Goal: Task Accomplishment & Management: Manage account settings

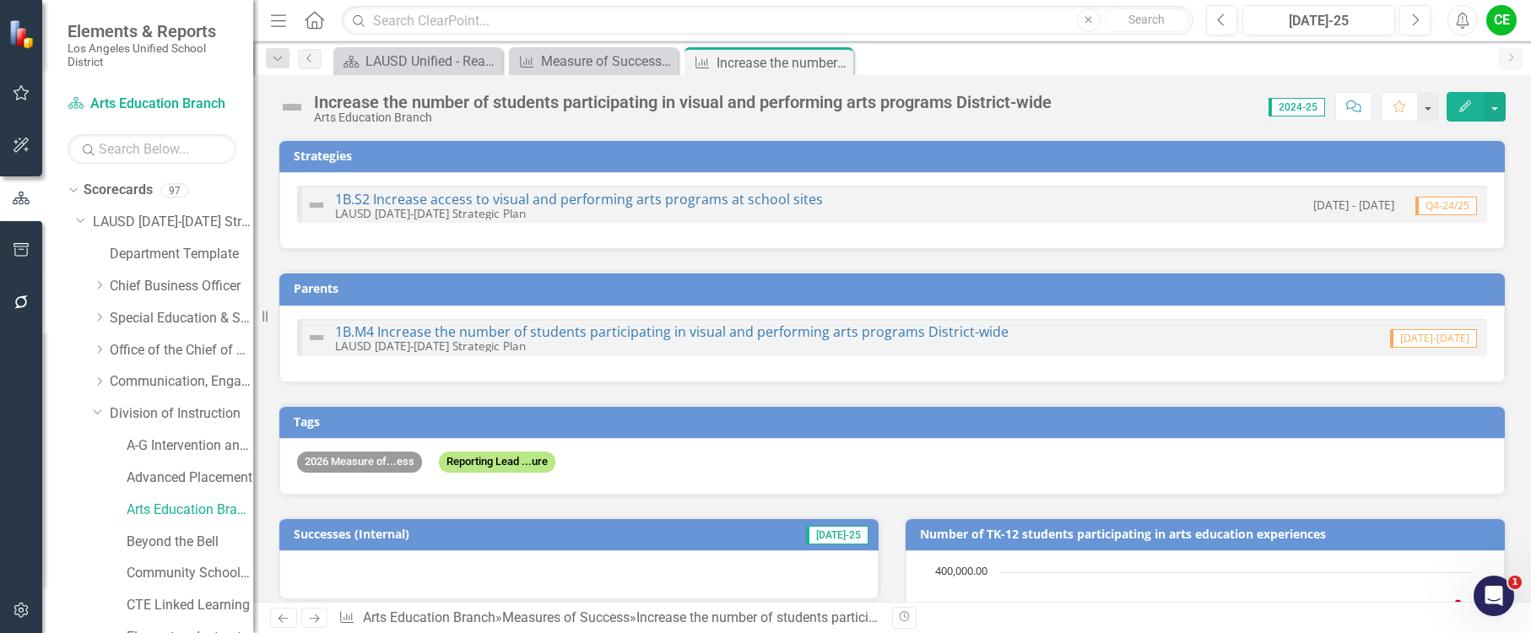
scroll to position [1599, 0]
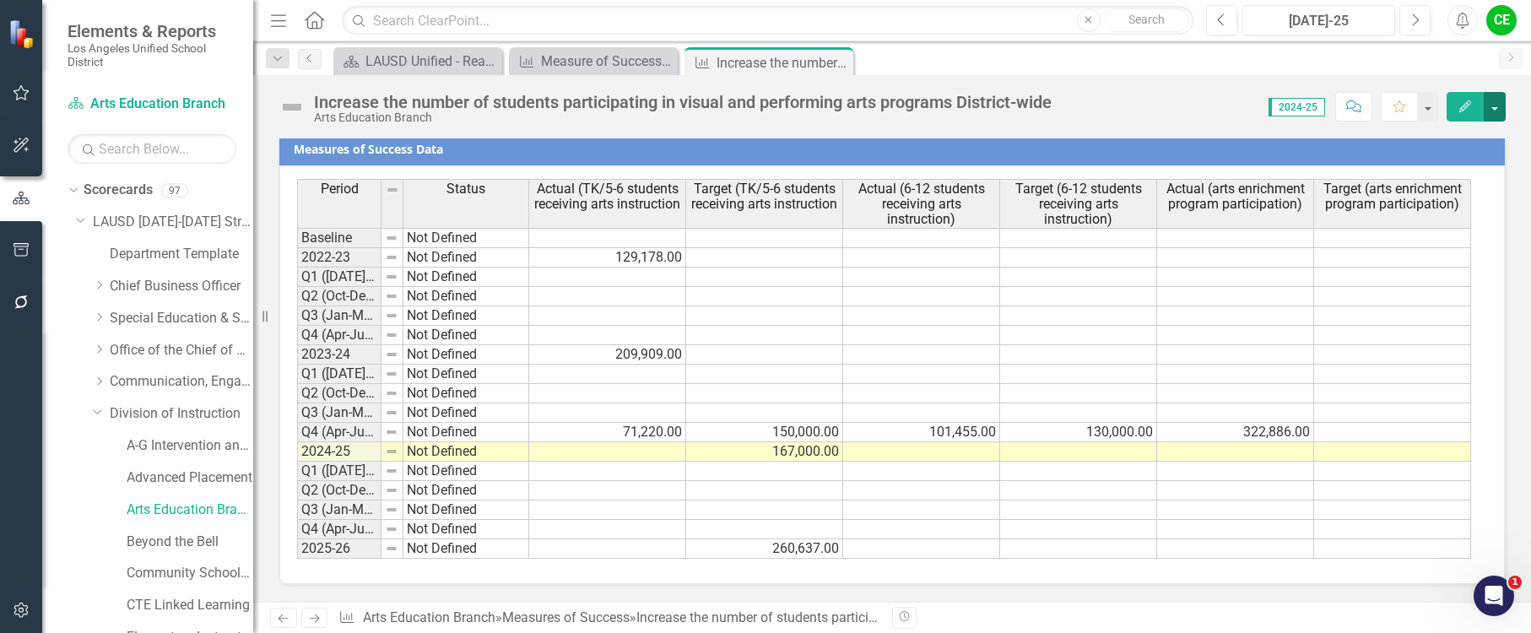
click at [1491, 107] on button "button" at bounding box center [1495, 107] width 22 height 30
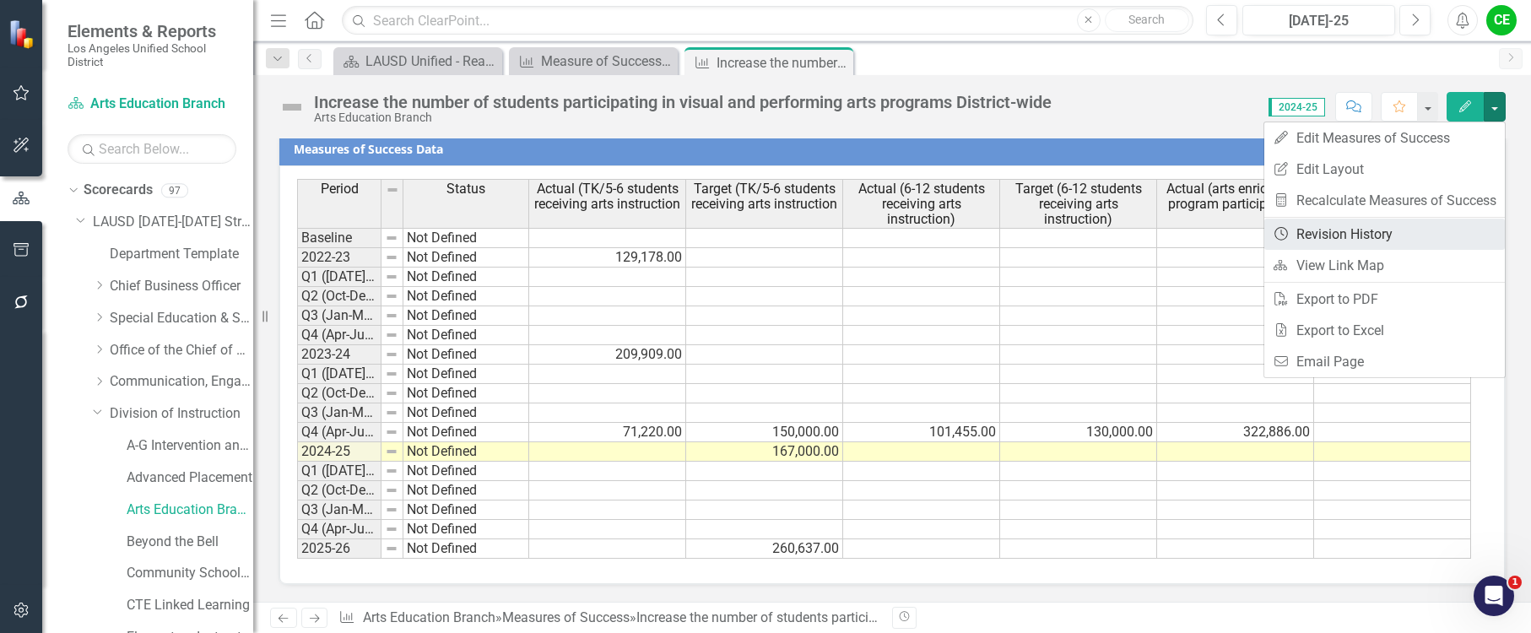
click at [1367, 222] on link "Revision History Revision History" at bounding box center [1385, 234] width 241 height 31
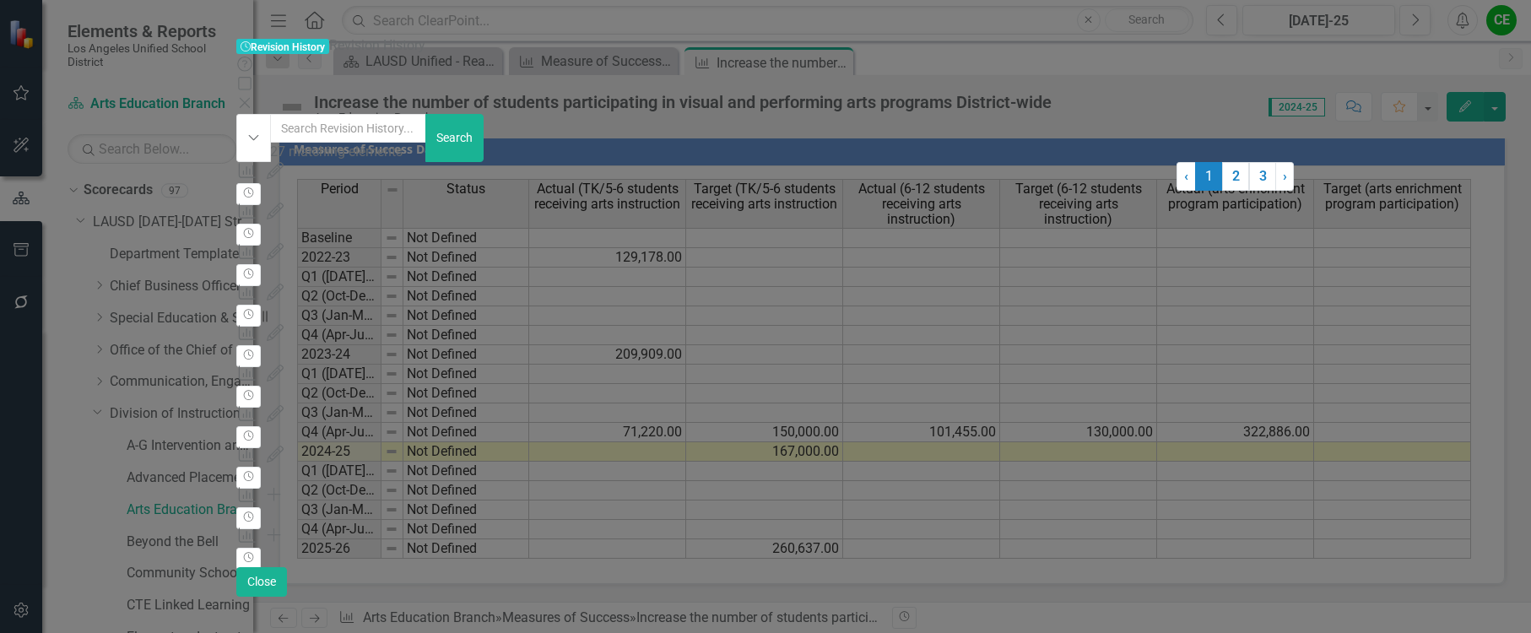
click at [253, 96] on icon "Close" at bounding box center [244, 103] width 17 height 14
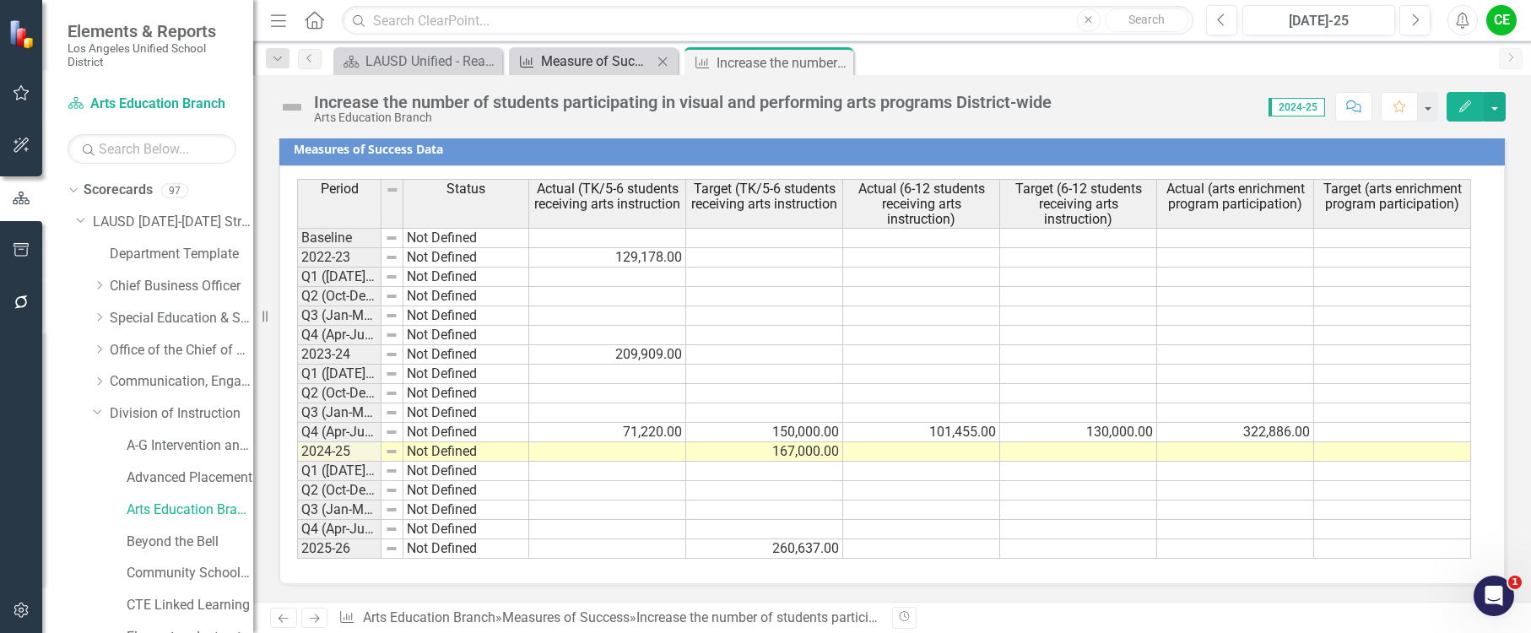
click at [561, 56] on div "Measure of Success - Scorecard Report" at bounding box center [596, 61] width 111 height 21
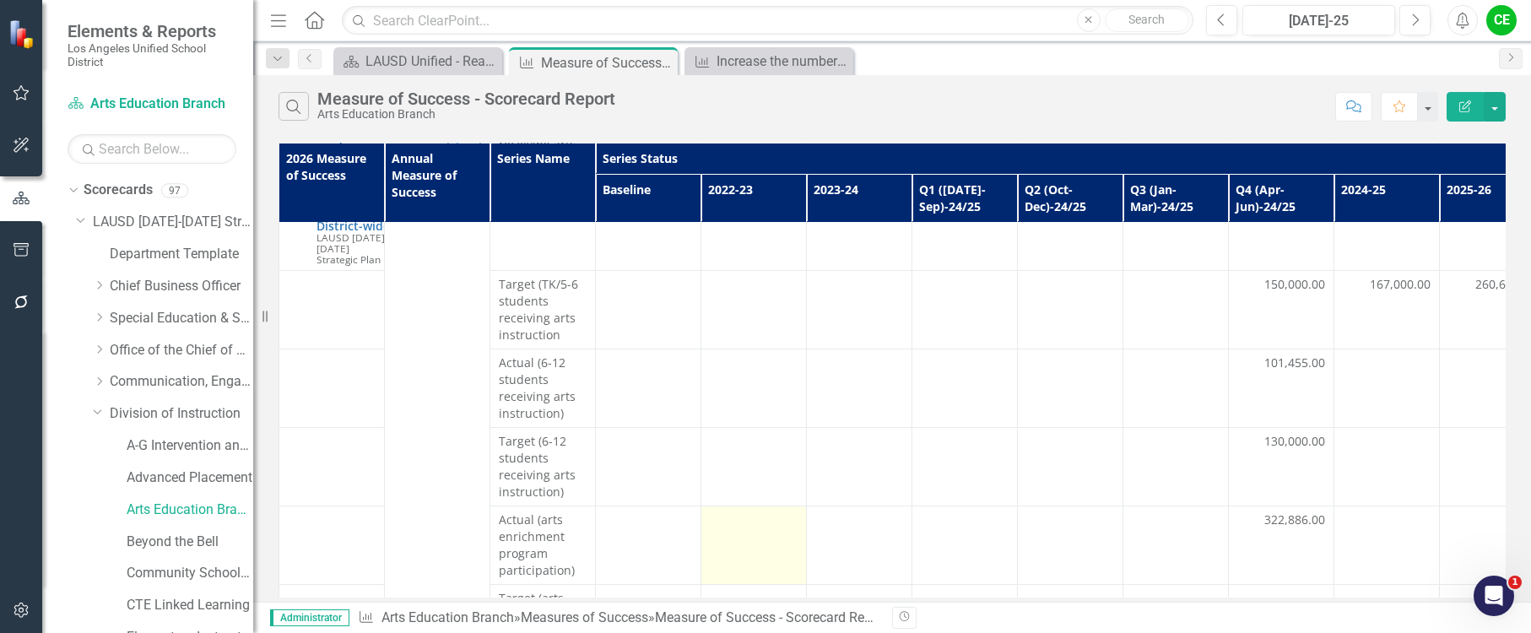
scroll to position [204, 0]
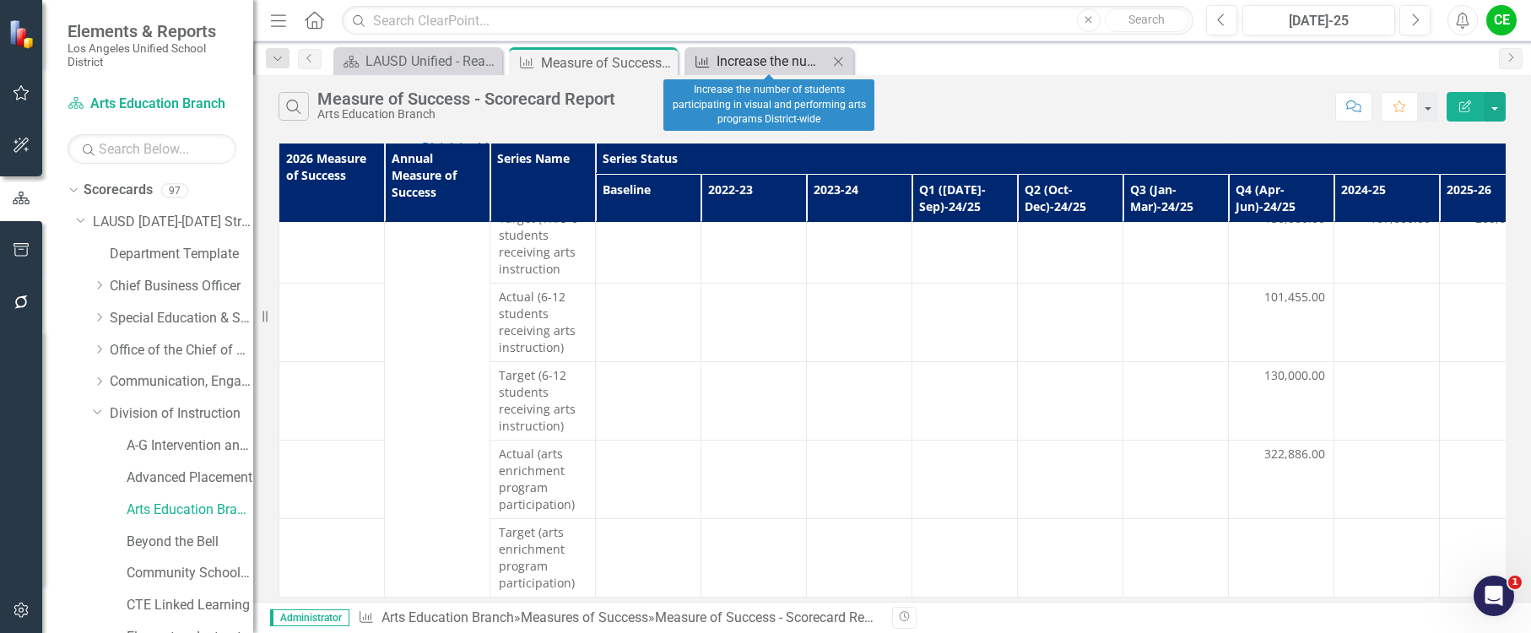
click at [734, 68] on div "Increase the number of students participating in visual and performing arts pro…" at bounding box center [772, 61] width 111 height 21
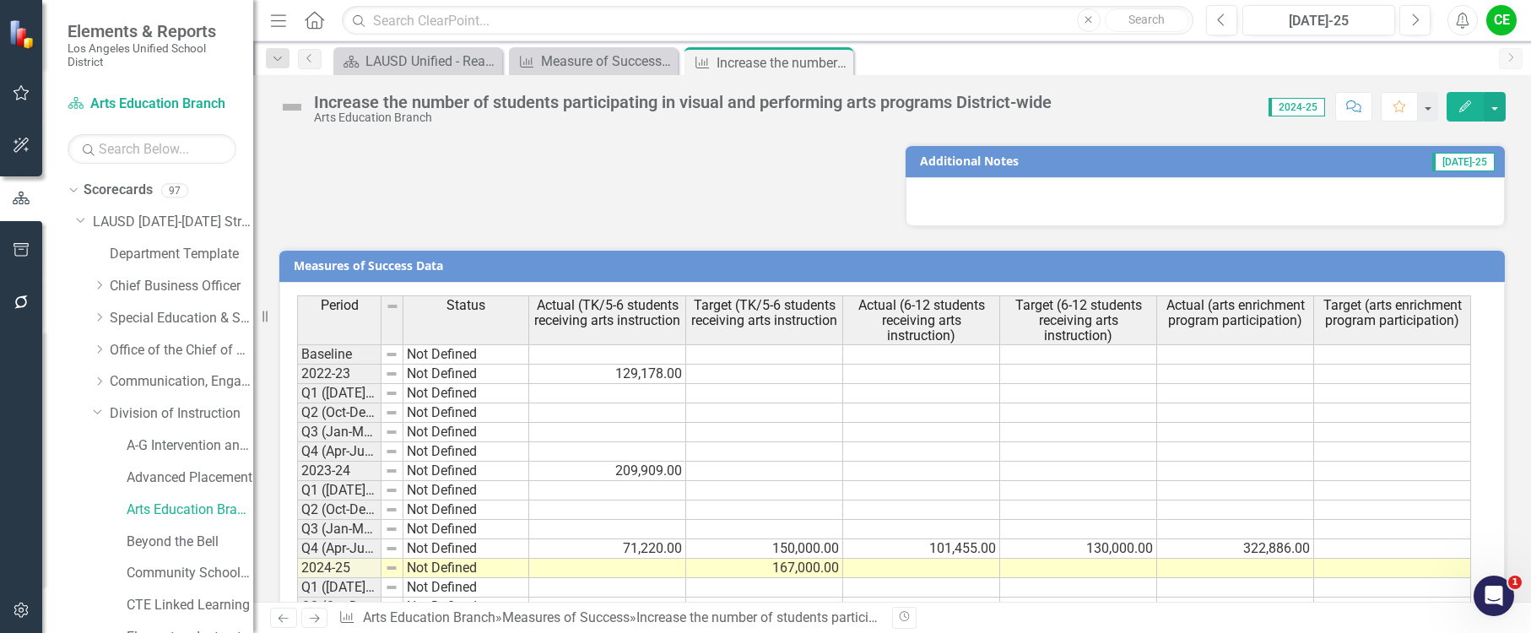
scroll to position [1599, 0]
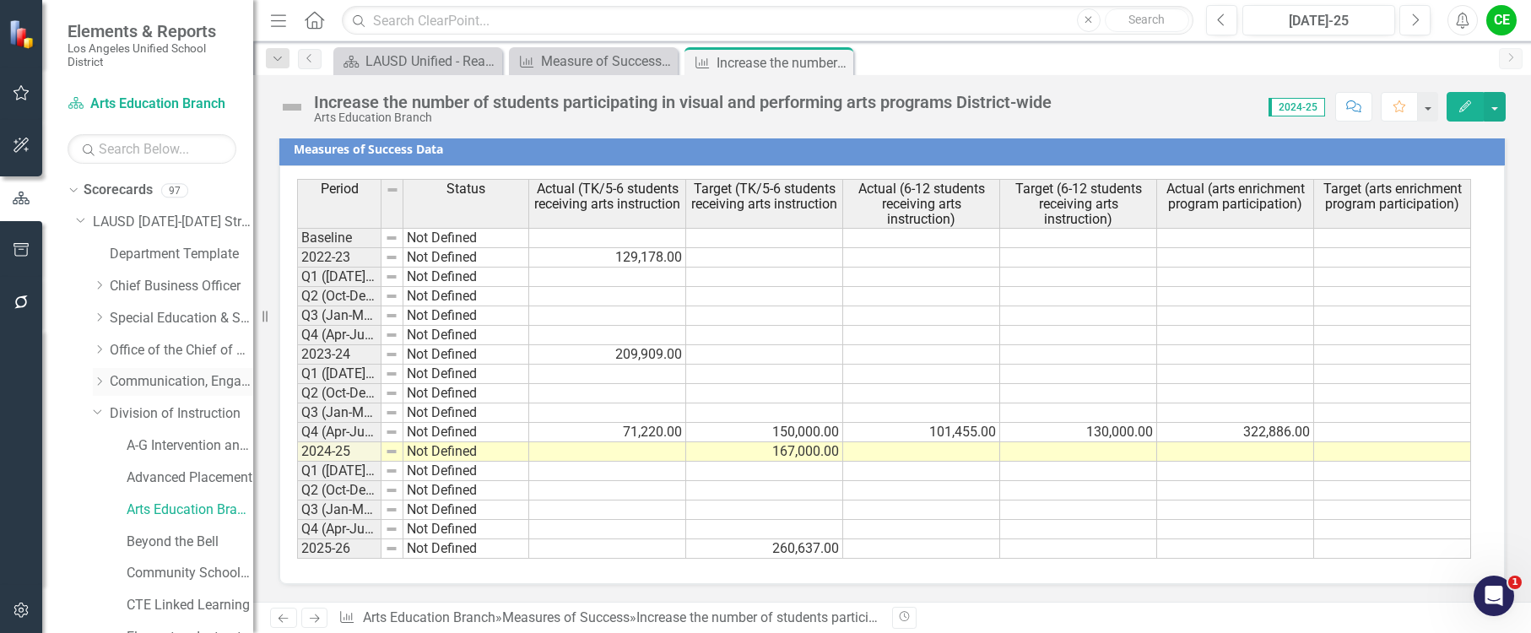
click at [97, 382] on icon "Dropdown" at bounding box center [99, 382] width 13 height 10
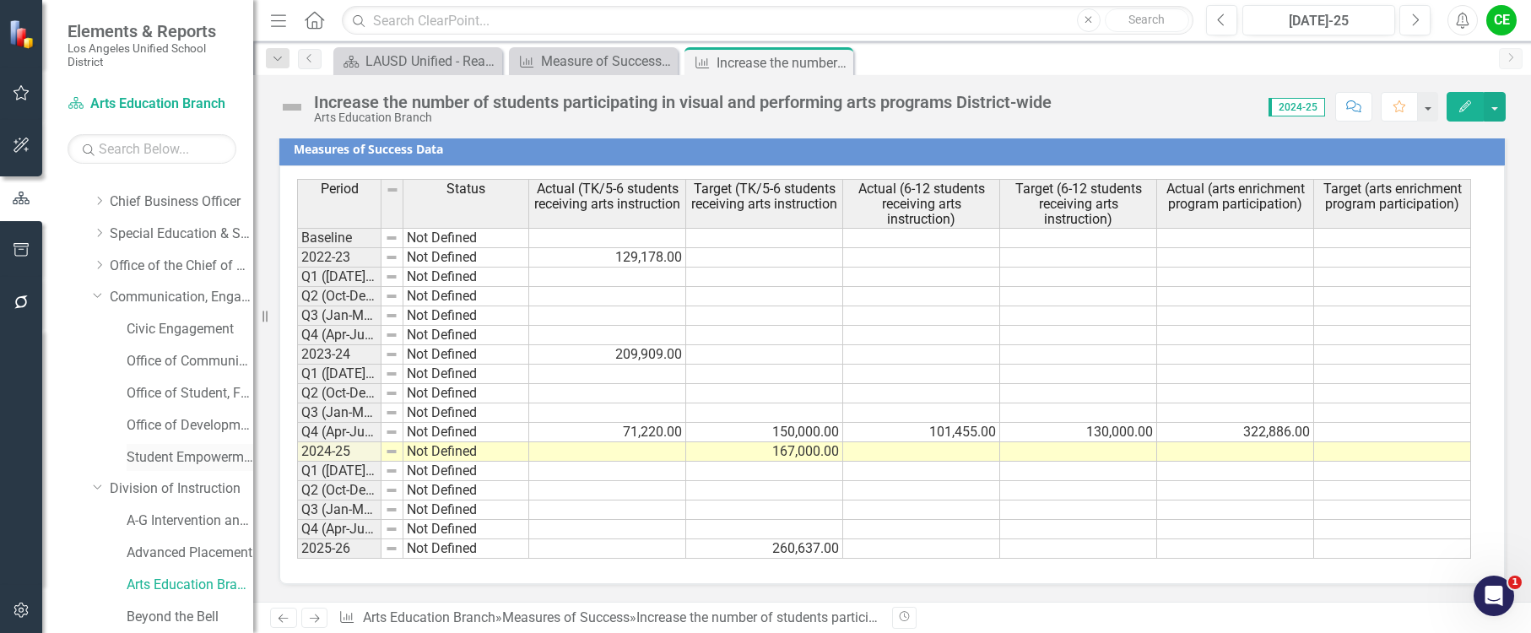
click at [173, 456] on link "Student Empowerment Unit" at bounding box center [190, 457] width 127 height 19
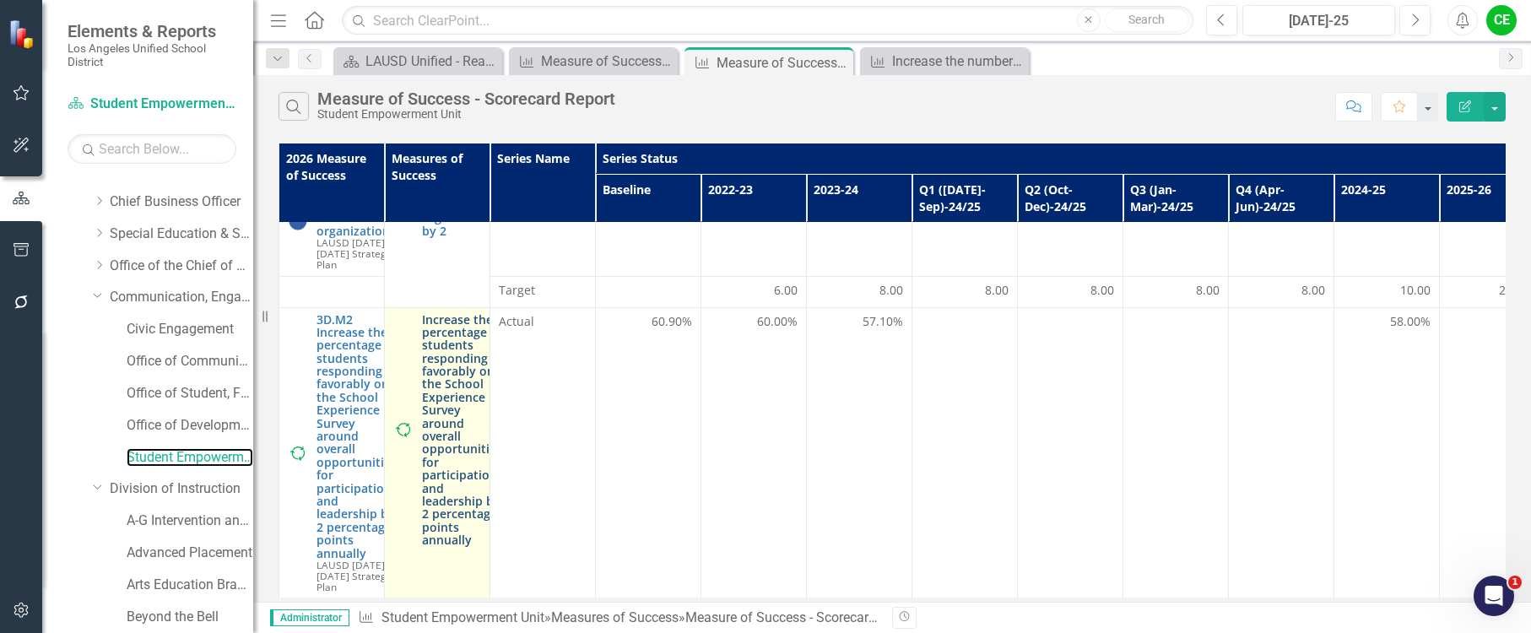
scroll to position [84, 0]
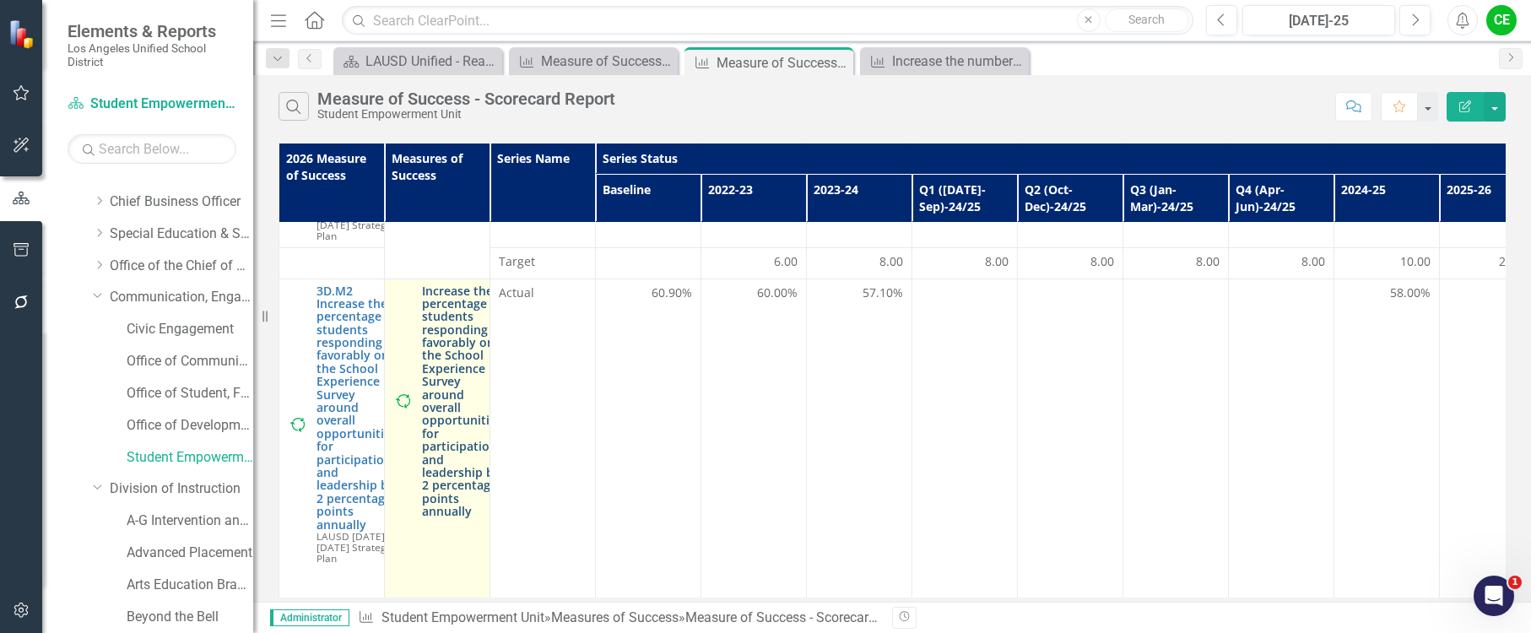
click at [461, 451] on link "Increase the percentage of students responding favorably on the School Experien…" at bounding box center [462, 402] width 80 height 234
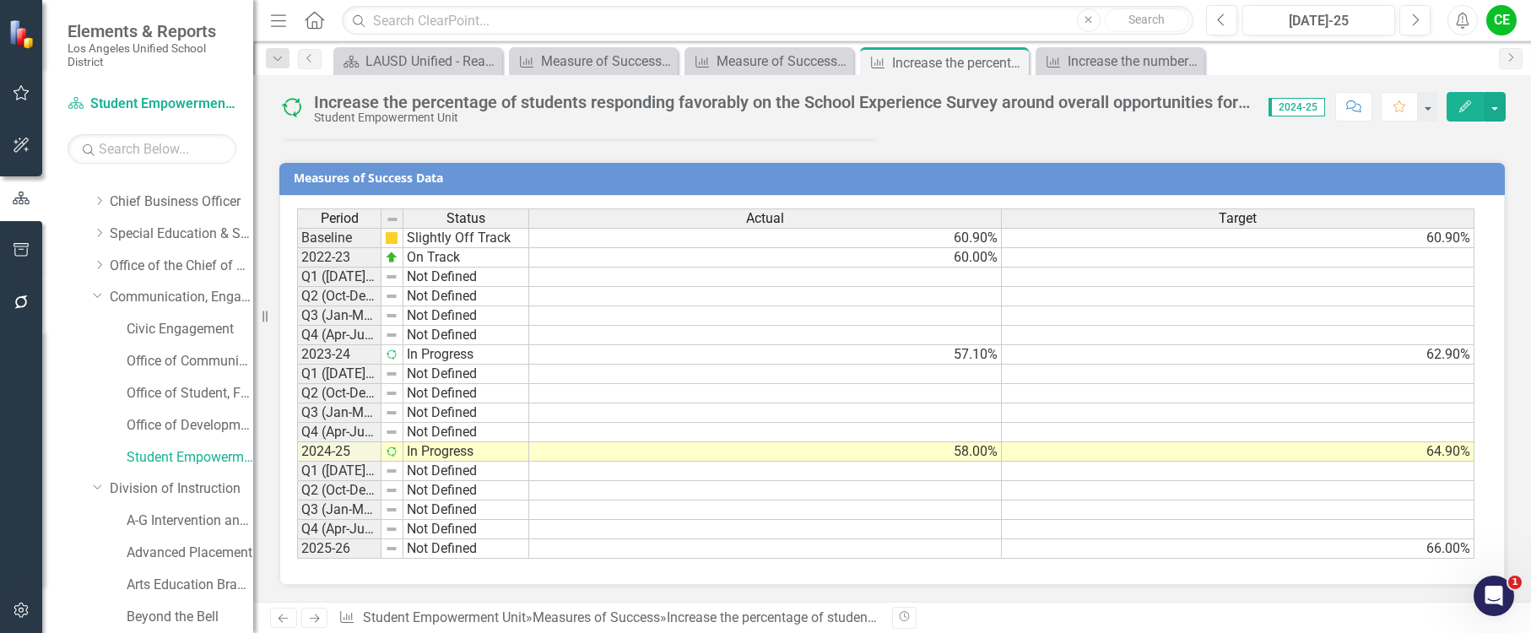
scroll to position [1603, 0]
drag, startPoint x: 377, startPoint y: 218, endPoint x: 481, endPoint y: 226, distance: 104.2
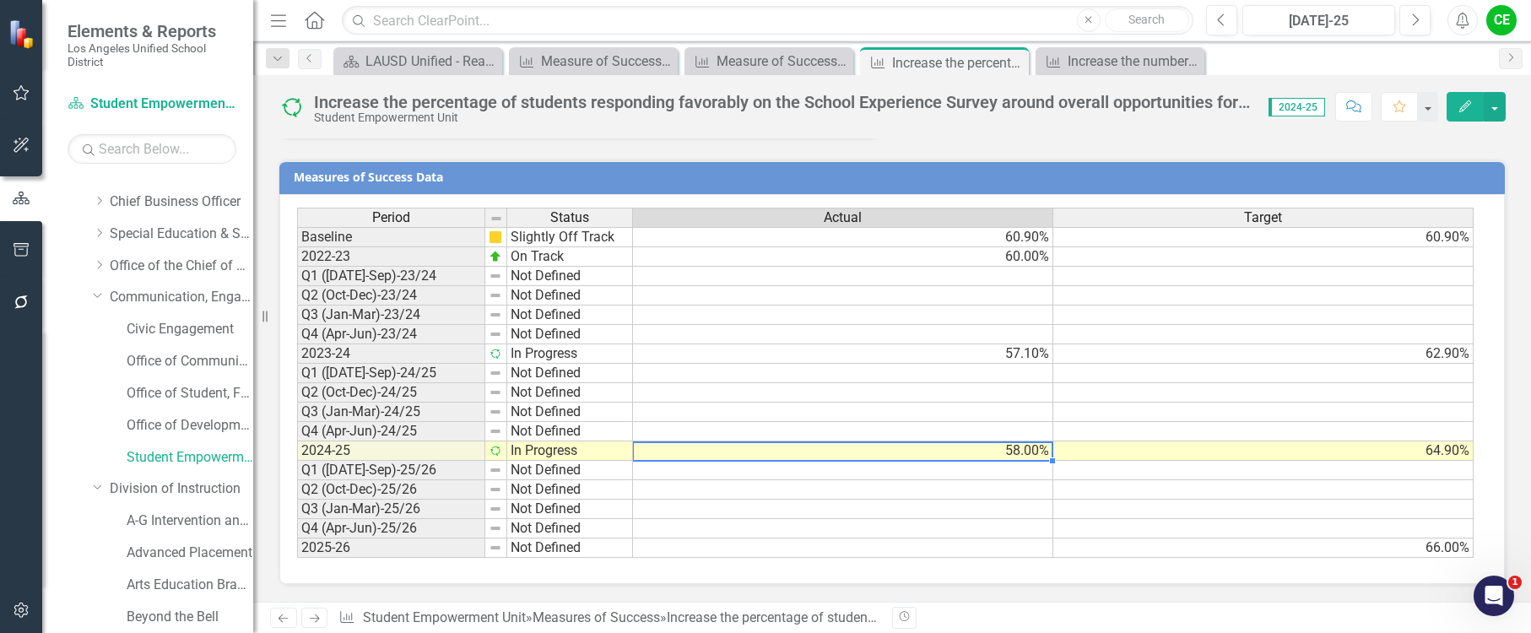
click at [1005, 458] on td "58.00%" at bounding box center [843, 451] width 420 height 19
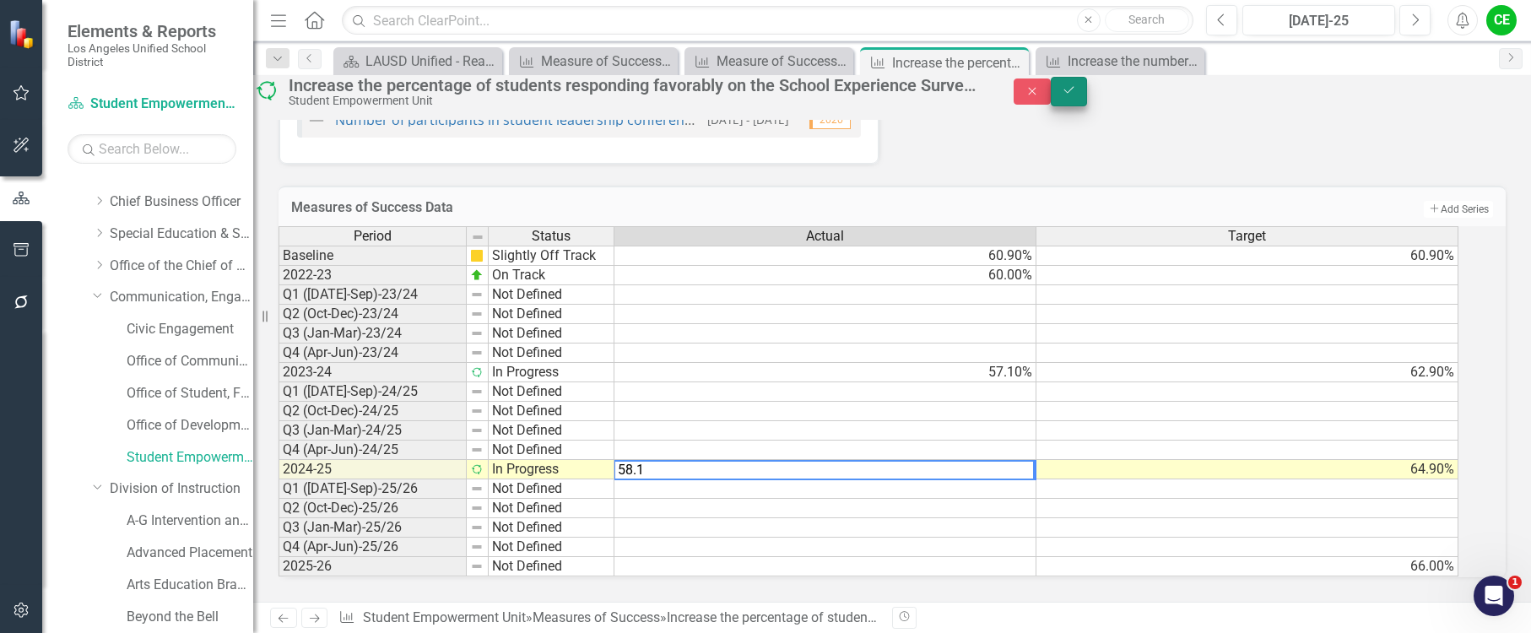
type textarea "58.1"
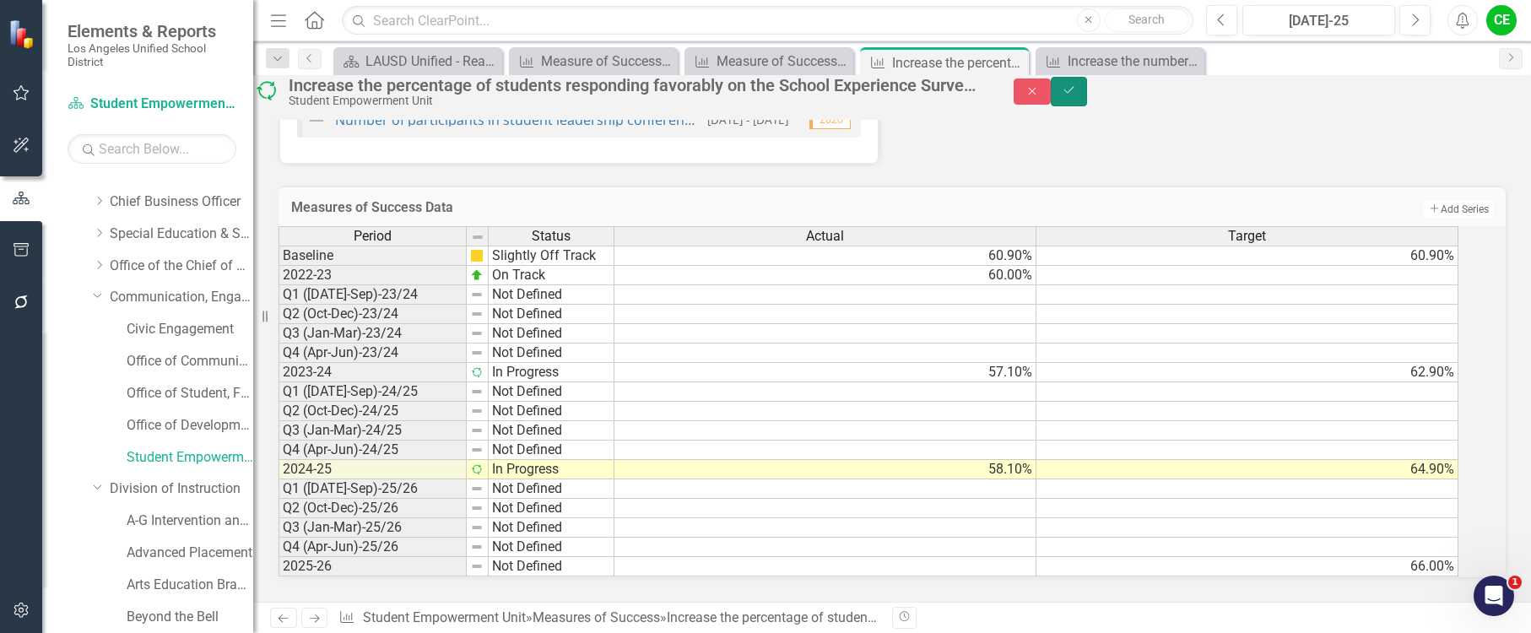
click at [1077, 96] on icon "Save" at bounding box center [1069, 90] width 15 height 12
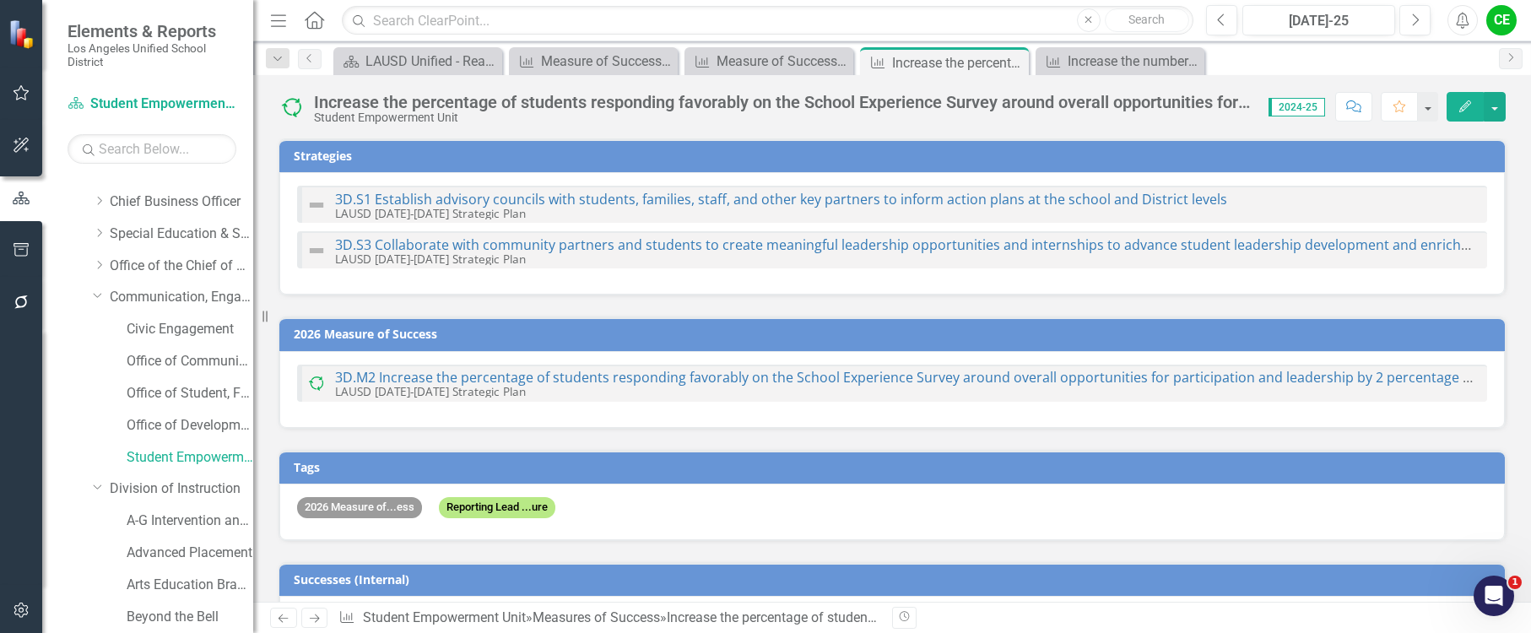
checkbox input "false"
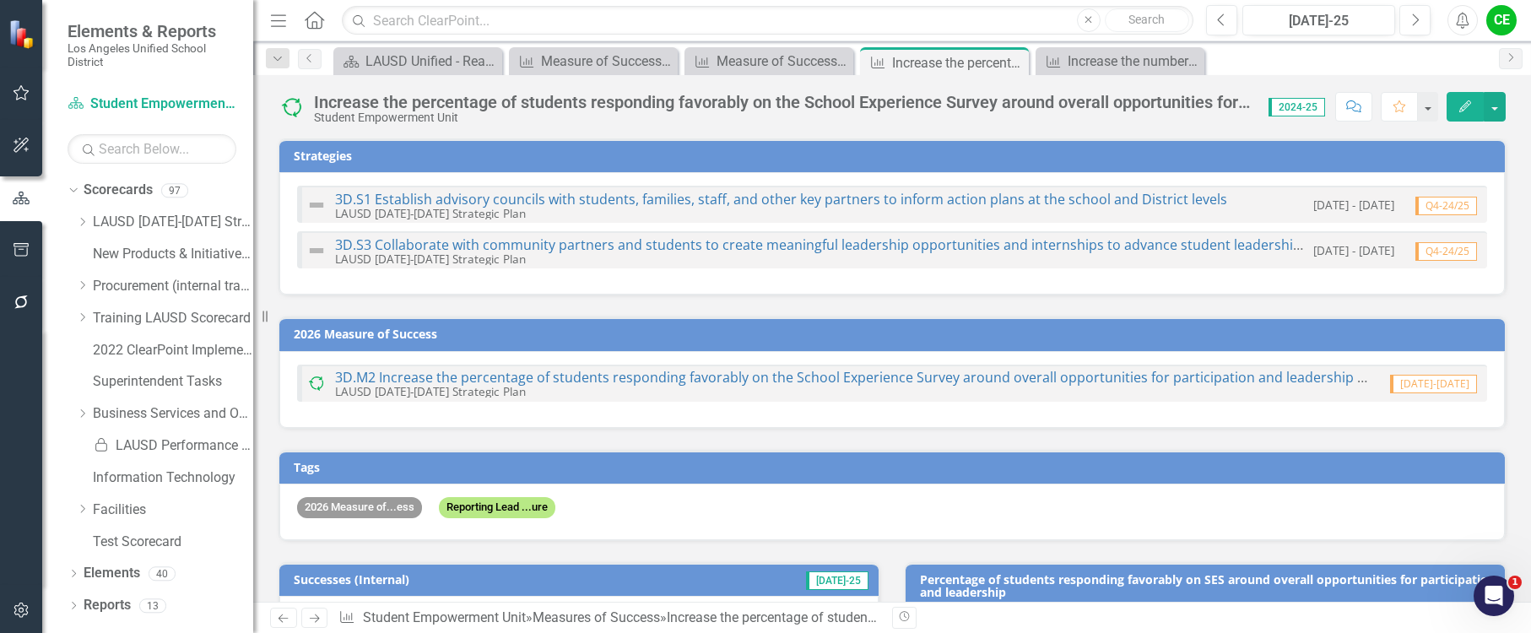
checkbox input "true"
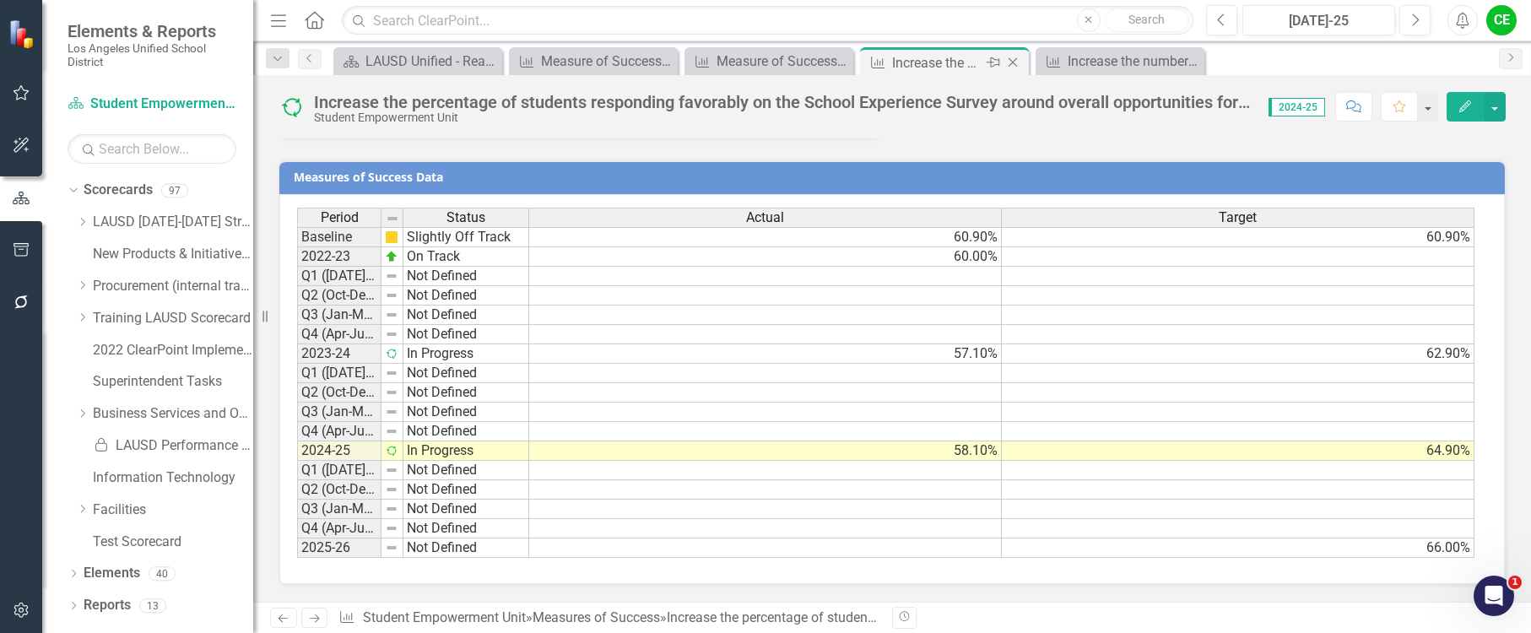
click at [1012, 64] on icon "Close" at bounding box center [1013, 63] width 17 height 14
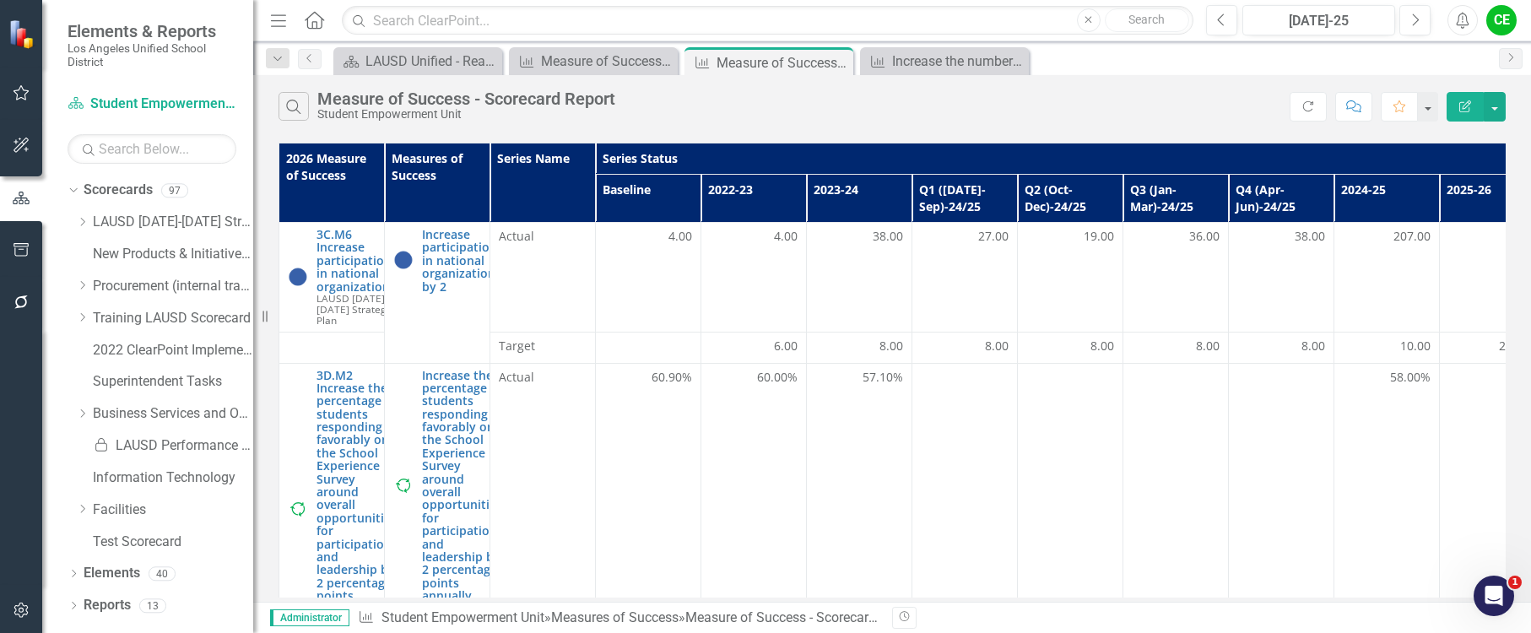
click at [0, 0] on icon "Close" at bounding box center [0, 0] width 0 height 0
click at [838, 62] on icon "Close" at bounding box center [837, 63] width 17 height 14
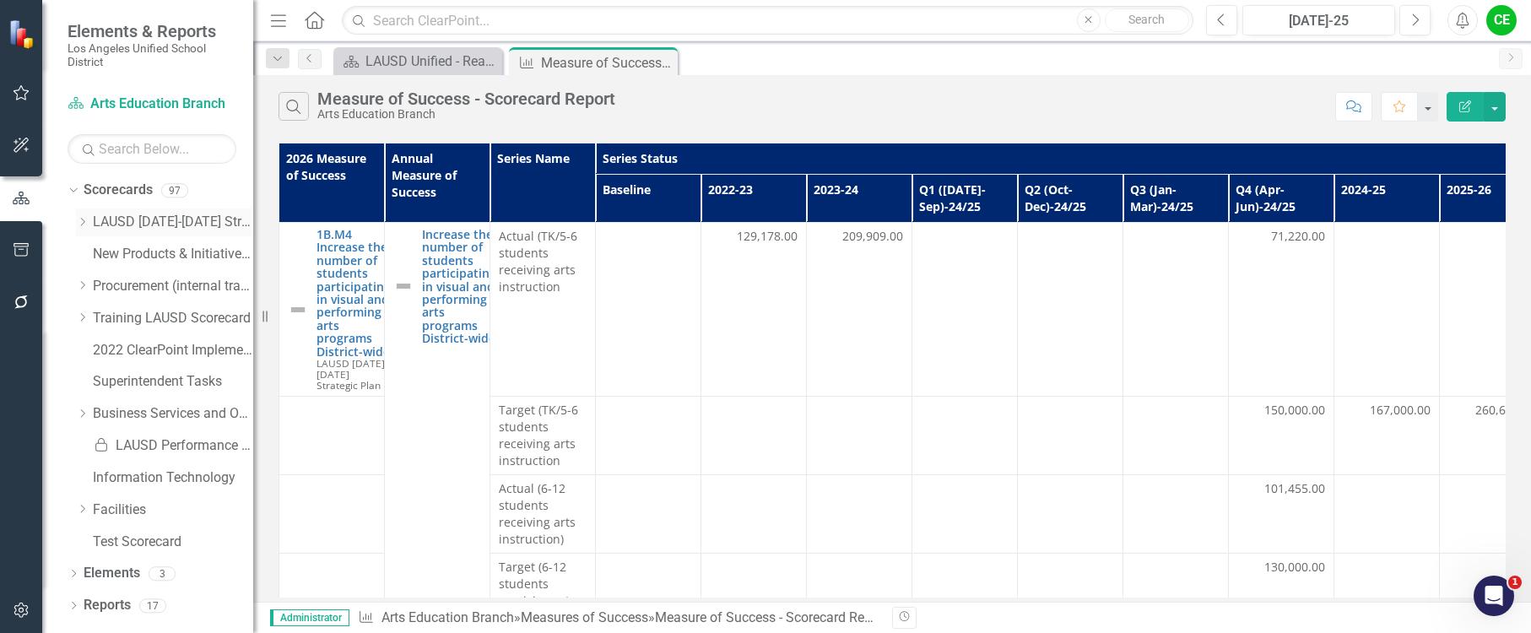
click at [82, 224] on icon "Dropdown" at bounding box center [82, 222] width 13 height 10
click at [100, 383] on icon at bounding box center [100, 381] width 4 height 8
click at [174, 472] on link "Office of Student, Family and Community Engagement (SFACE)" at bounding box center [190, 478] width 127 height 19
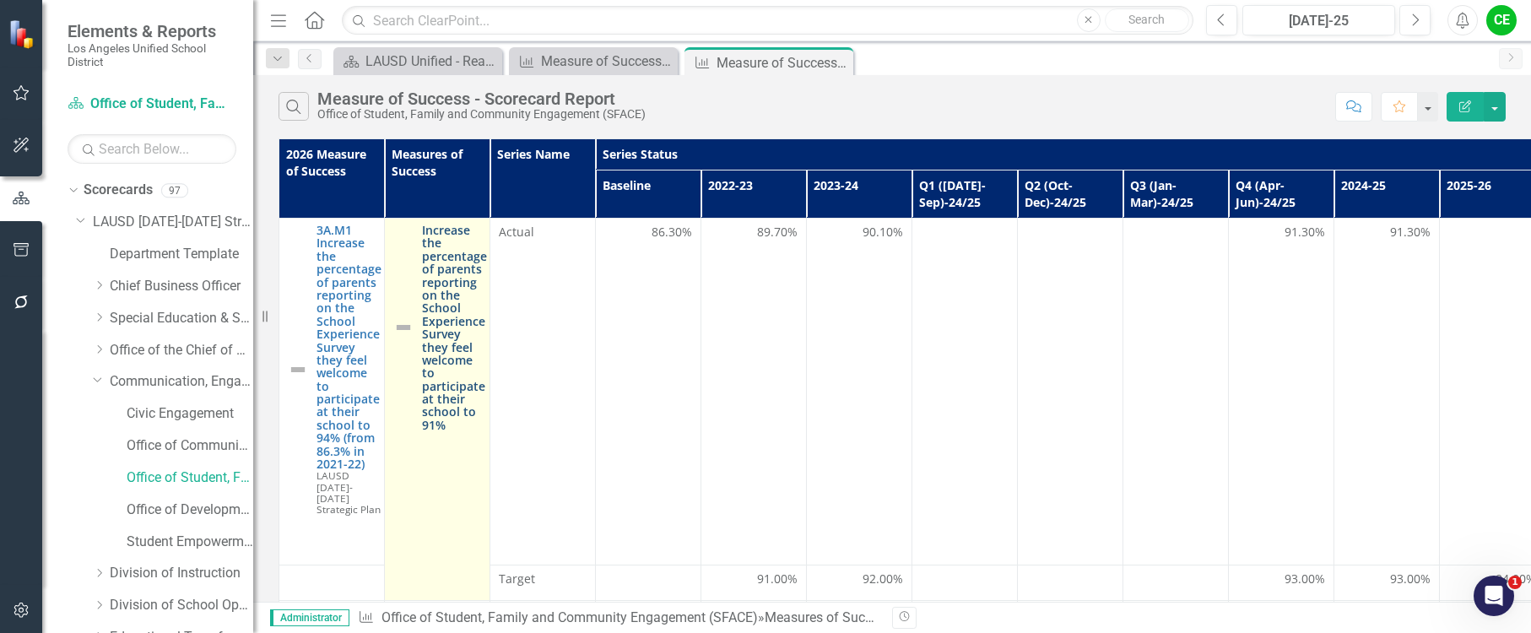
click at [453, 311] on link "Increase the percentage of parents reporting on the School Experience Survey th…" at bounding box center [454, 328] width 65 height 208
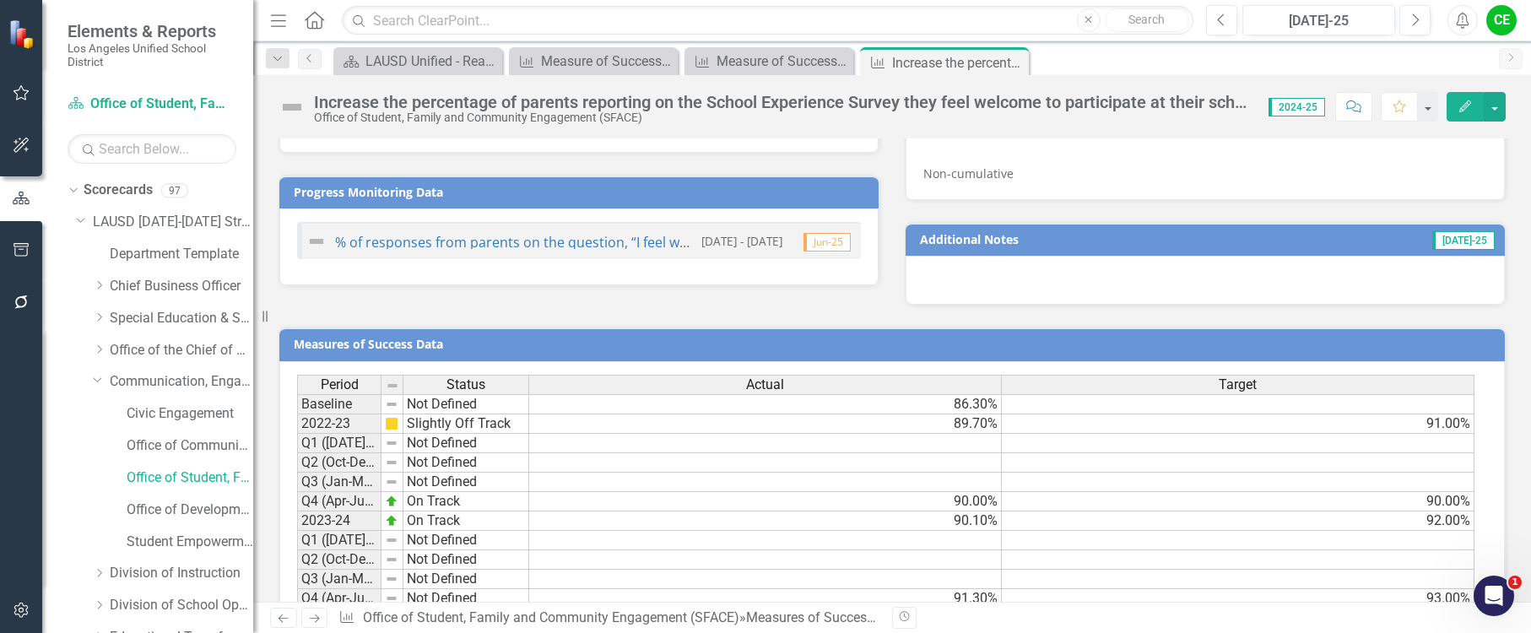
scroll to position [1411, 0]
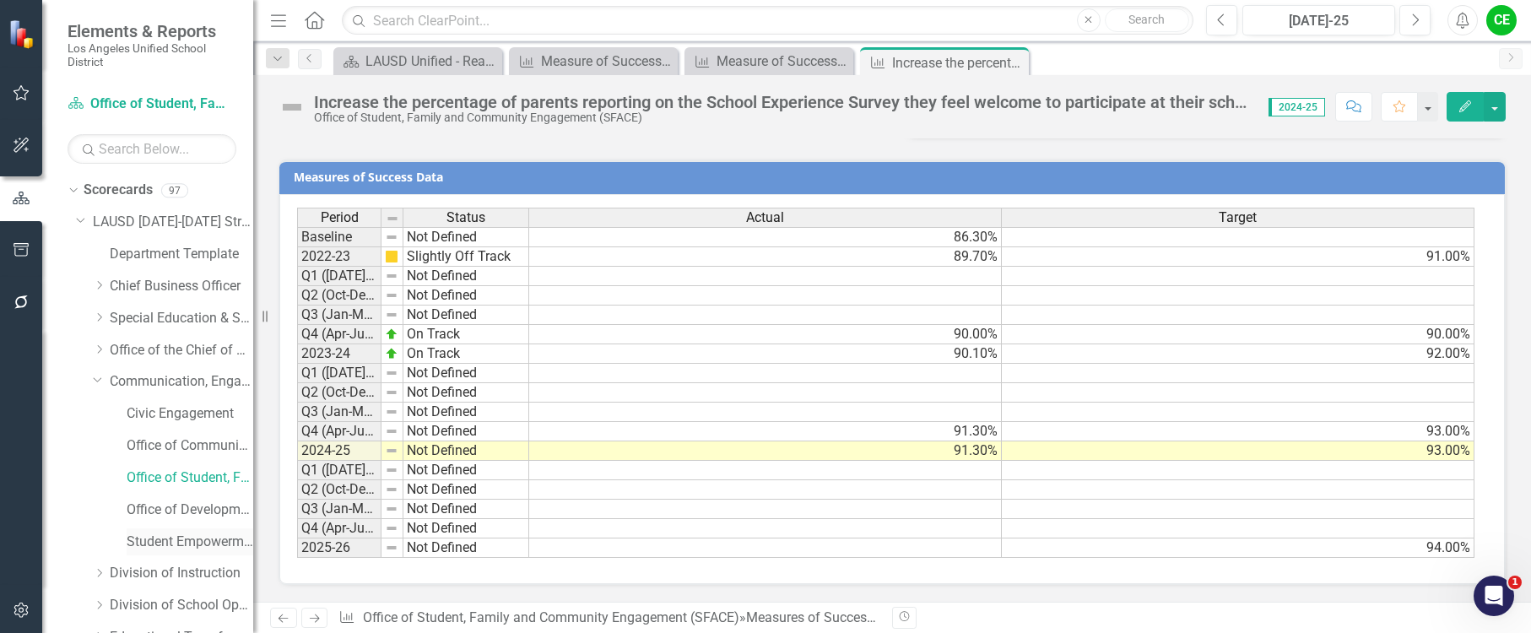
click at [151, 537] on link "Student Empowerment Unit" at bounding box center [190, 542] width 127 height 19
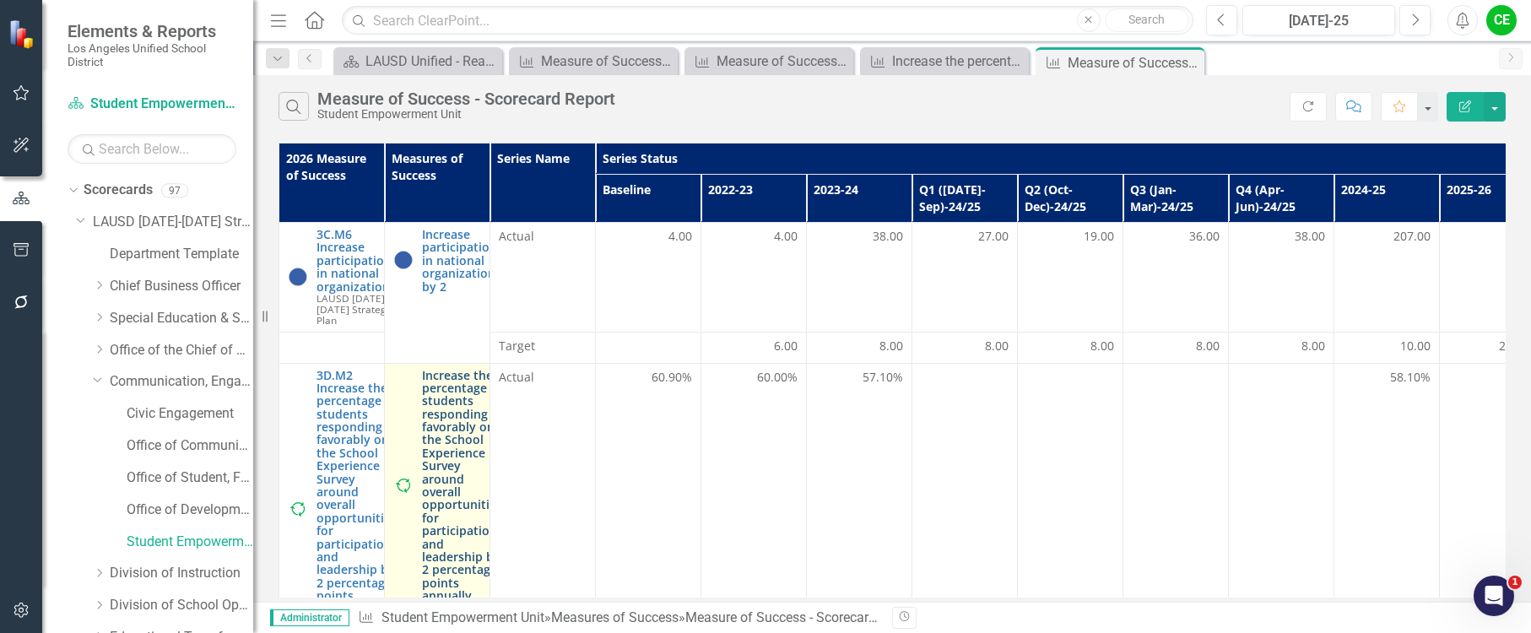
click at [460, 421] on link "Increase the percentage of students responding favorably on the School Experien…" at bounding box center [462, 486] width 80 height 234
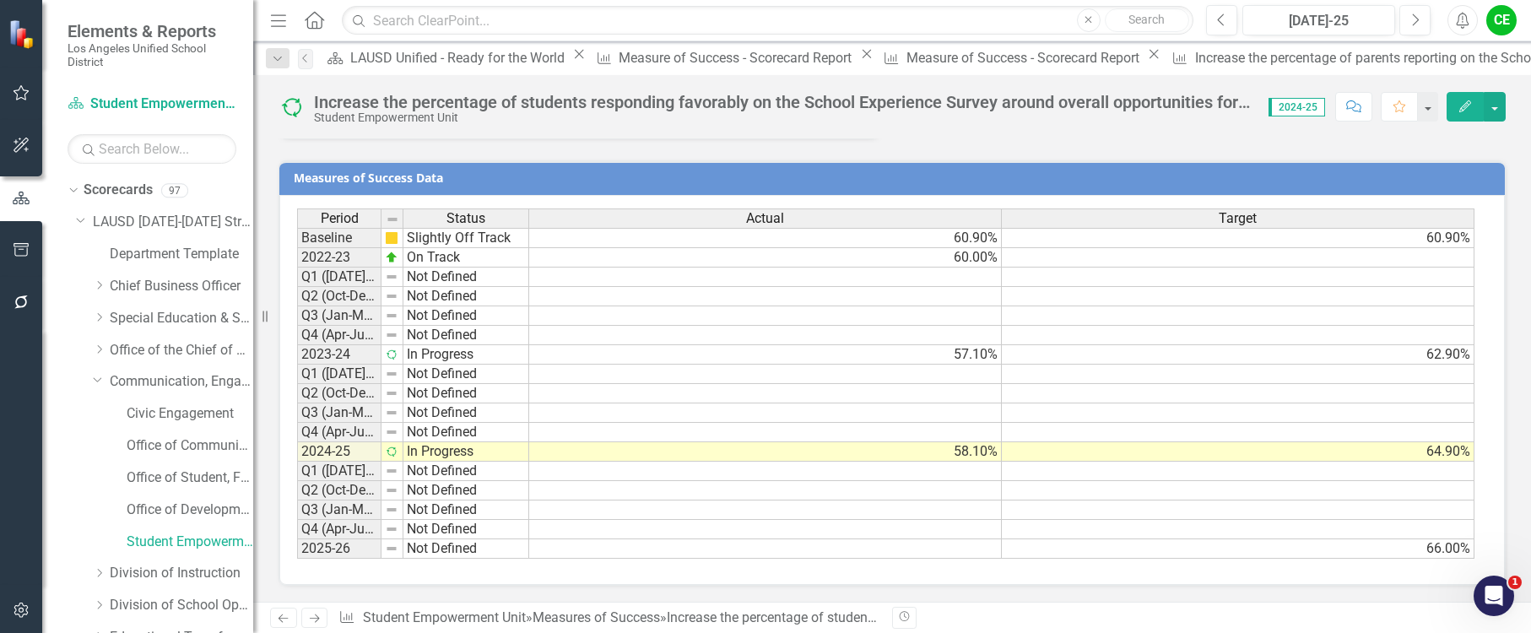
scroll to position [1603, 0]
click at [446, 450] on td "In Progress" at bounding box center [467, 451] width 126 height 19
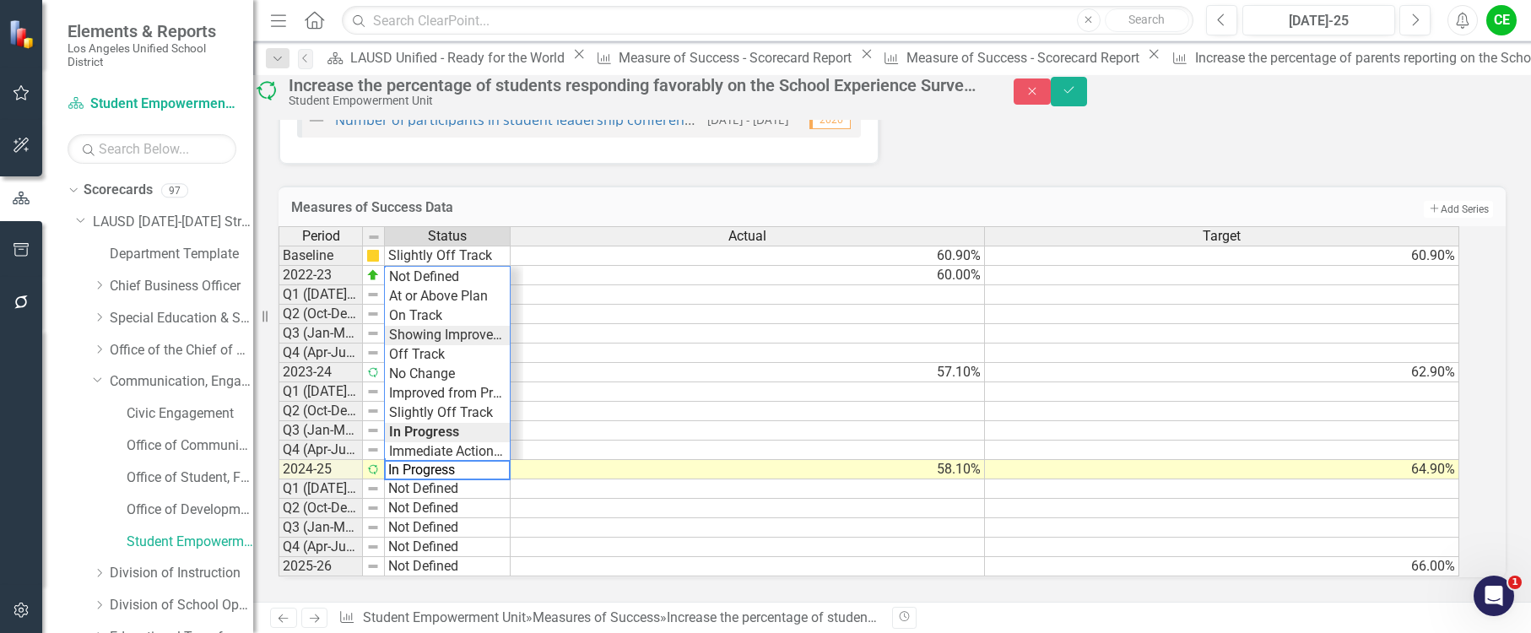
type textarea "Showing Improvemet"
click at [462, 323] on div "Period Status Actual Target Baseline Slightly Off Track 60.90% 60.90% 2022-23 O…" at bounding box center [869, 401] width 1181 height 351
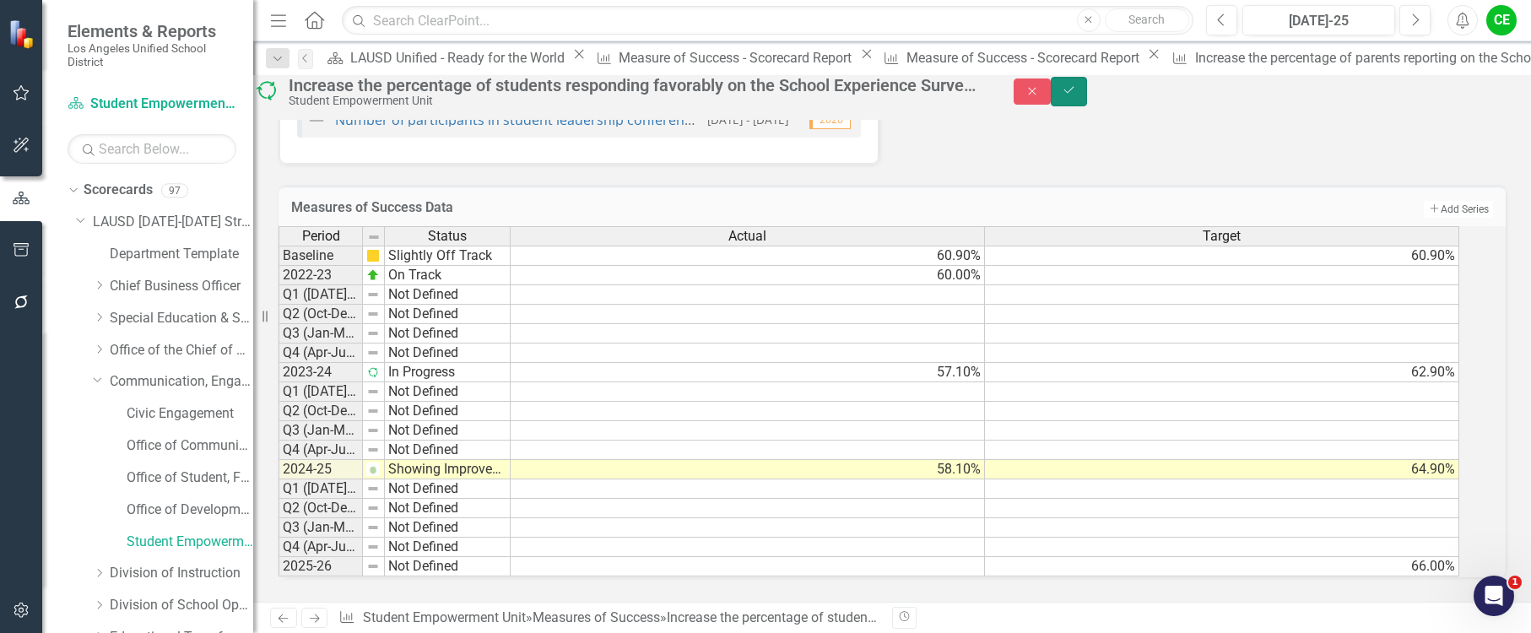
click at [1077, 94] on icon "Save" at bounding box center [1069, 90] width 15 height 12
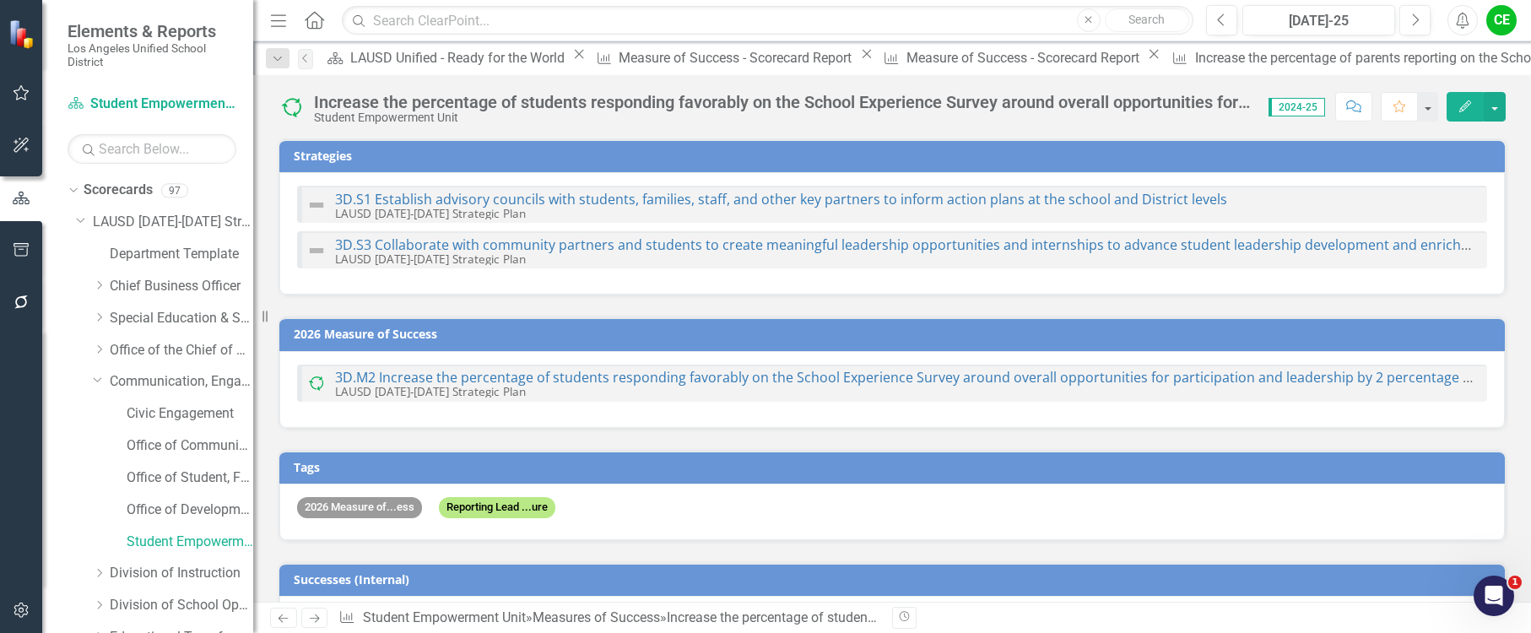
checkbox input "false"
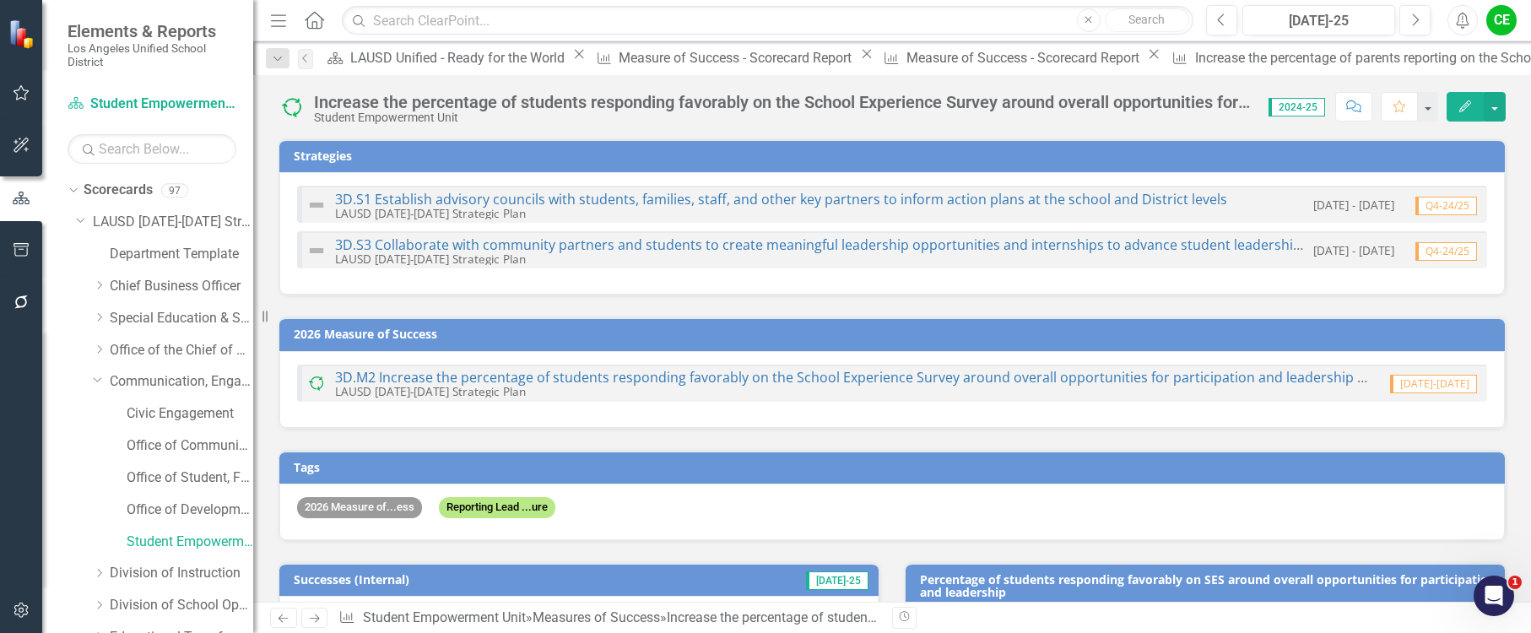
checkbox input "true"
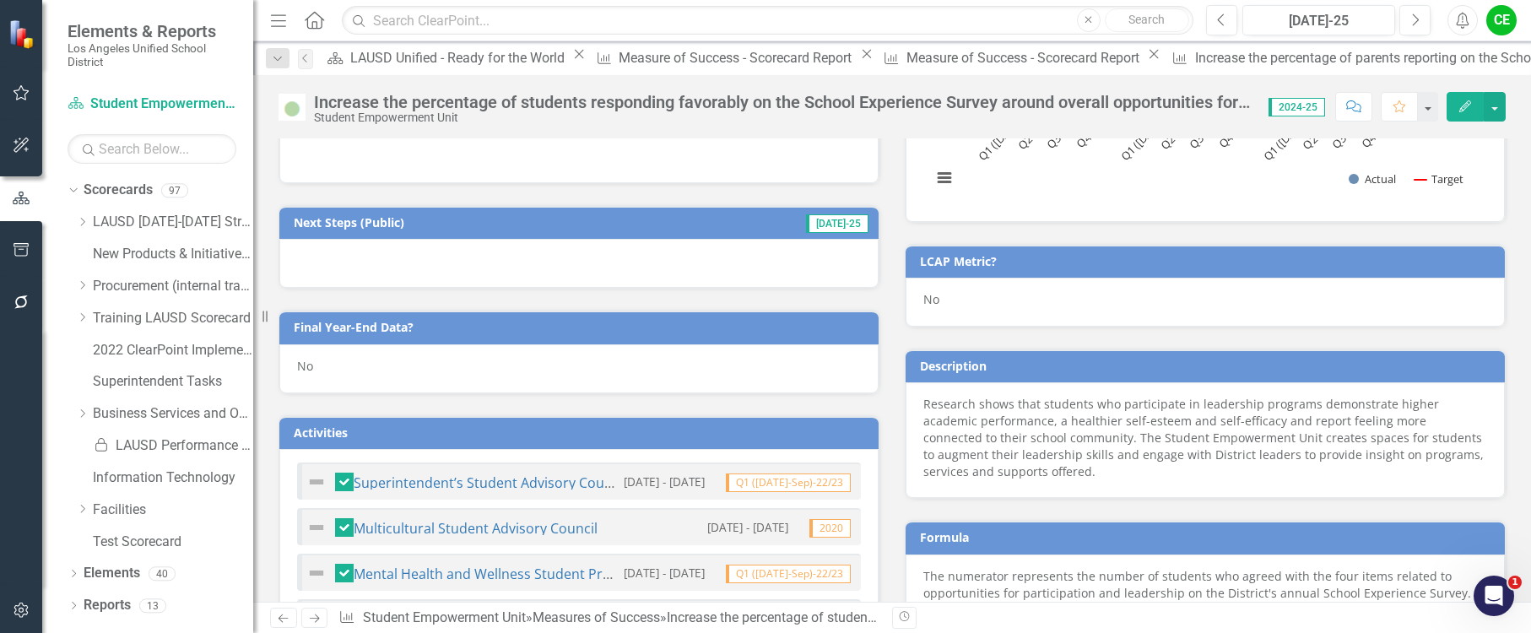
scroll to position [844, 0]
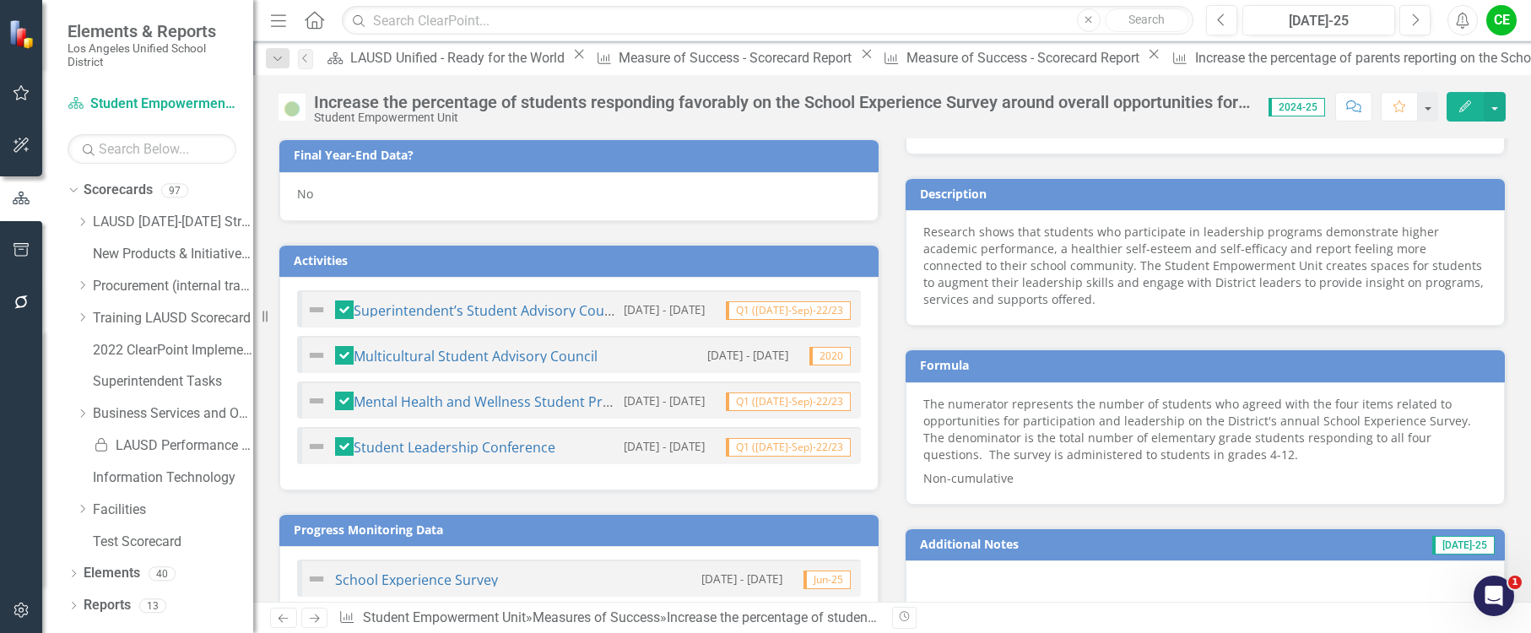
click at [327, 211] on div "No" at bounding box center [578, 196] width 599 height 49
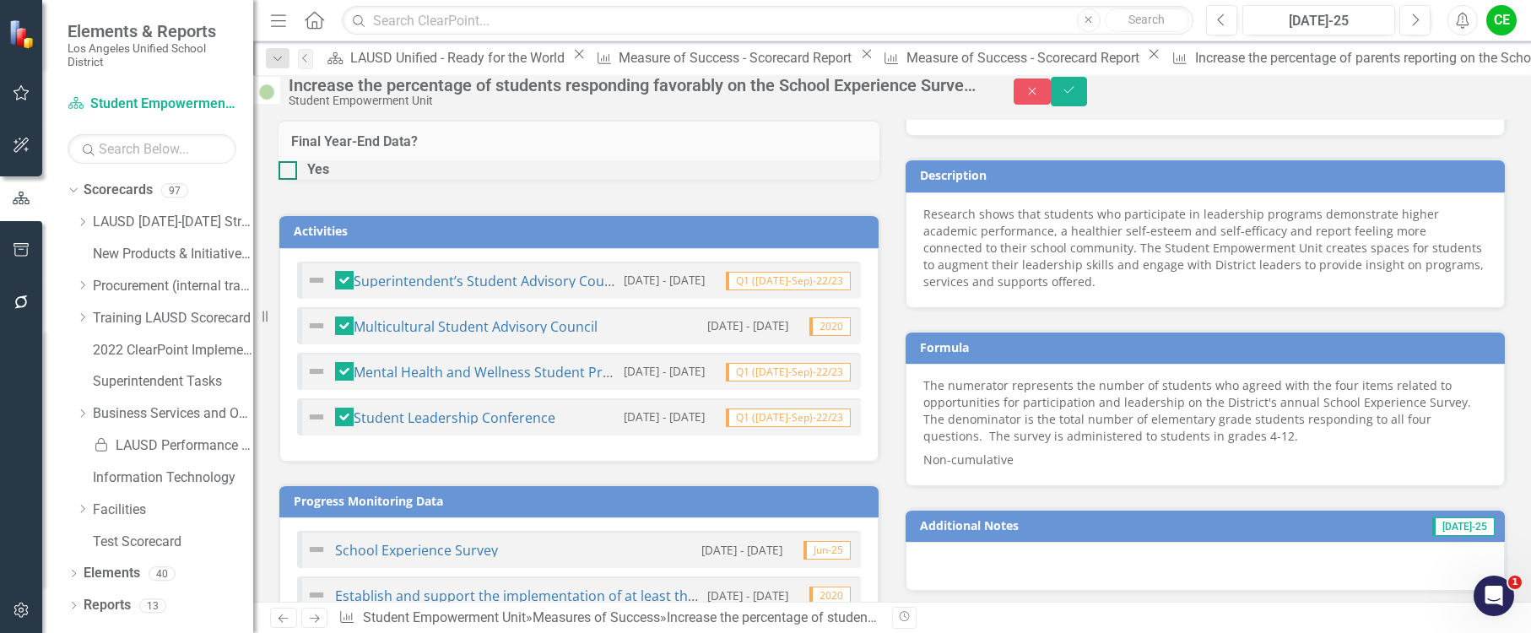
click at [297, 180] on div at bounding box center [288, 170] width 19 height 19
click at [290, 172] on input "Yes" at bounding box center [284, 166] width 11 height 11
checkbox input "true"
click at [1077, 95] on icon "Save" at bounding box center [1069, 90] width 15 height 12
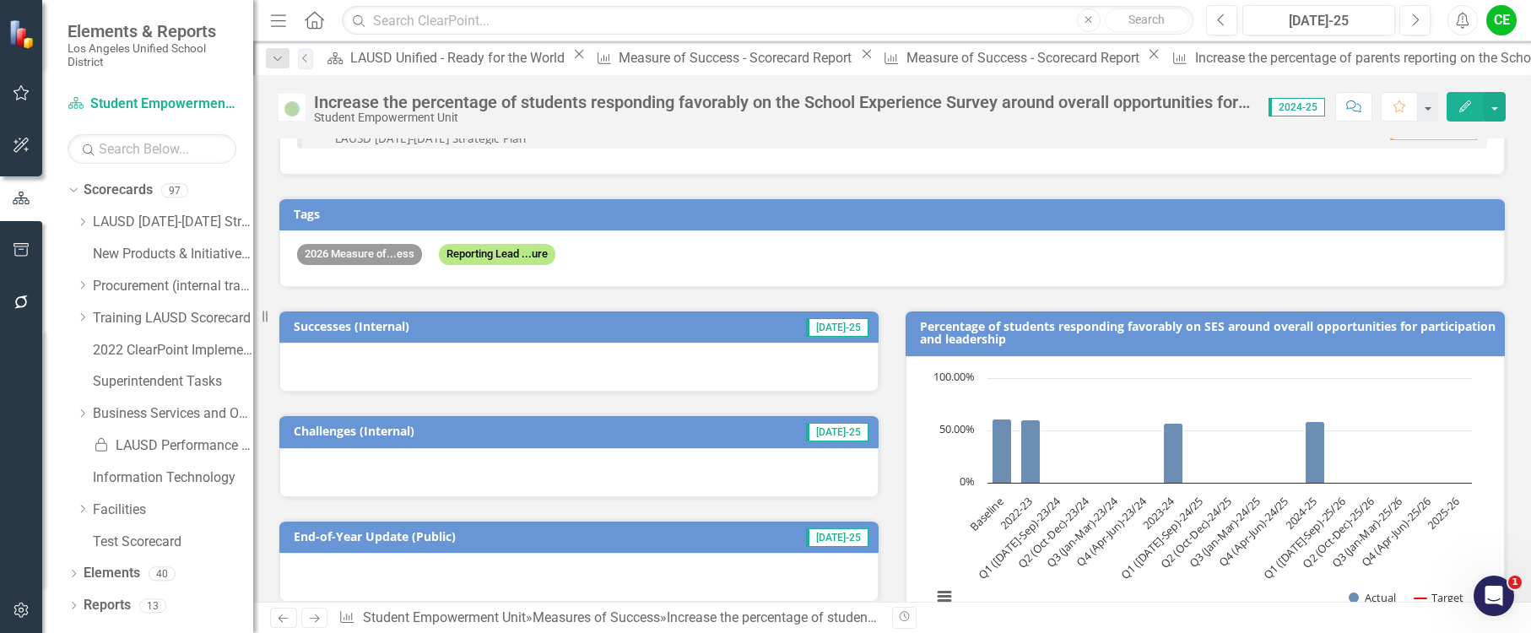
scroll to position [0, 0]
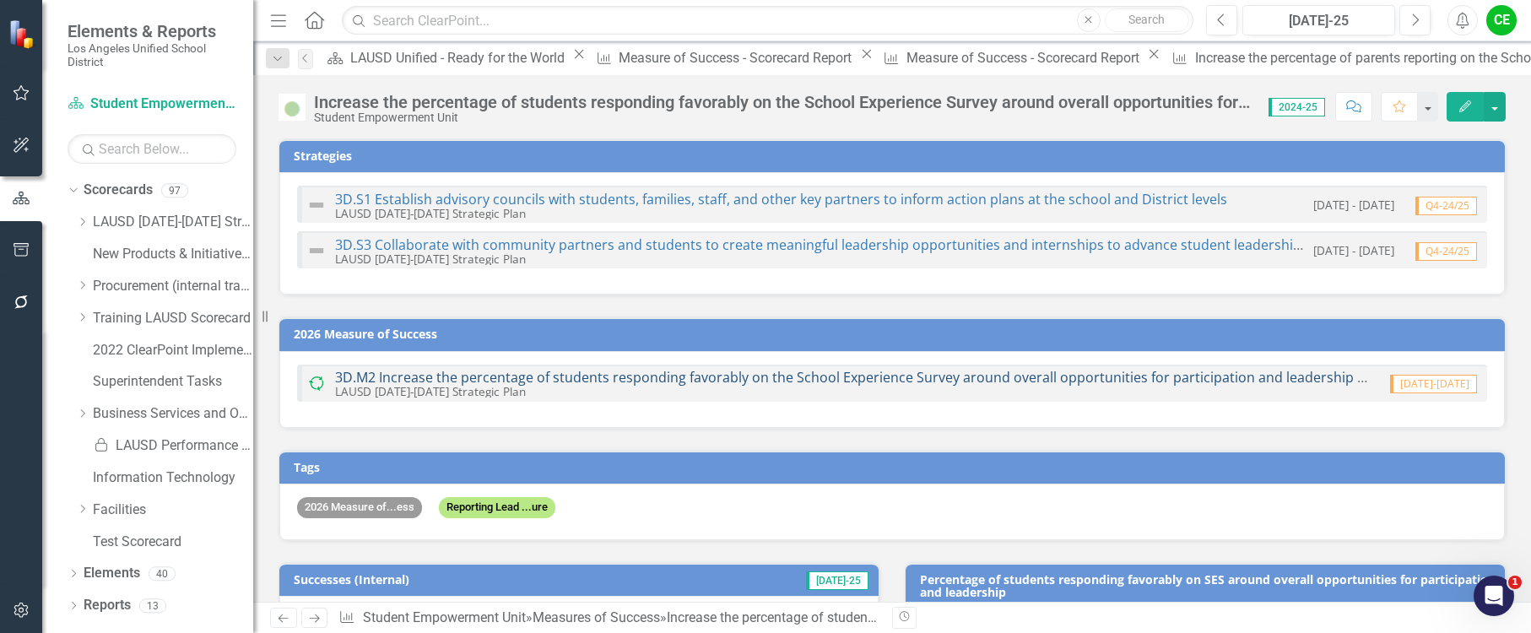
click at [819, 378] on link "3D.M2 Increase the percentage of students responding favorably on the School Ex…" at bounding box center [948, 377] width 1226 height 19
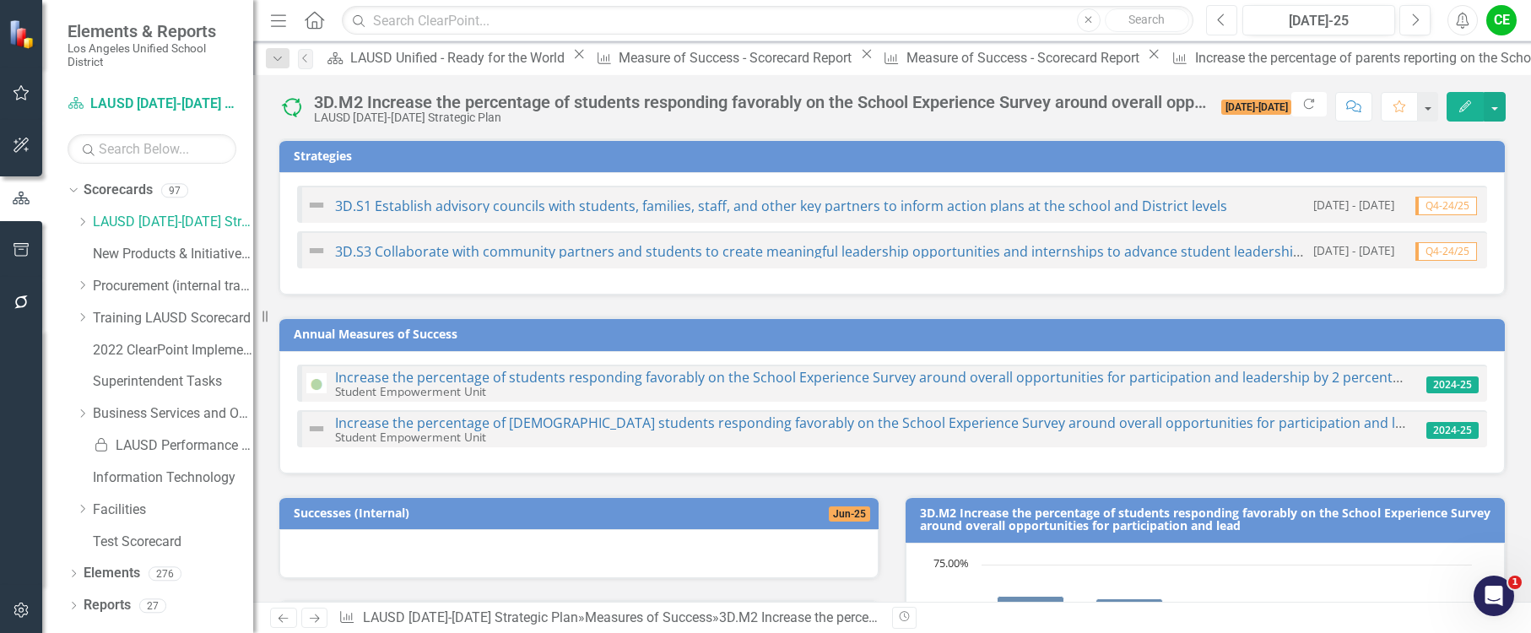
click at [1219, 23] on icon "Previous" at bounding box center [1221, 20] width 9 height 15
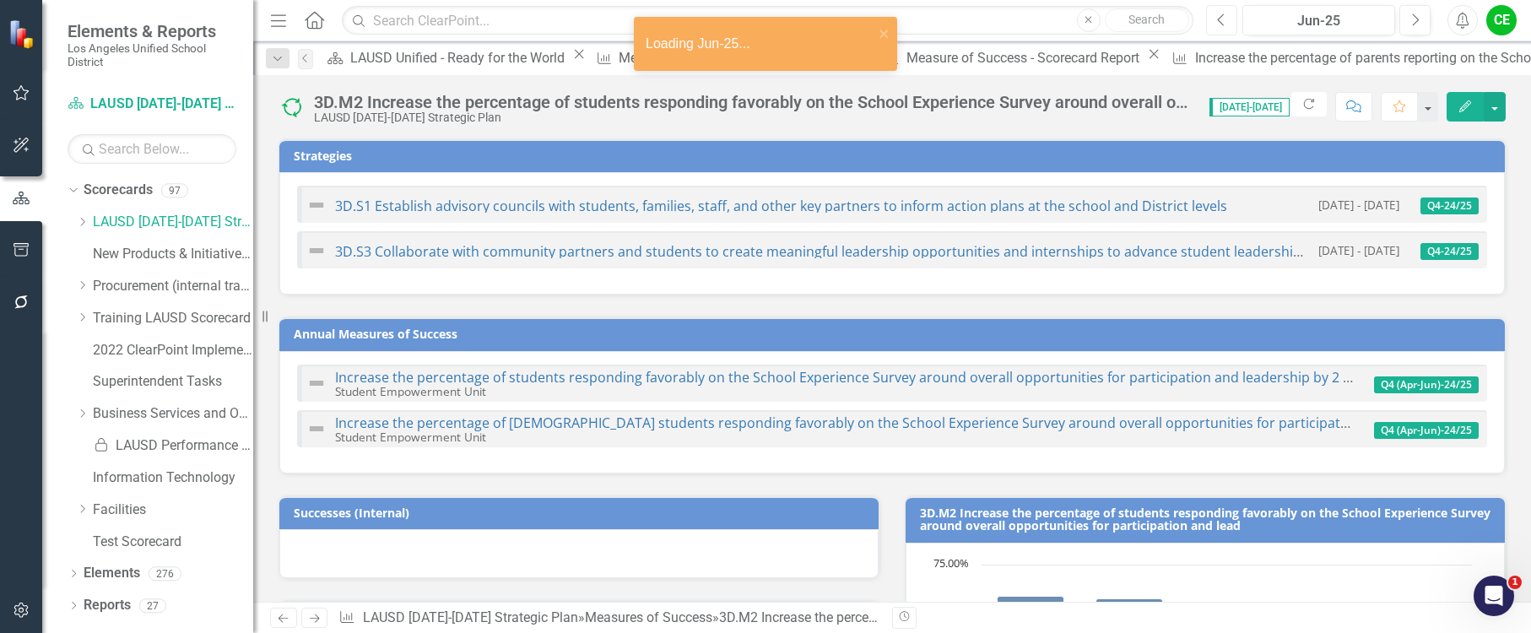
checkbox input "true"
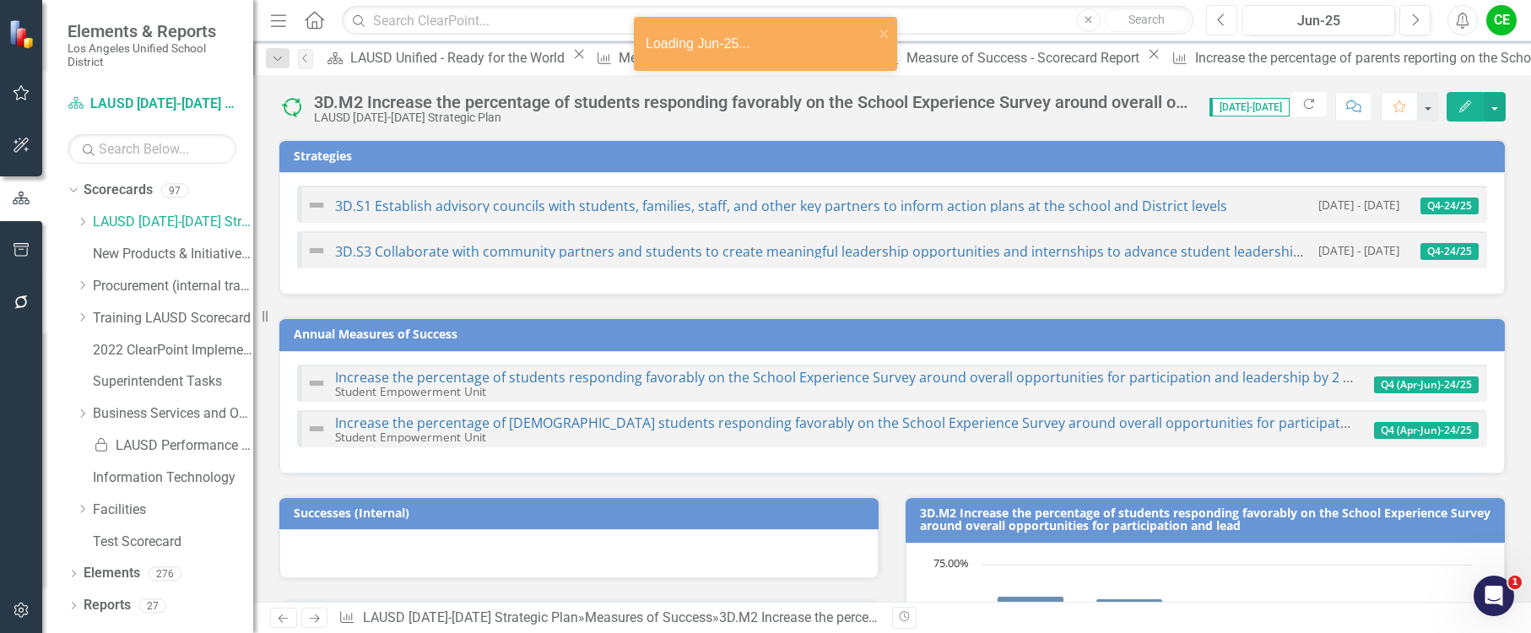
checkbox input "true"
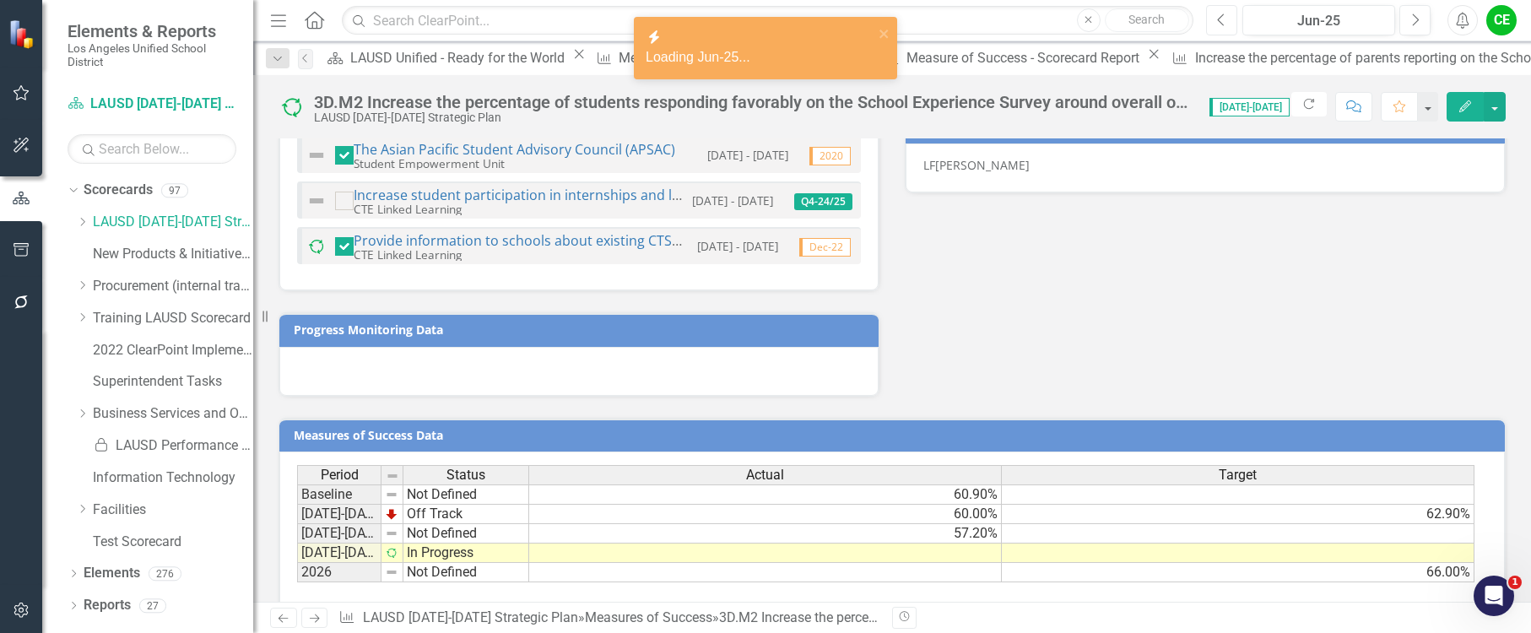
scroll to position [1235, 0]
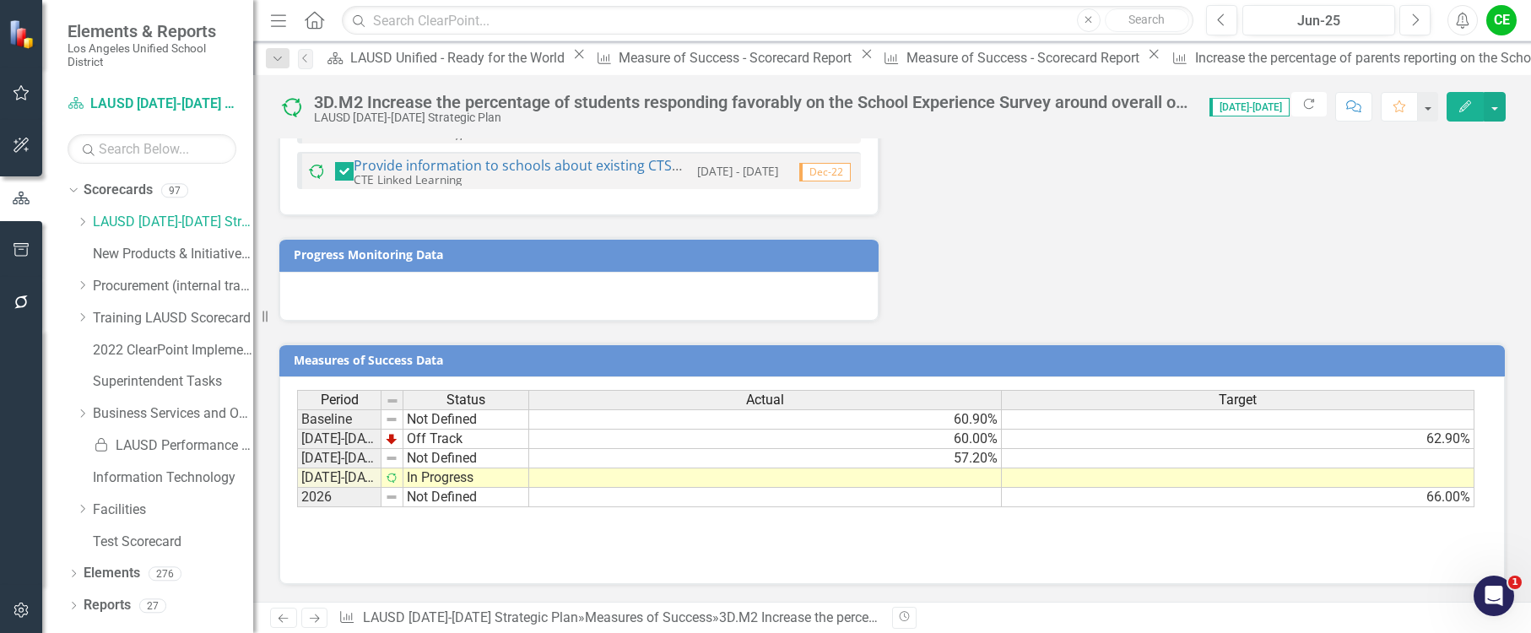
click at [955, 477] on td at bounding box center [765, 478] width 473 height 19
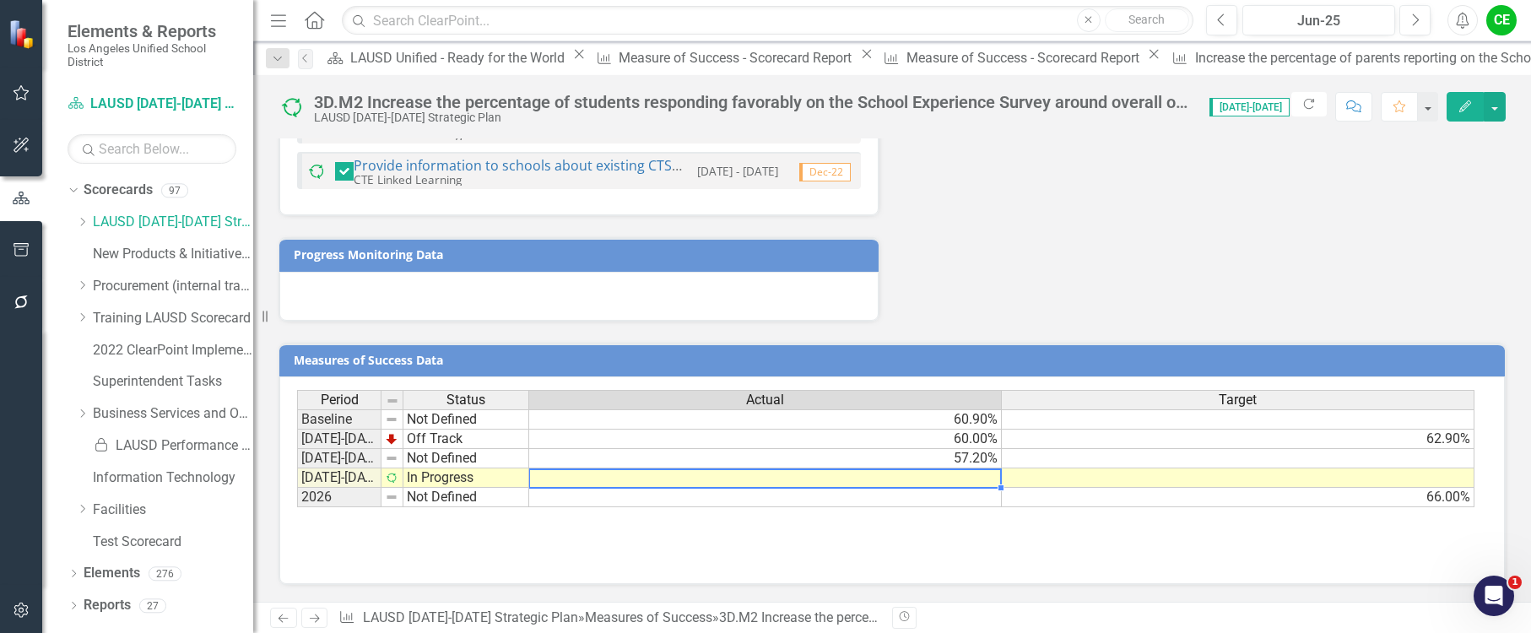
click at [971, 461] on td "57.20%" at bounding box center [765, 458] width 473 height 19
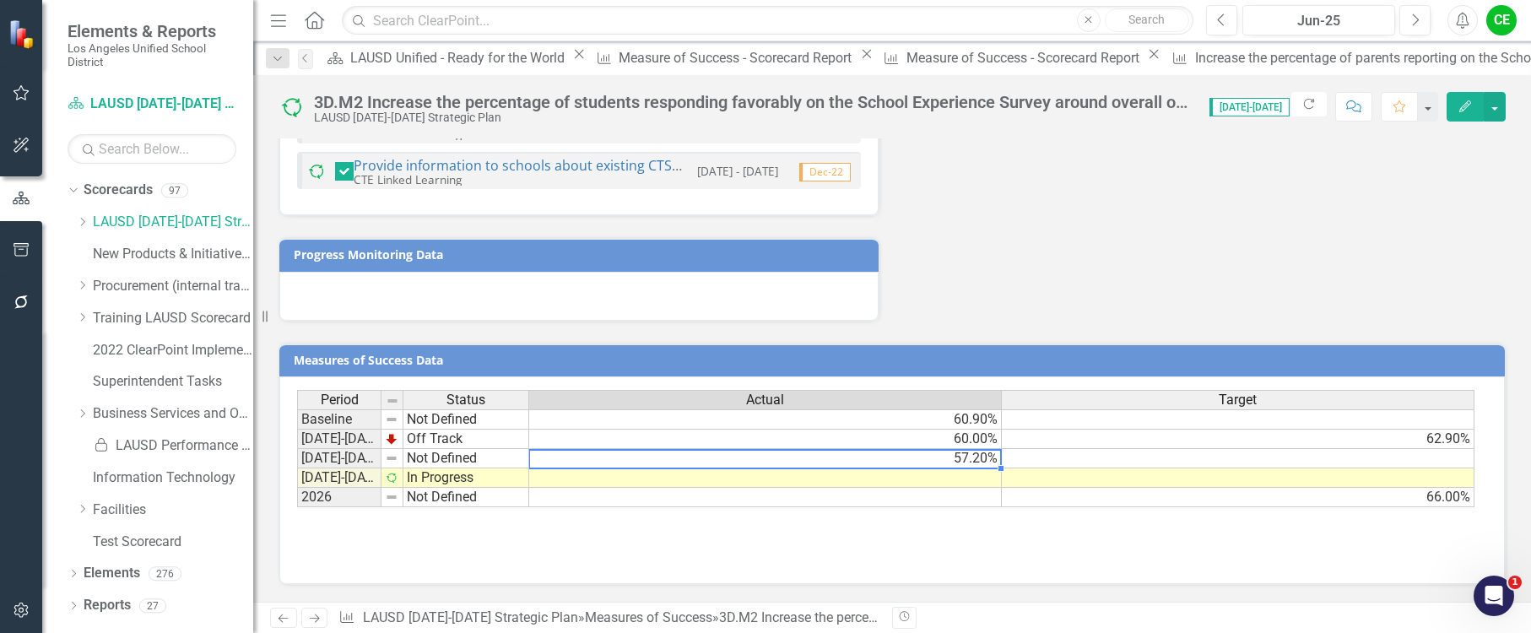
click at [971, 461] on td "57.20%" at bounding box center [765, 458] width 473 height 19
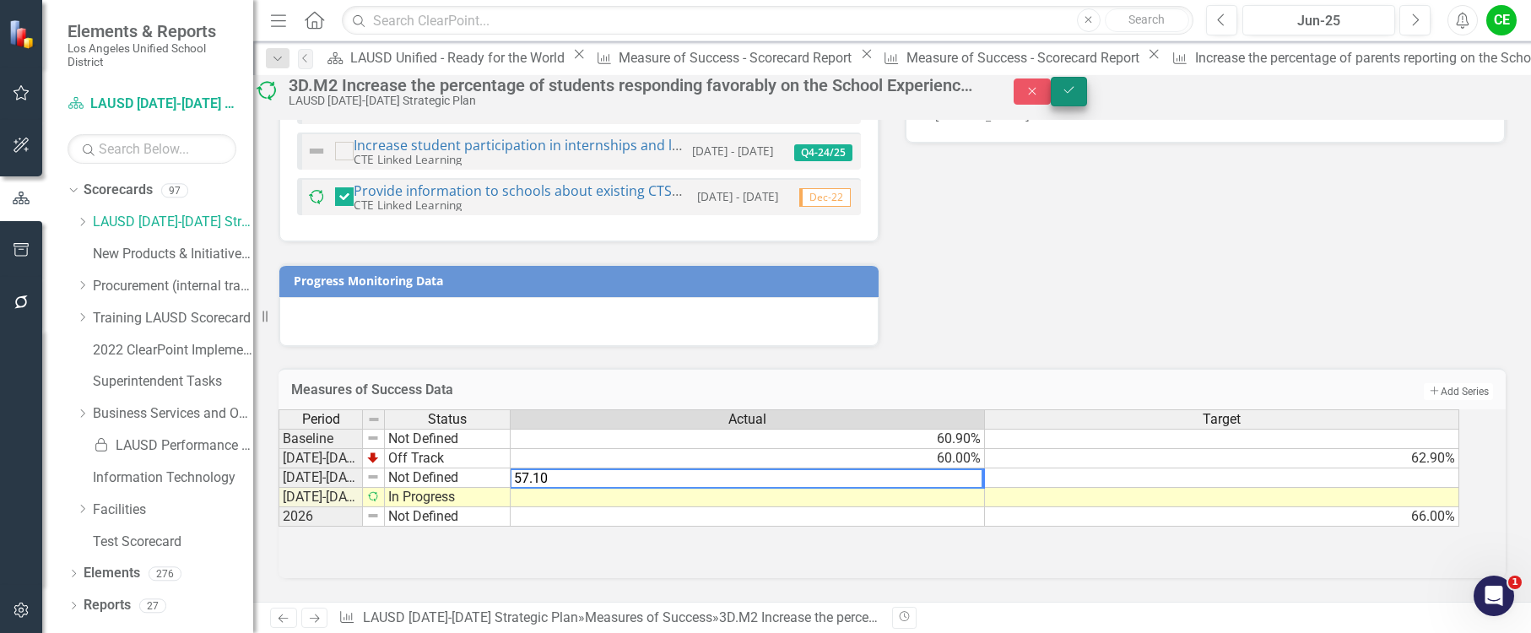
type textarea "57.10"
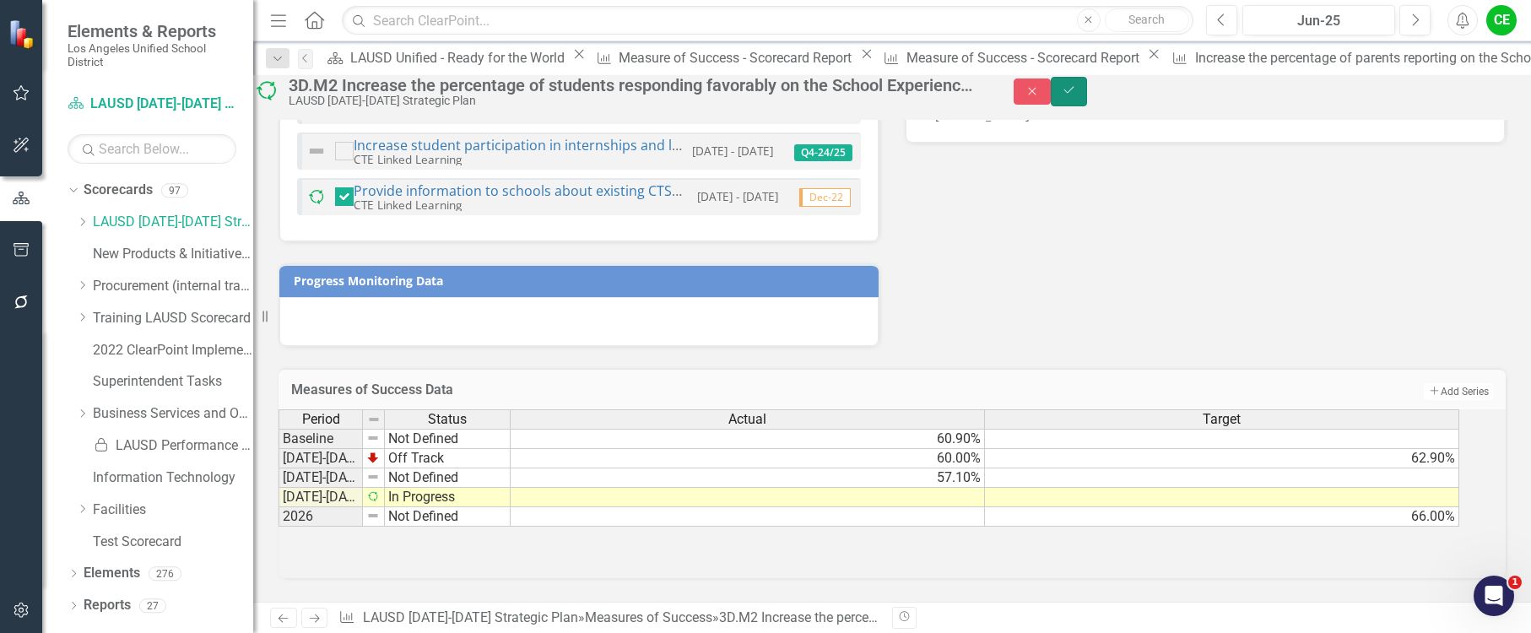
click at [1088, 100] on button "Save" at bounding box center [1069, 92] width 37 height 30
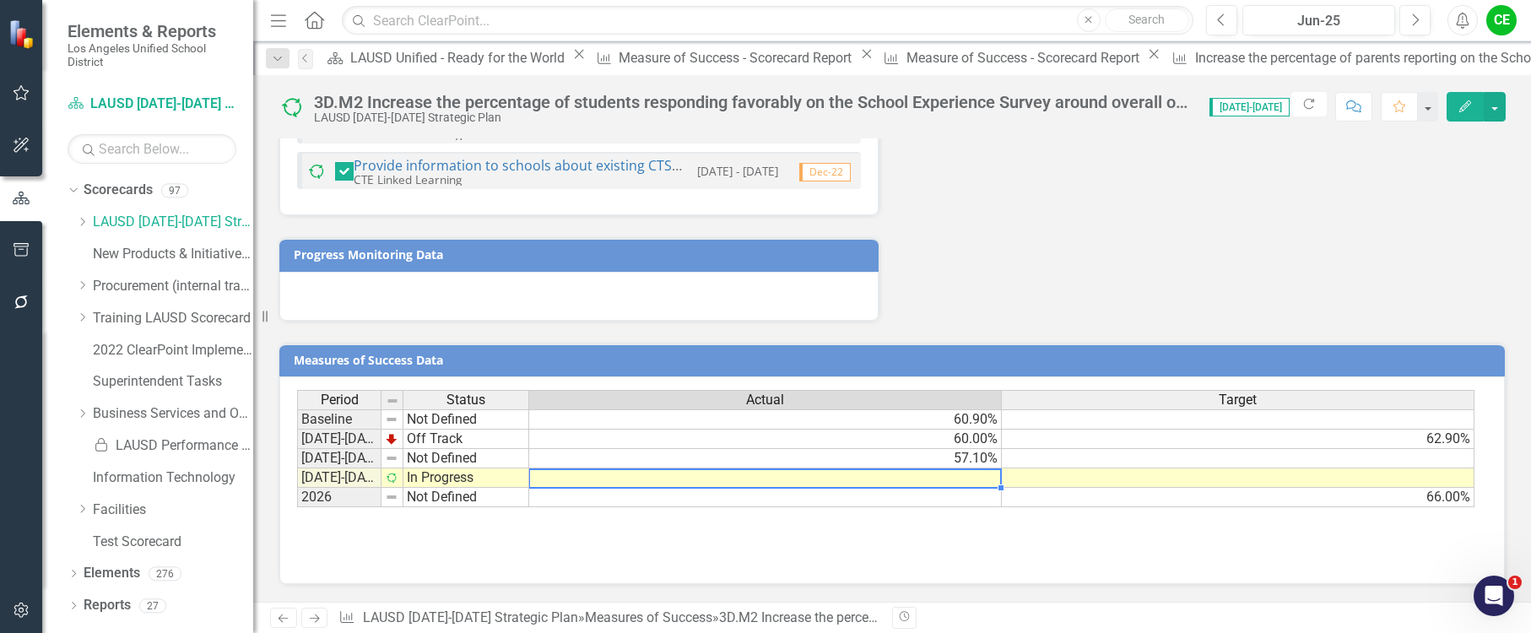
click at [985, 476] on td at bounding box center [765, 478] width 473 height 19
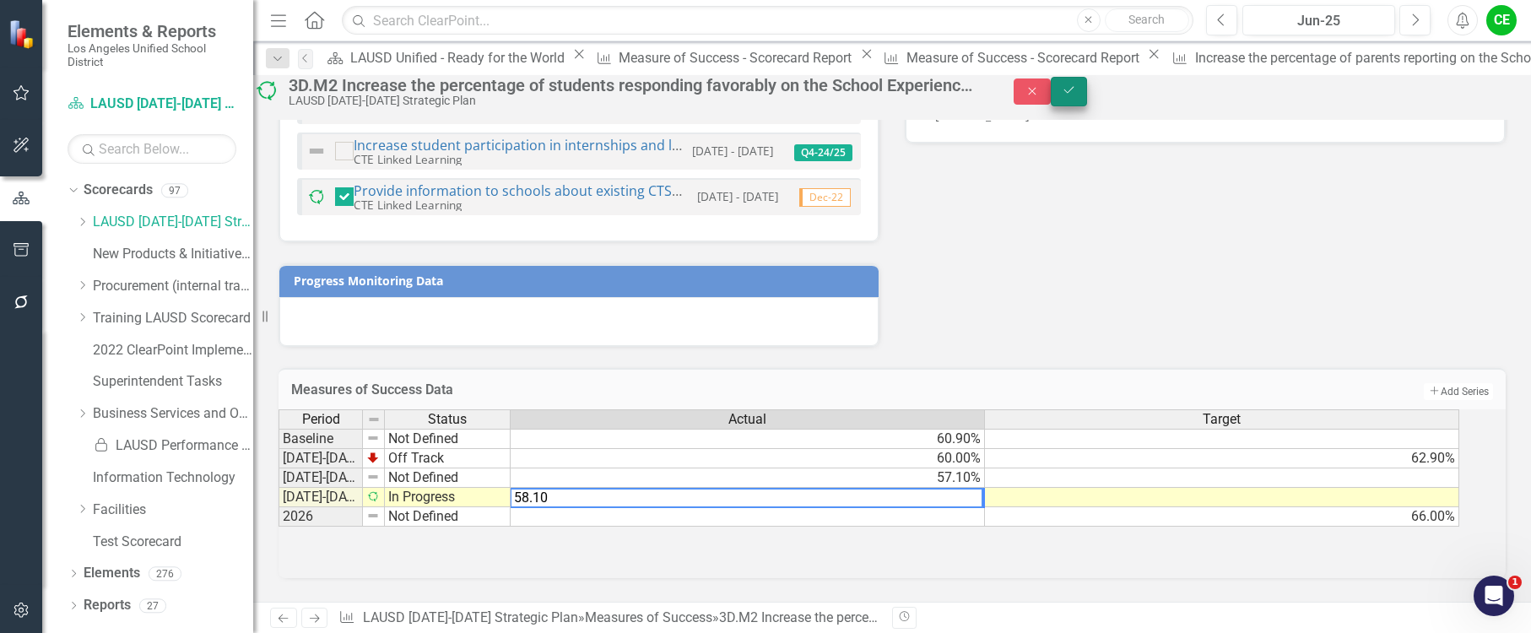
type textarea "58.10"
click at [1088, 89] on button "Save" at bounding box center [1069, 92] width 37 height 30
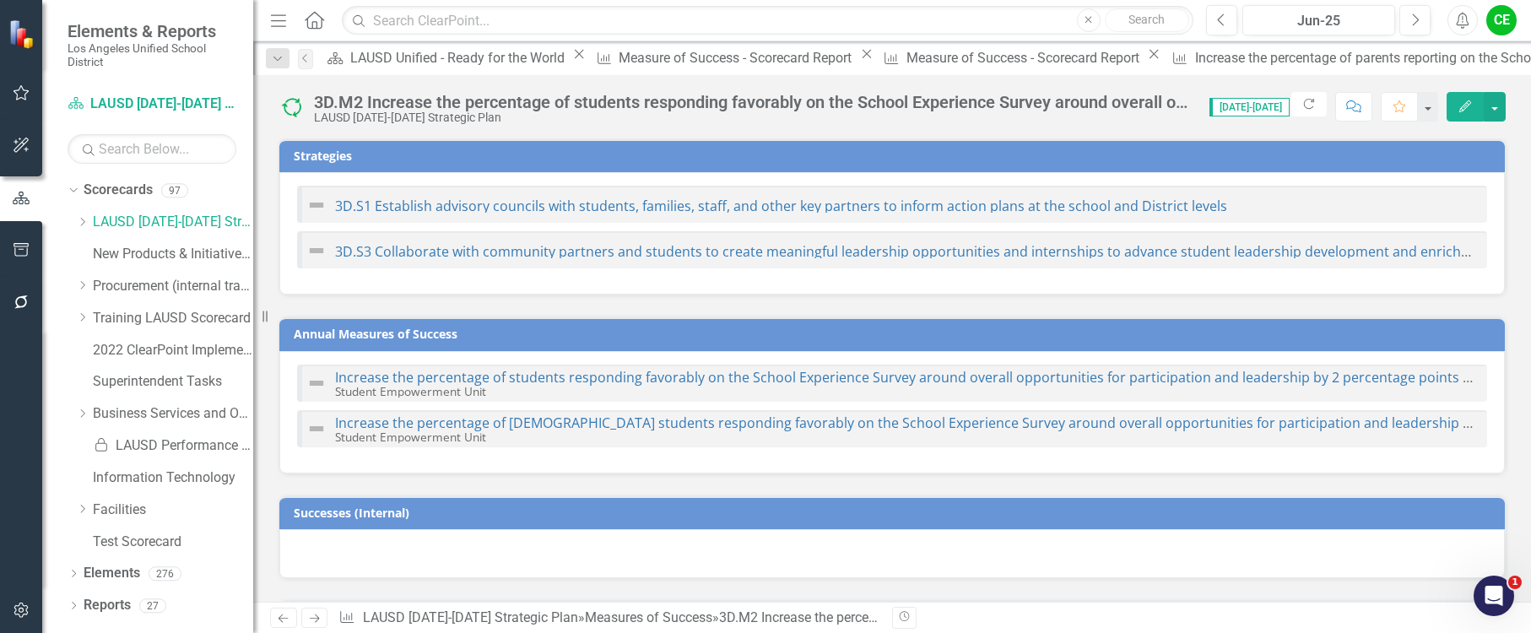
checkbox input "false"
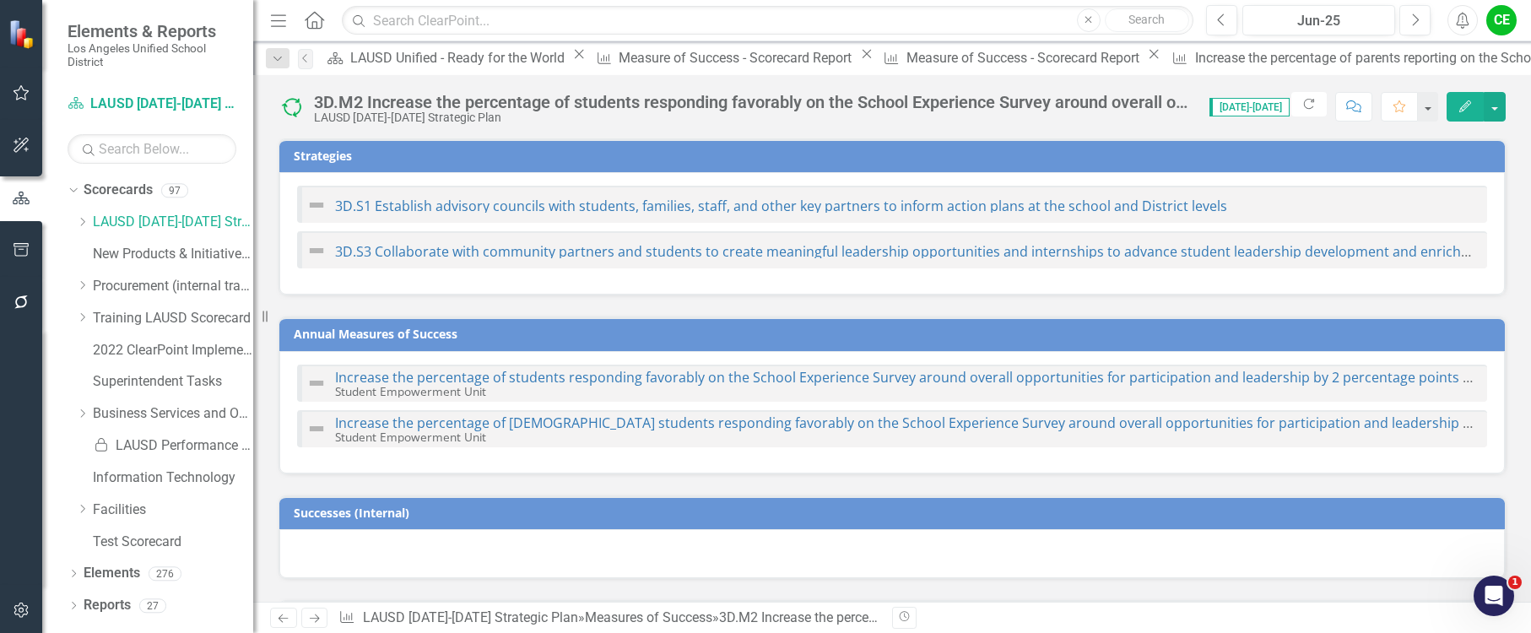
checkbox input "false"
checkbox input "true"
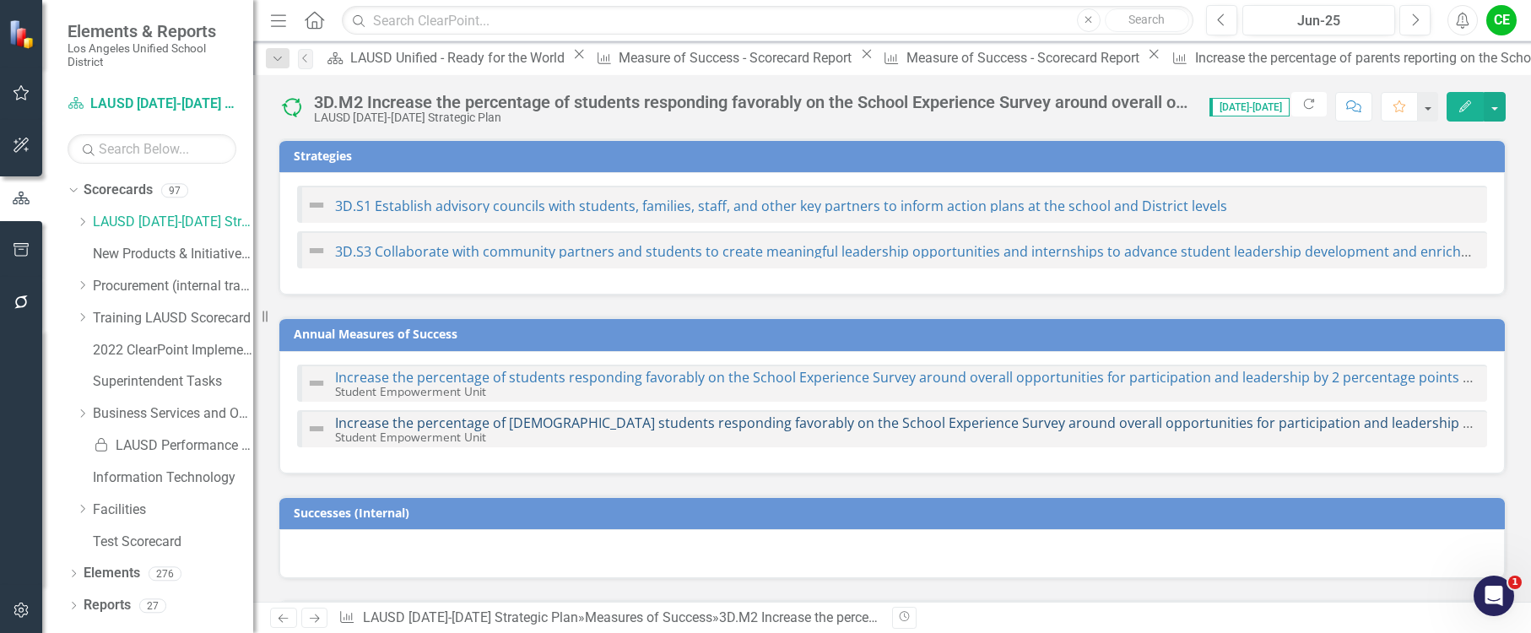
checkbox input "true"
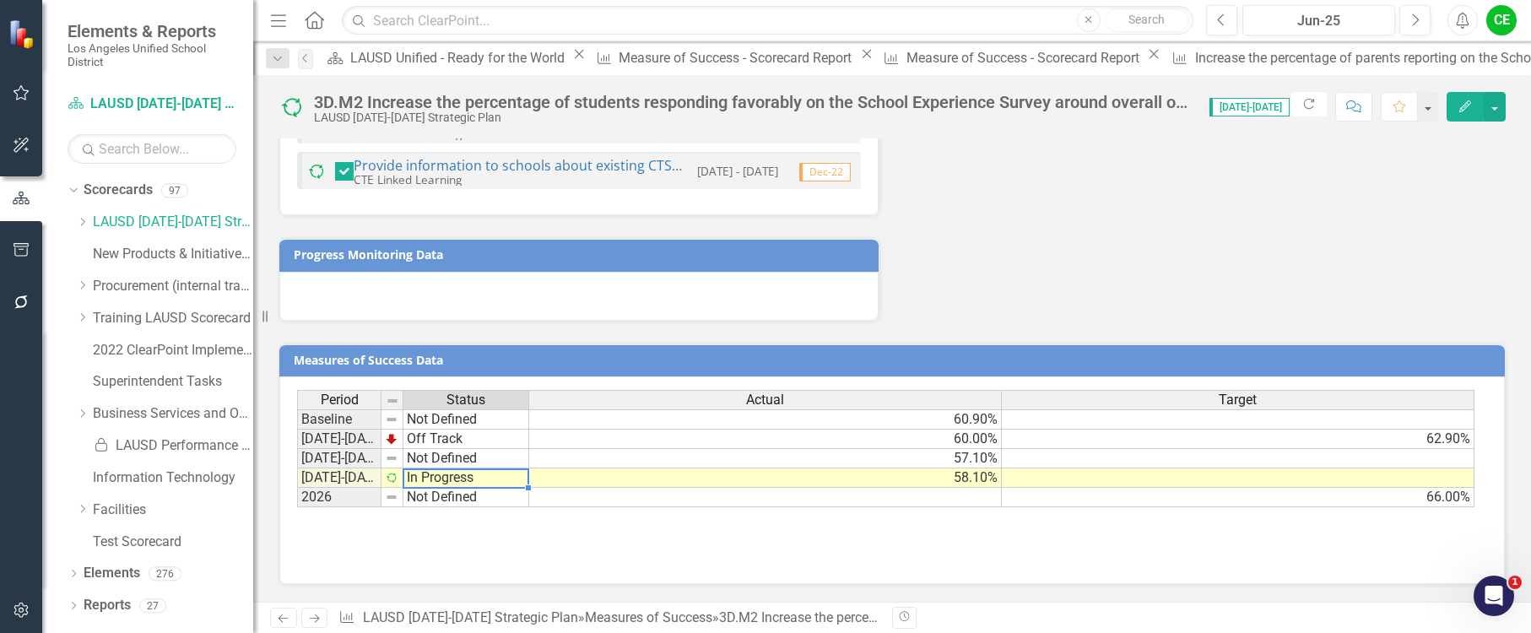
click at [476, 481] on td "In Progress" at bounding box center [467, 478] width 126 height 19
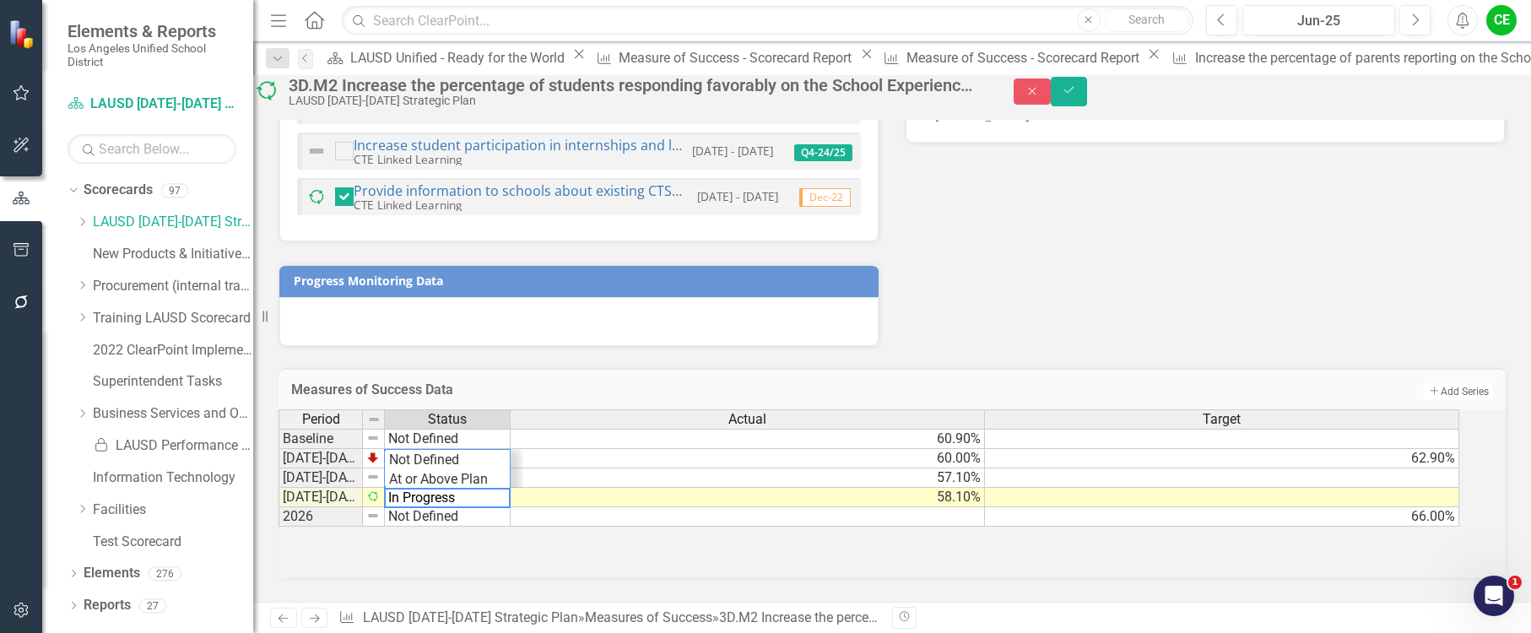
scroll to position [137, 0]
drag, startPoint x: 485, startPoint y: 484, endPoint x: 340, endPoint y: 488, distance: 145.3
click at [340, 488] on div "Period Status Actual Target Baseline Not Defined 60.90% 2022-2023 Off Track 60.…" at bounding box center [869, 468] width 1181 height 118
click at [415, 464] on div "Period Status Actual Target Baseline Not Defined 60.90% 2022-2023 Off Track 60.…" at bounding box center [869, 468] width 1181 height 118
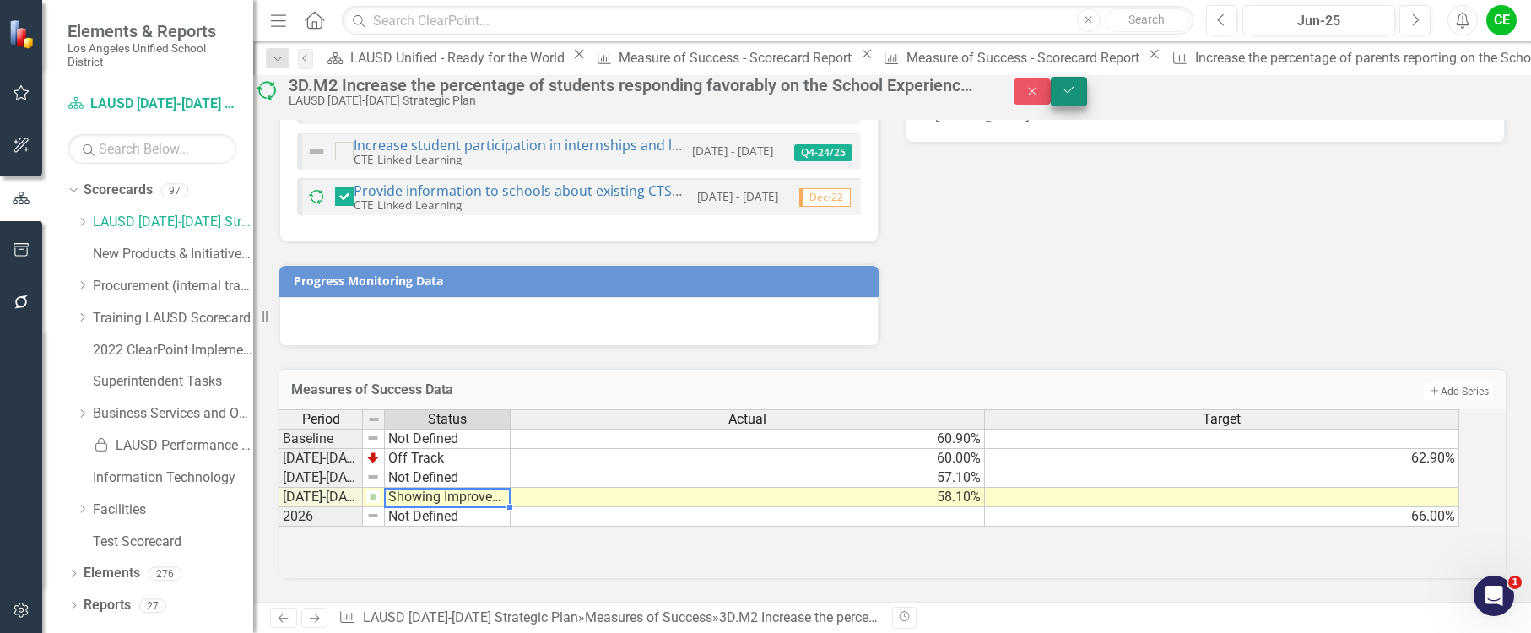
type textarea "Showing Improvemet"
click at [1077, 96] on icon "Save" at bounding box center [1069, 90] width 15 height 12
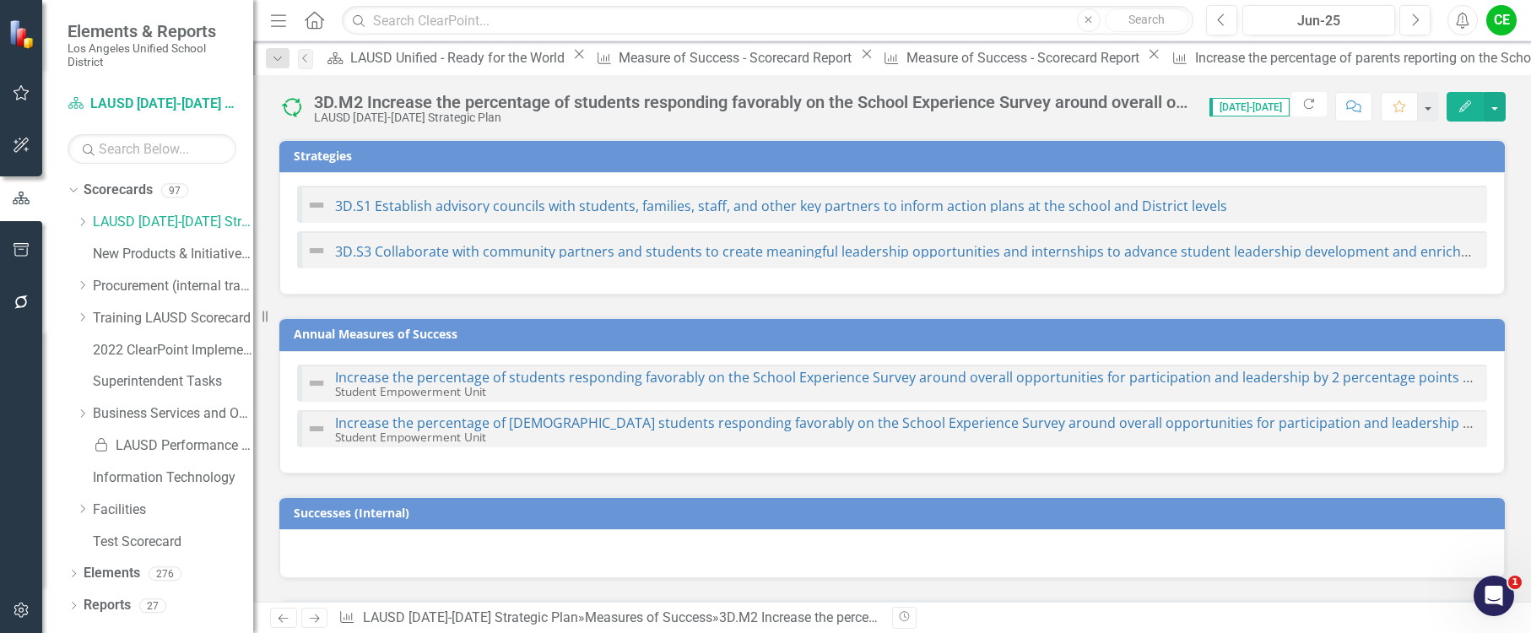
checkbox input "false"
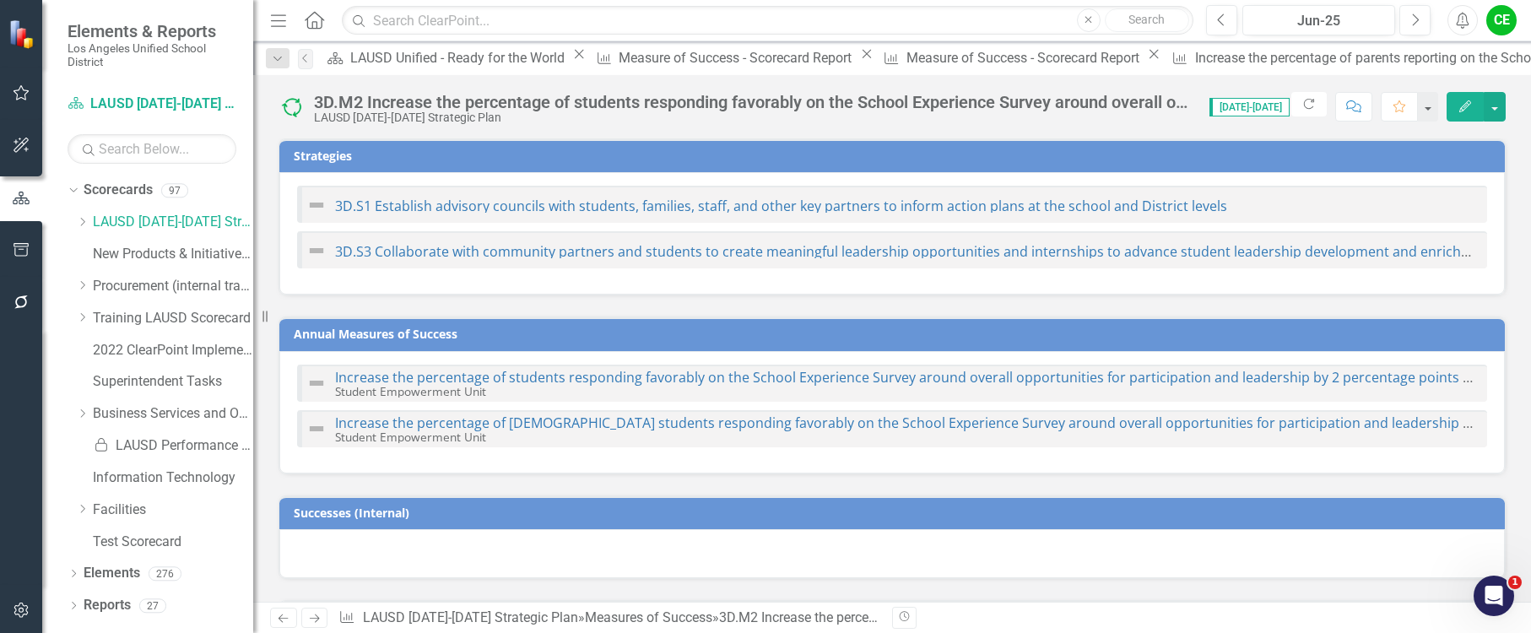
checkbox input "false"
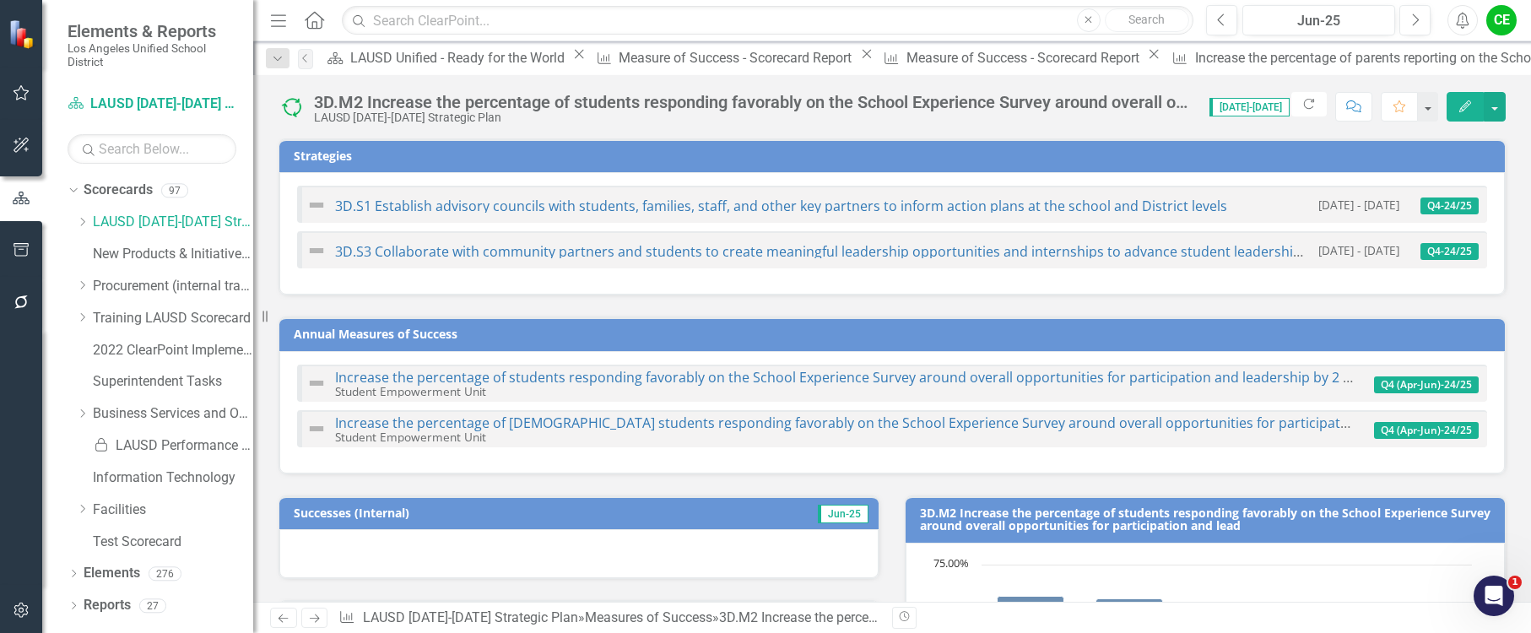
checkbox input "true"
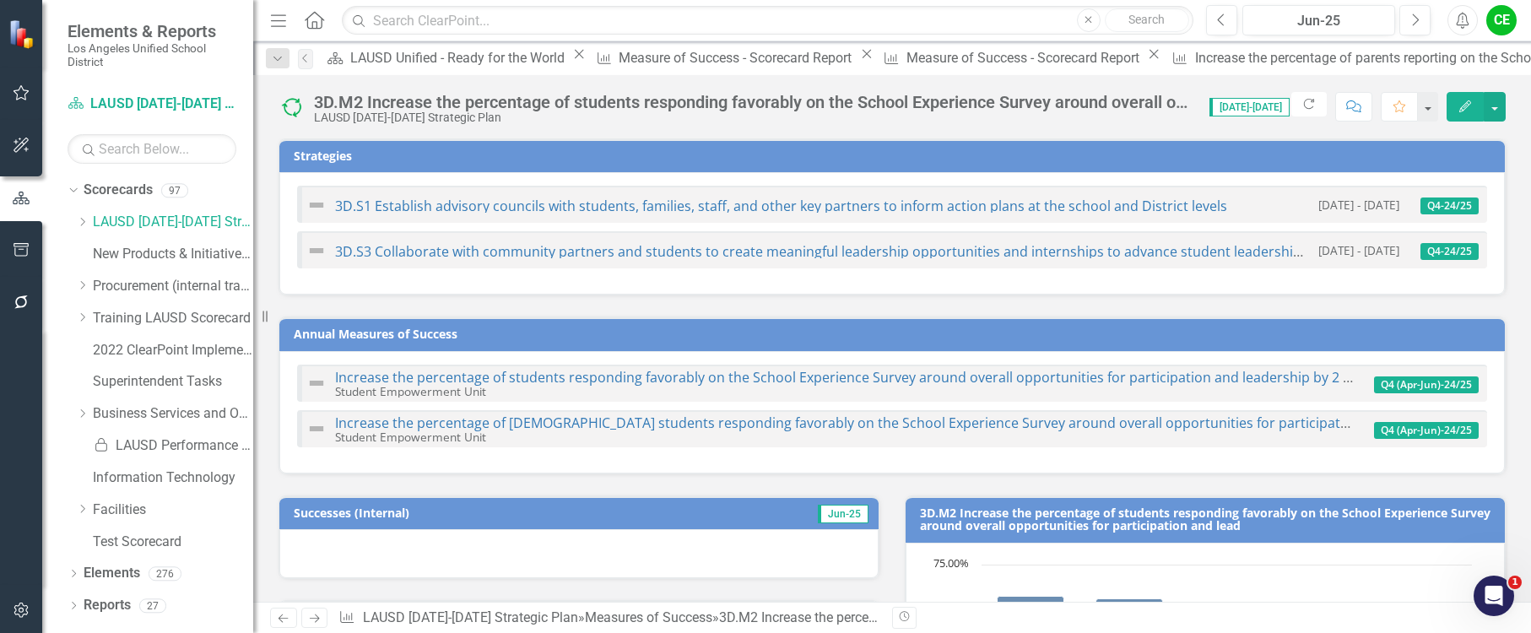
checkbox input "true"
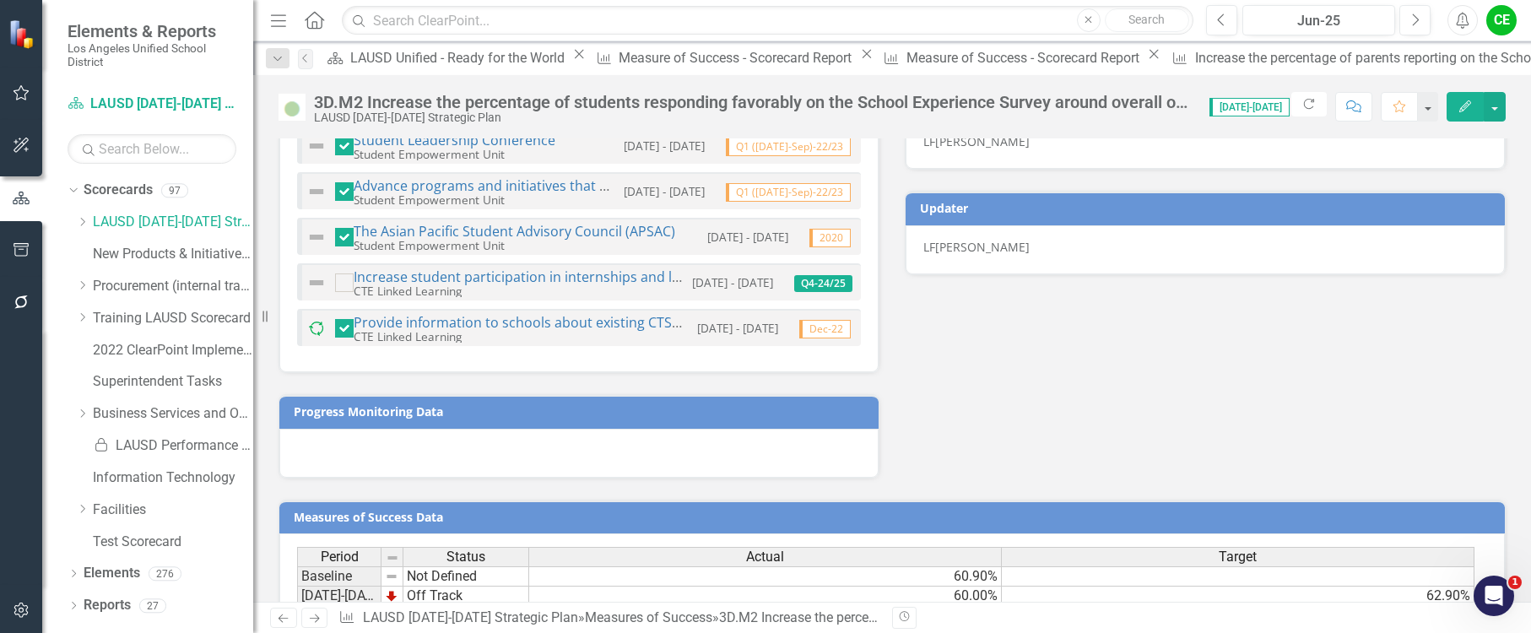
scroll to position [1066, 0]
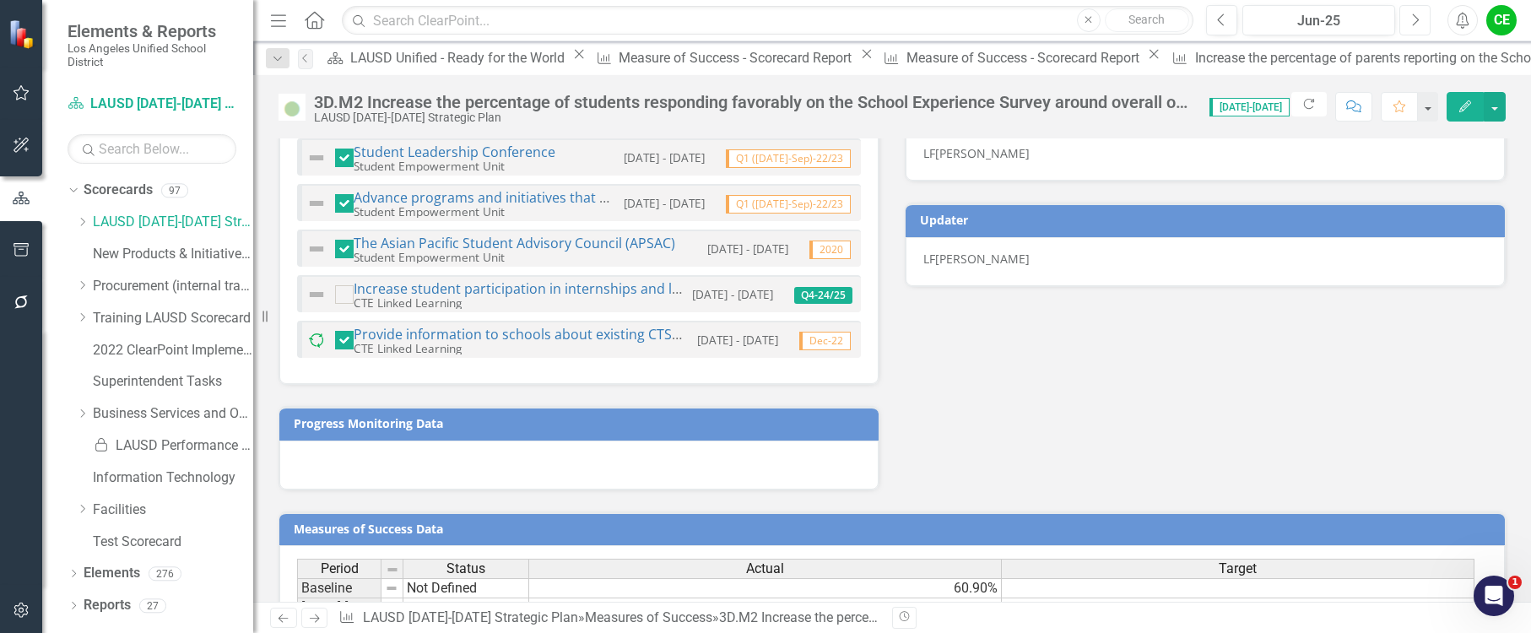
click at [1420, 16] on button "Next" at bounding box center [1415, 20] width 31 height 30
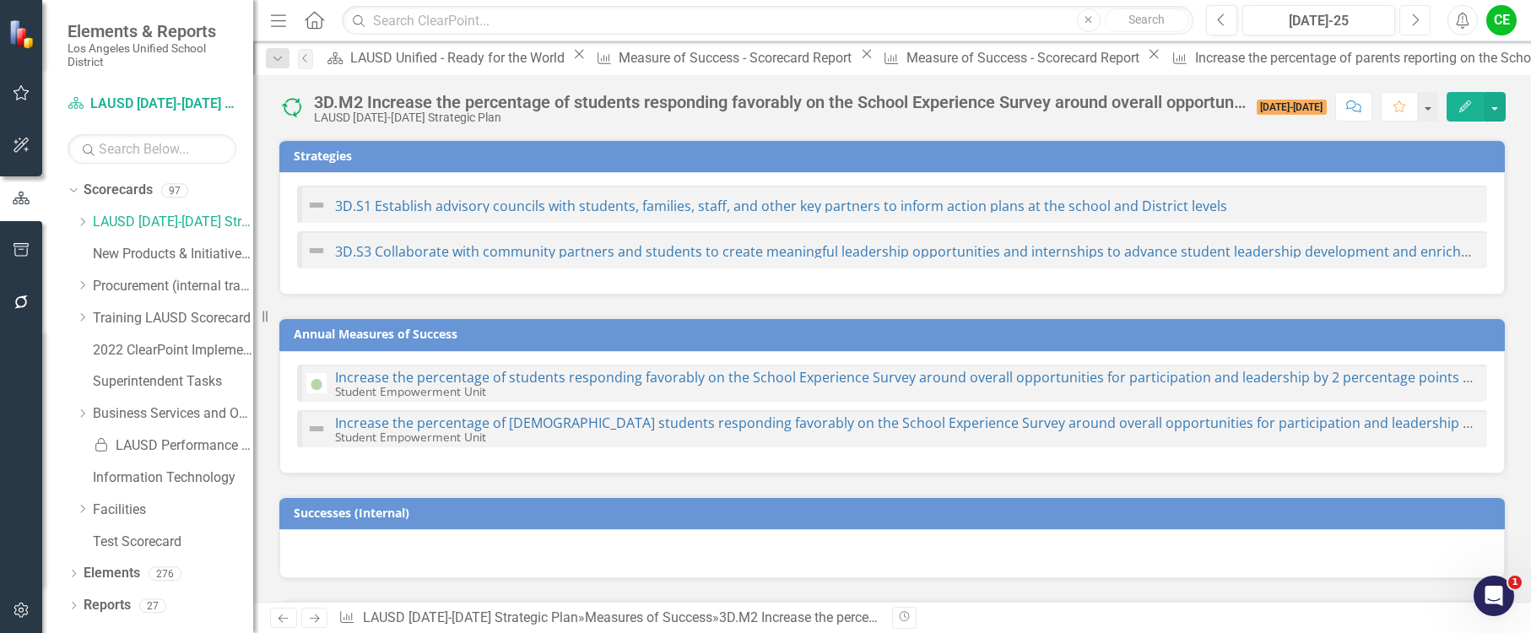
checkbox input "true"
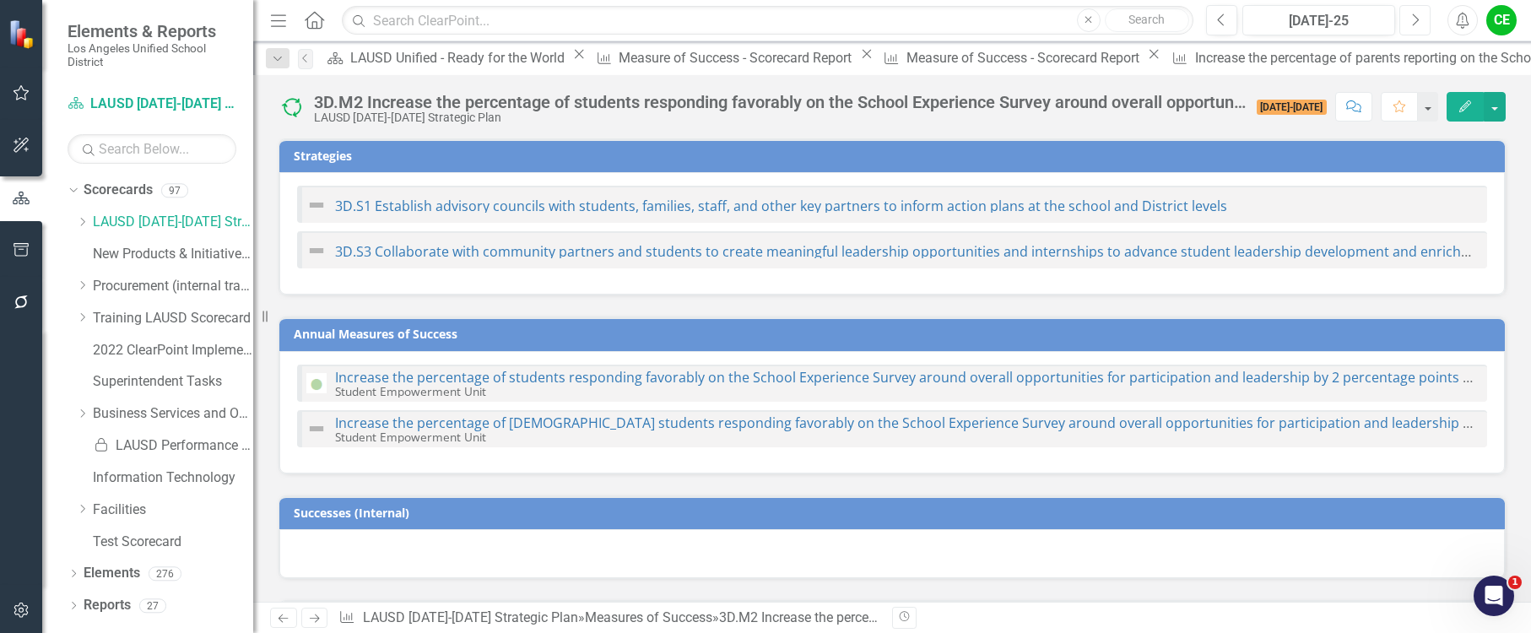
checkbox input "true"
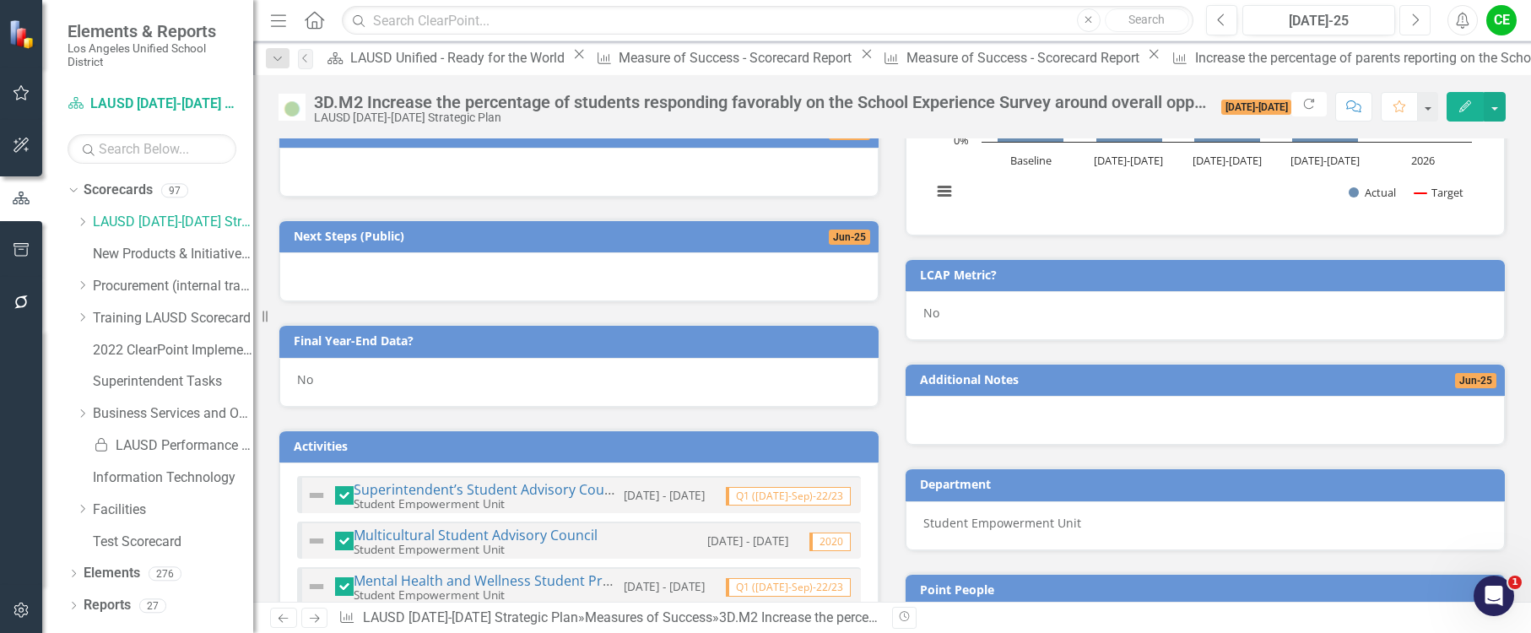
scroll to position [560, 0]
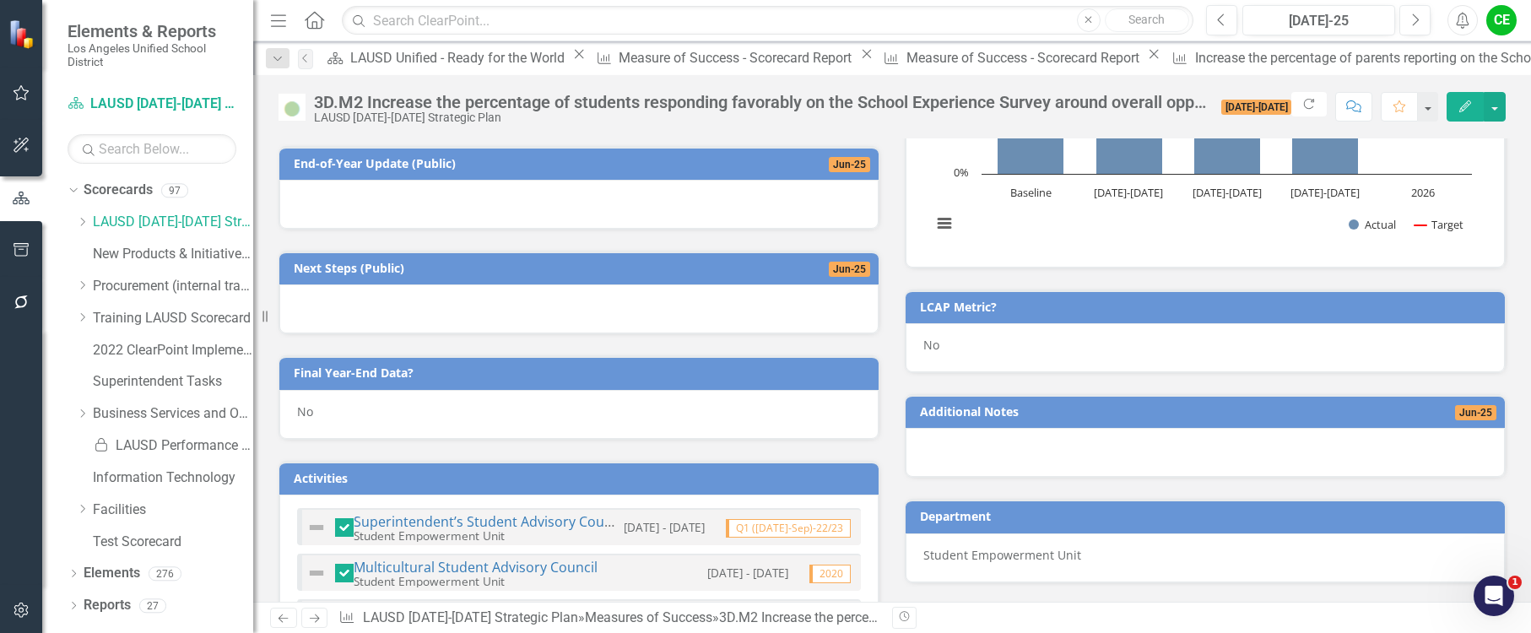
click at [353, 416] on div "No" at bounding box center [578, 414] width 599 height 49
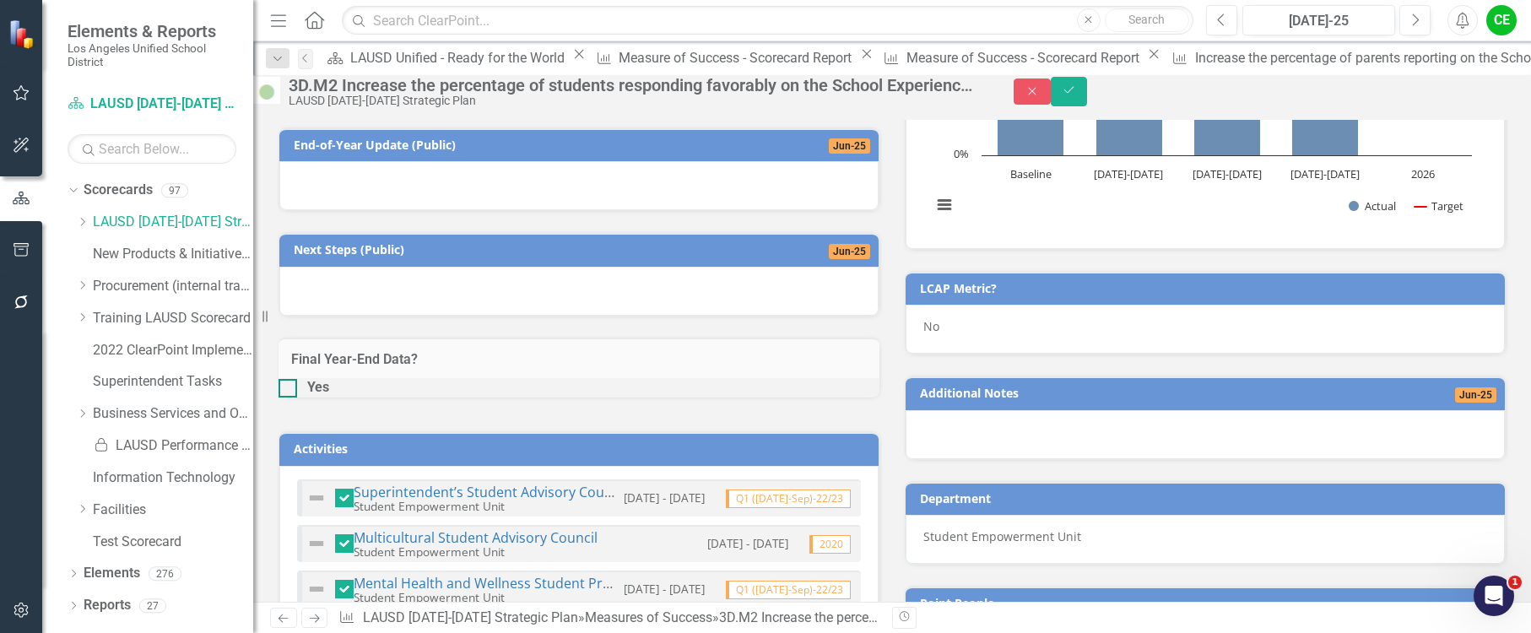
click at [297, 398] on div at bounding box center [288, 388] width 19 height 19
click at [290, 390] on input "Yes" at bounding box center [284, 384] width 11 height 11
checkbox input "true"
click at [1088, 96] on button "Save" at bounding box center [1069, 92] width 37 height 30
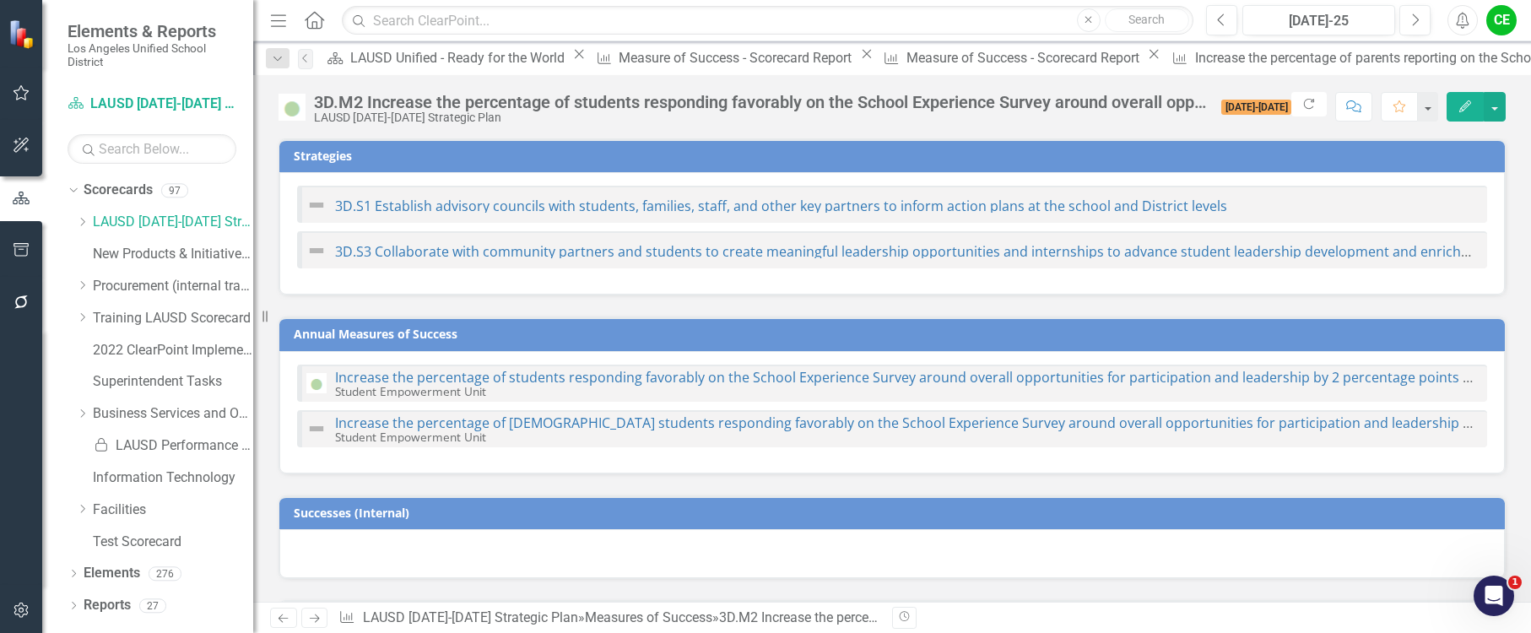
checkbox input "false"
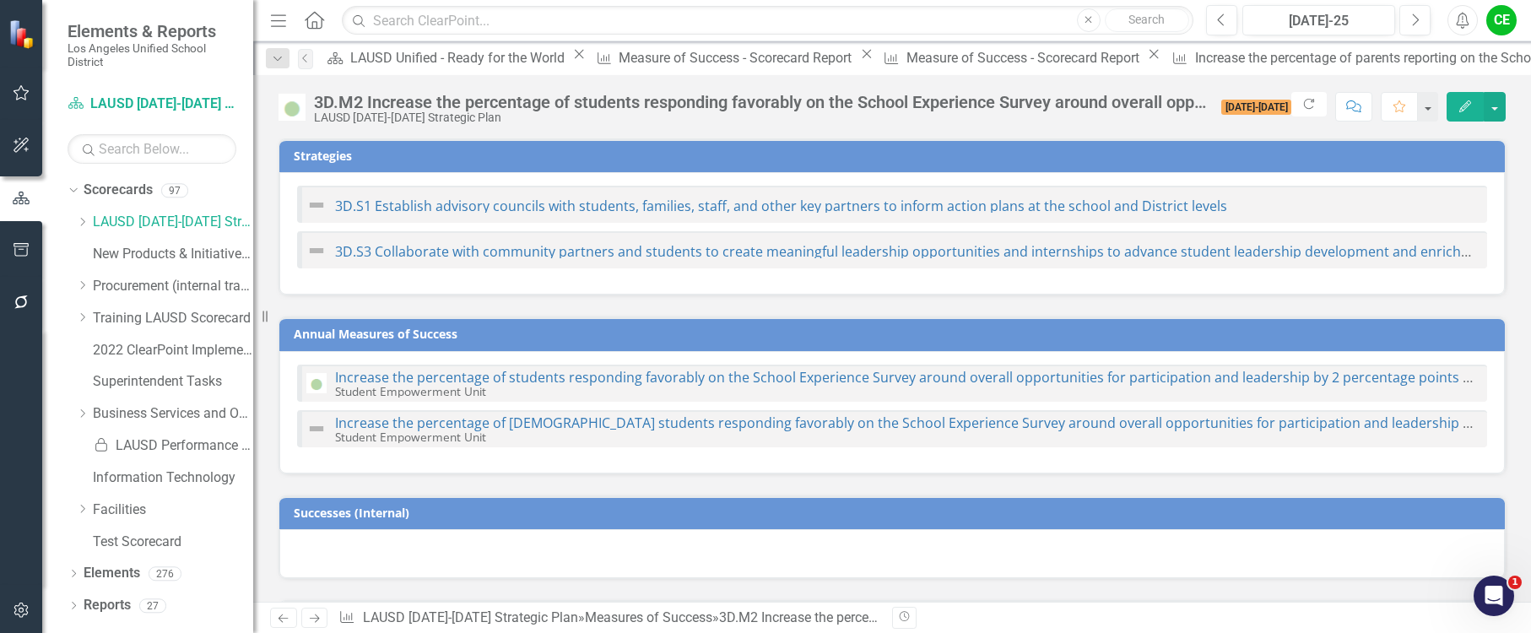
checkbox input "false"
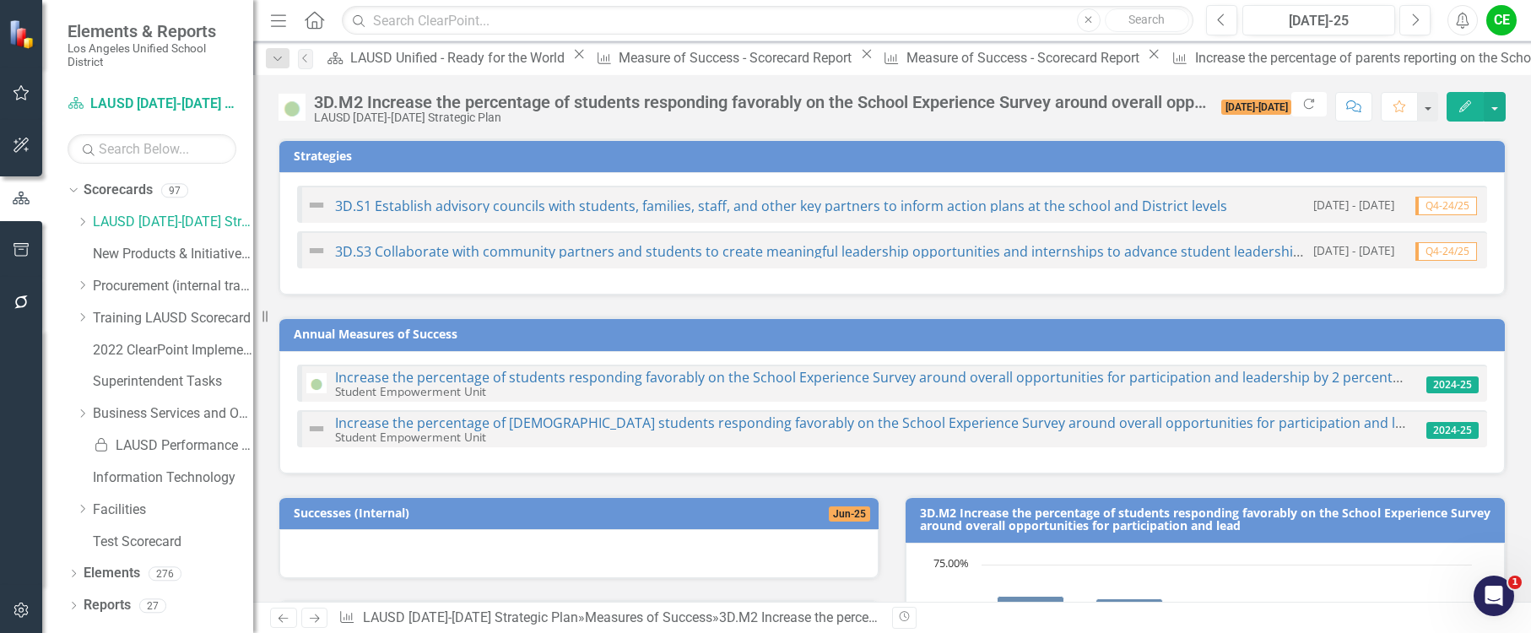
checkbox input "true"
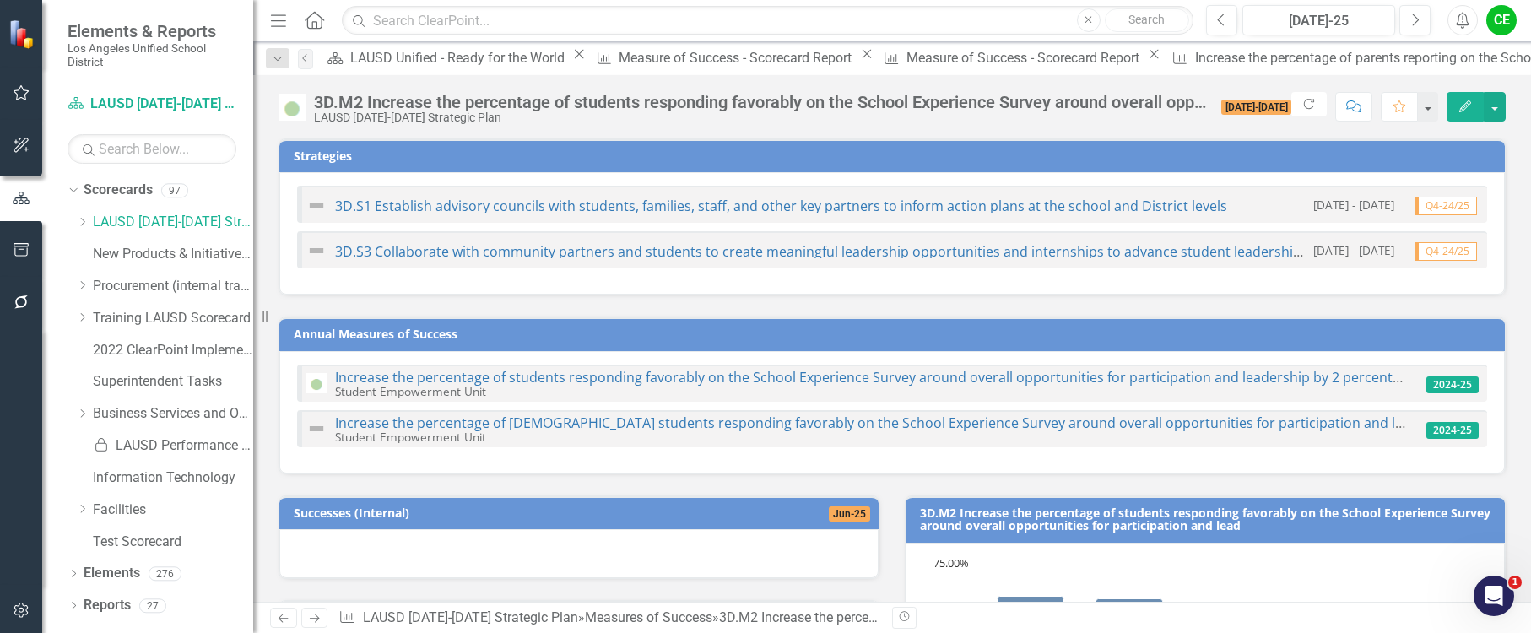
checkbox input "true"
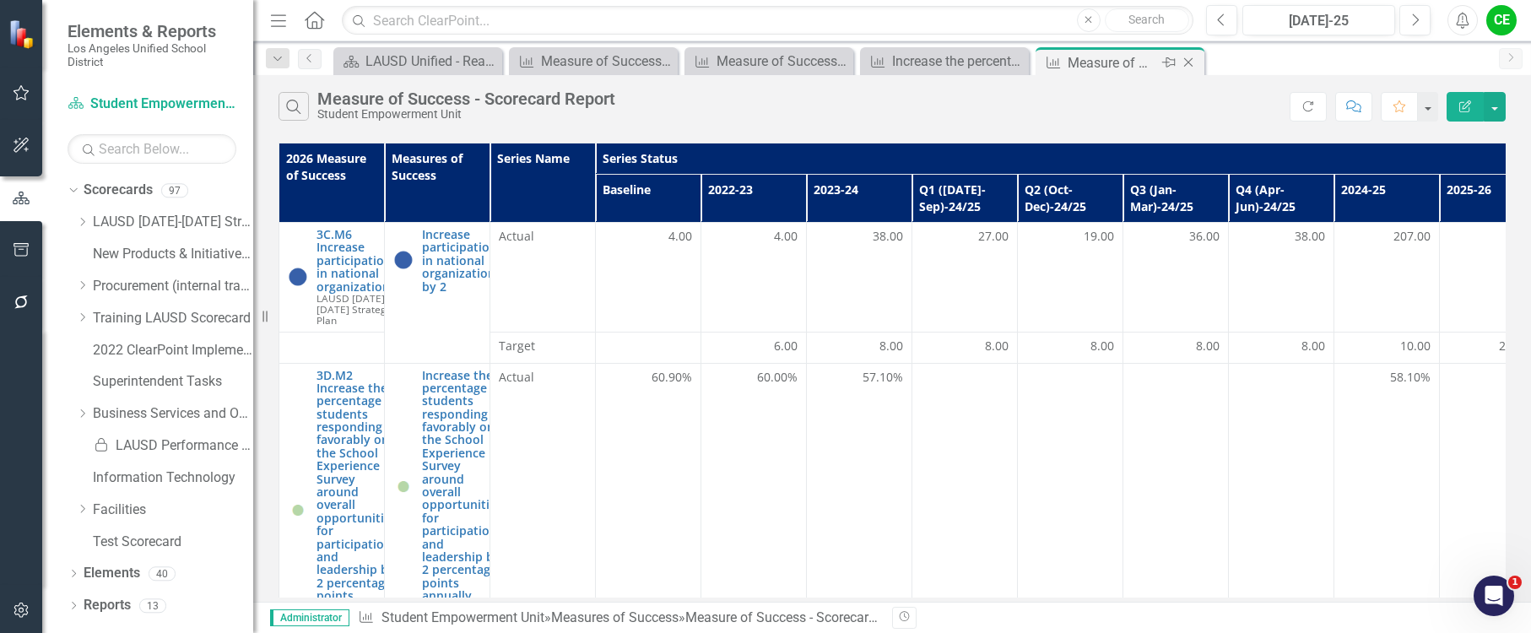
click at [1189, 62] on icon "Close" at bounding box center [1188, 63] width 17 height 14
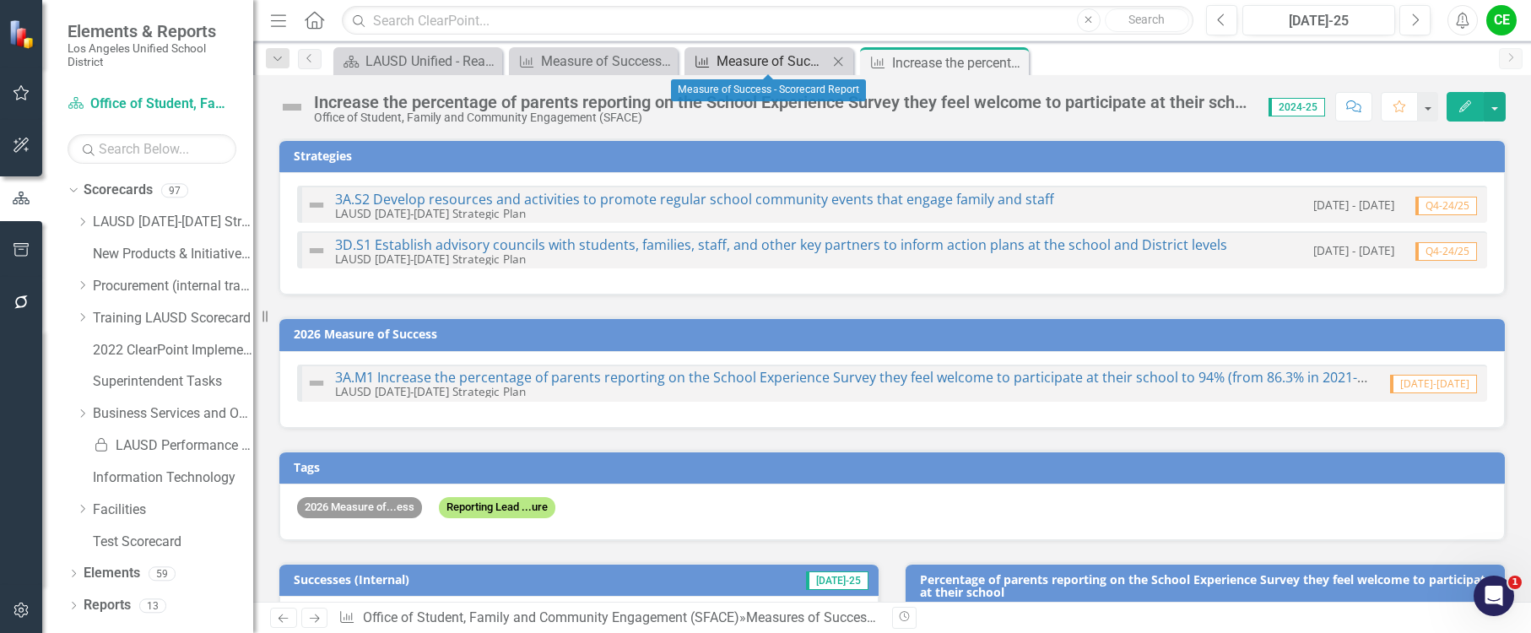
click at [737, 63] on div "Measure of Success - Scorecard Report" at bounding box center [772, 61] width 111 height 21
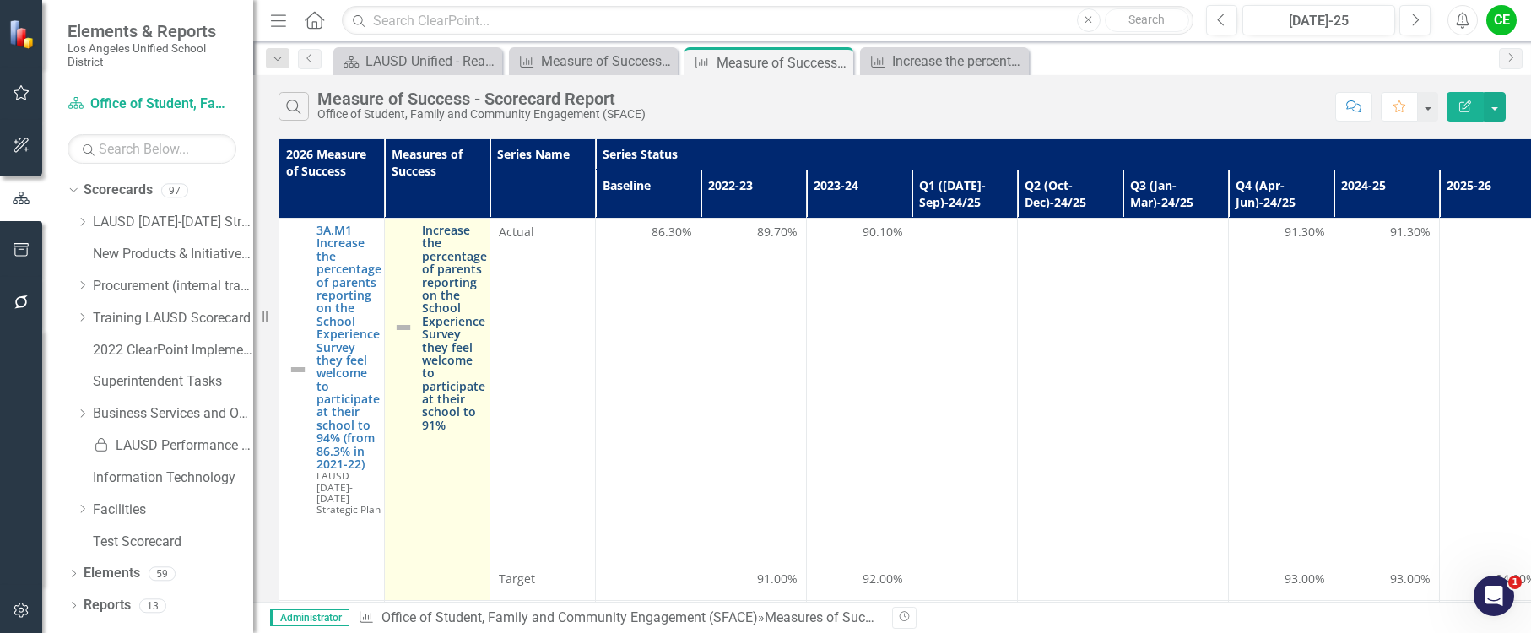
click at [469, 367] on link "Increase the percentage of parents reporting on the School Experience Survey th…" at bounding box center [454, 328] width 65 height 208
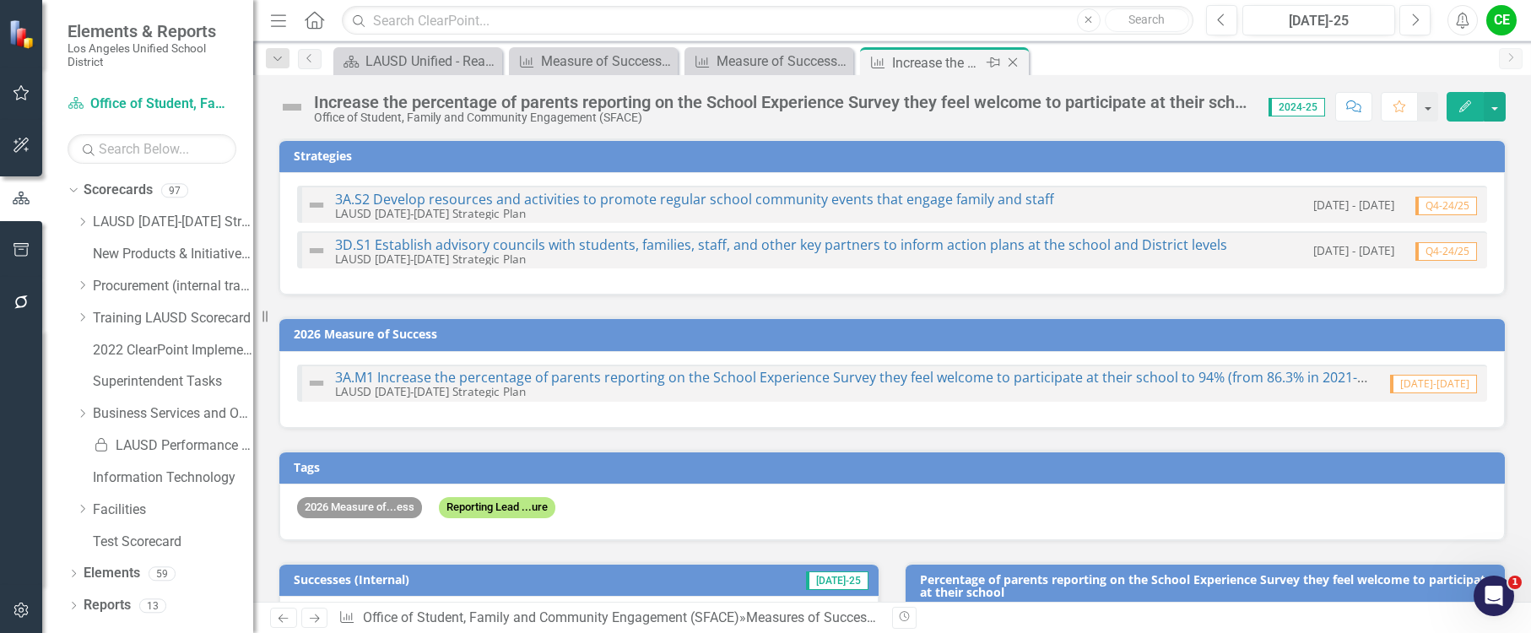
click at [1011, 61] on icon at bounding box center [1013, 62] width 9 height 9
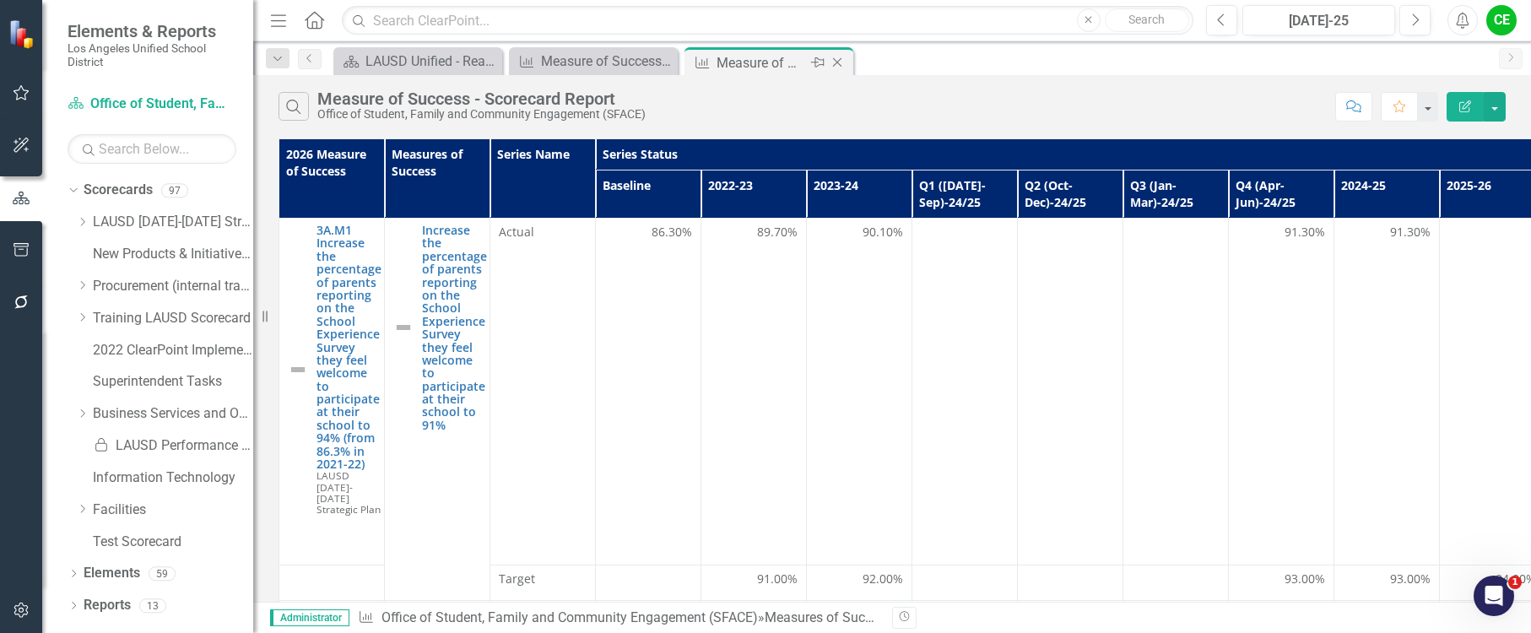
click at [745, 64] on div "Measure of Success - Scorecard Report" at bounding box center [762, 62] width 90 height 21
click at [591, 60] on div "Measure of Success - Scorecard Report" at bounding box center [596, 61] width 111 height 21
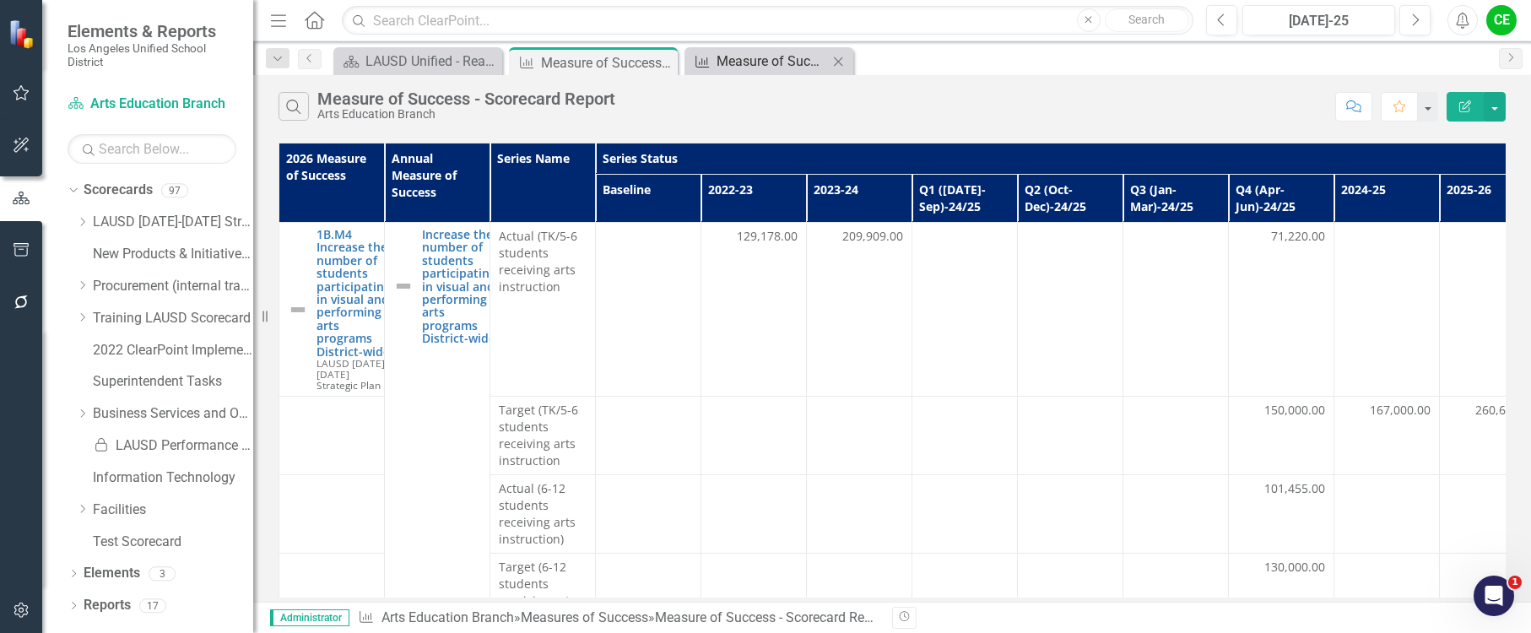
click at [720, 60] on div "Measure of Success - Scorecard Report" at bounding box center [772, 61] width 111 height 21
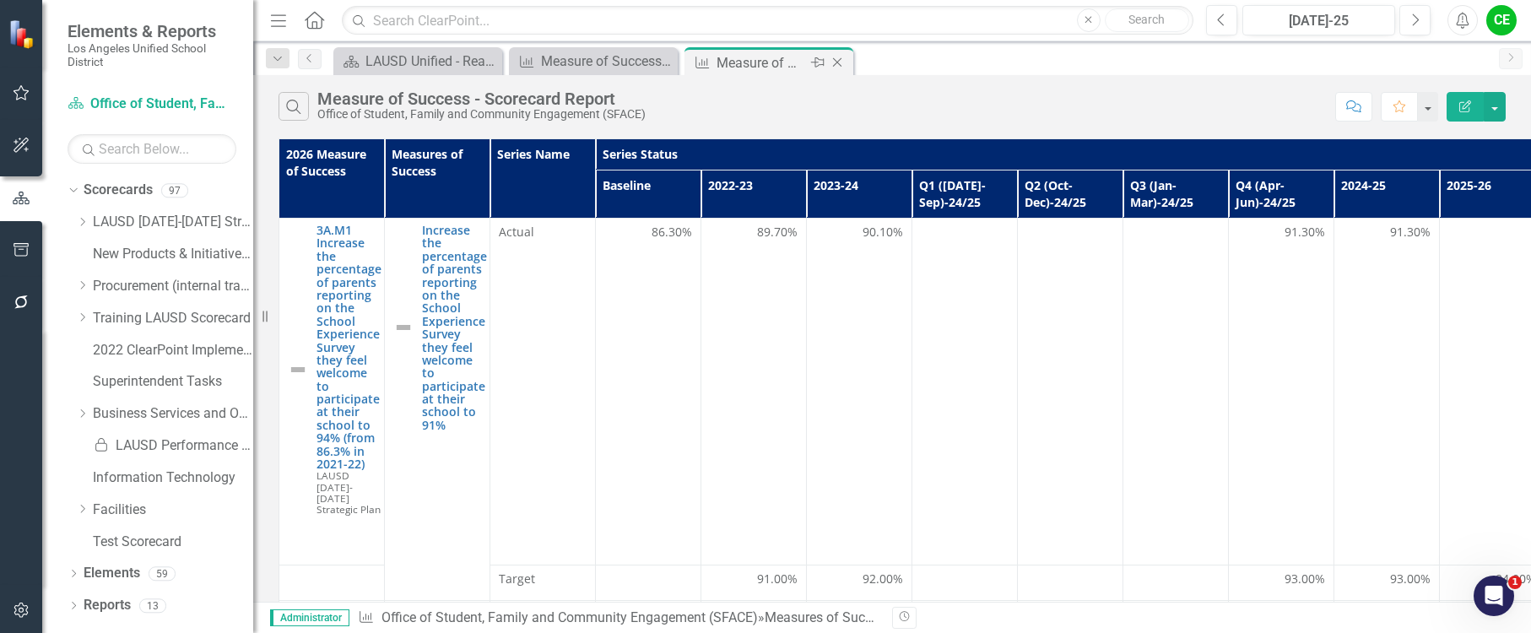
click at [838, 64] on icon "Close" at bounding box center [837, 63] width 17 height 14
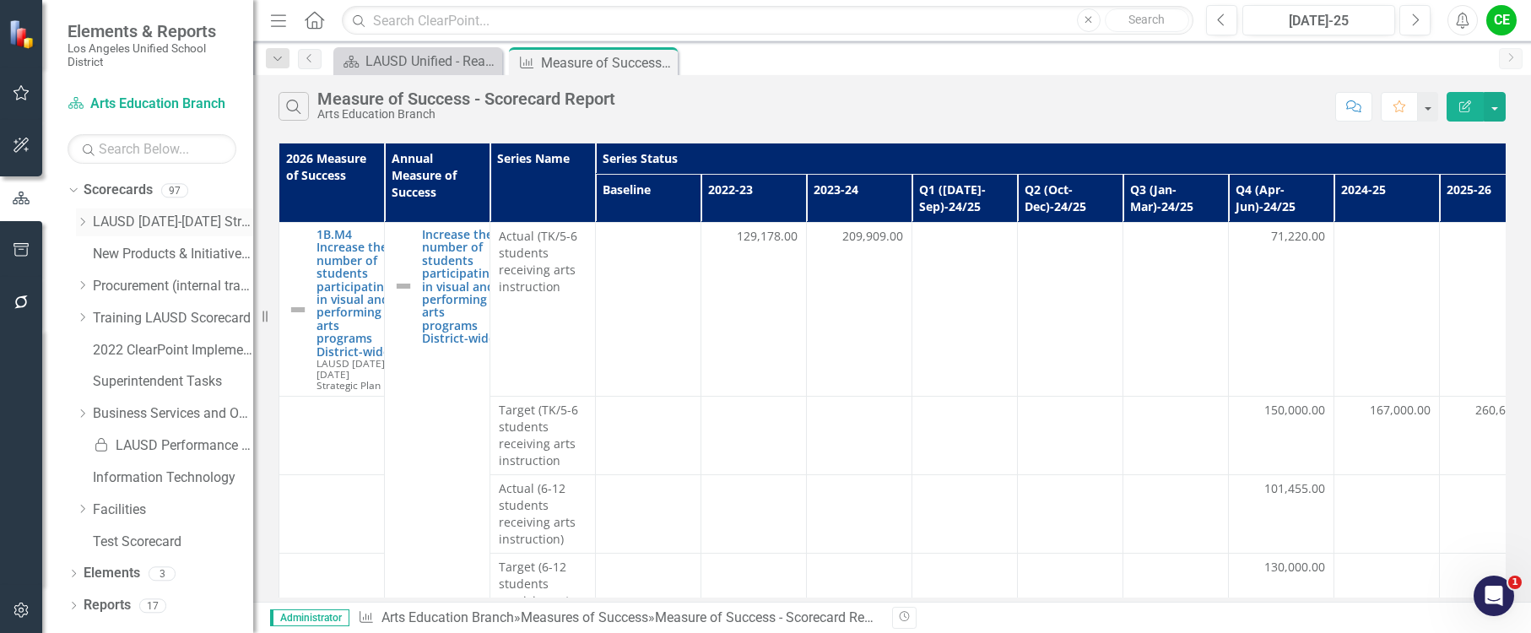
click at [80, 220] on icon "Dropdown" at bounding box center [82, 222] width 13 height 10
click at [99, 380] on icon "Dropdown" at bounding box center [99, 382] width 13 height 10
click at [172, 476] on link "Office of Student, Family and Community Engagement (SFACE)" at bounding box center [190, 478] width 127 height 19
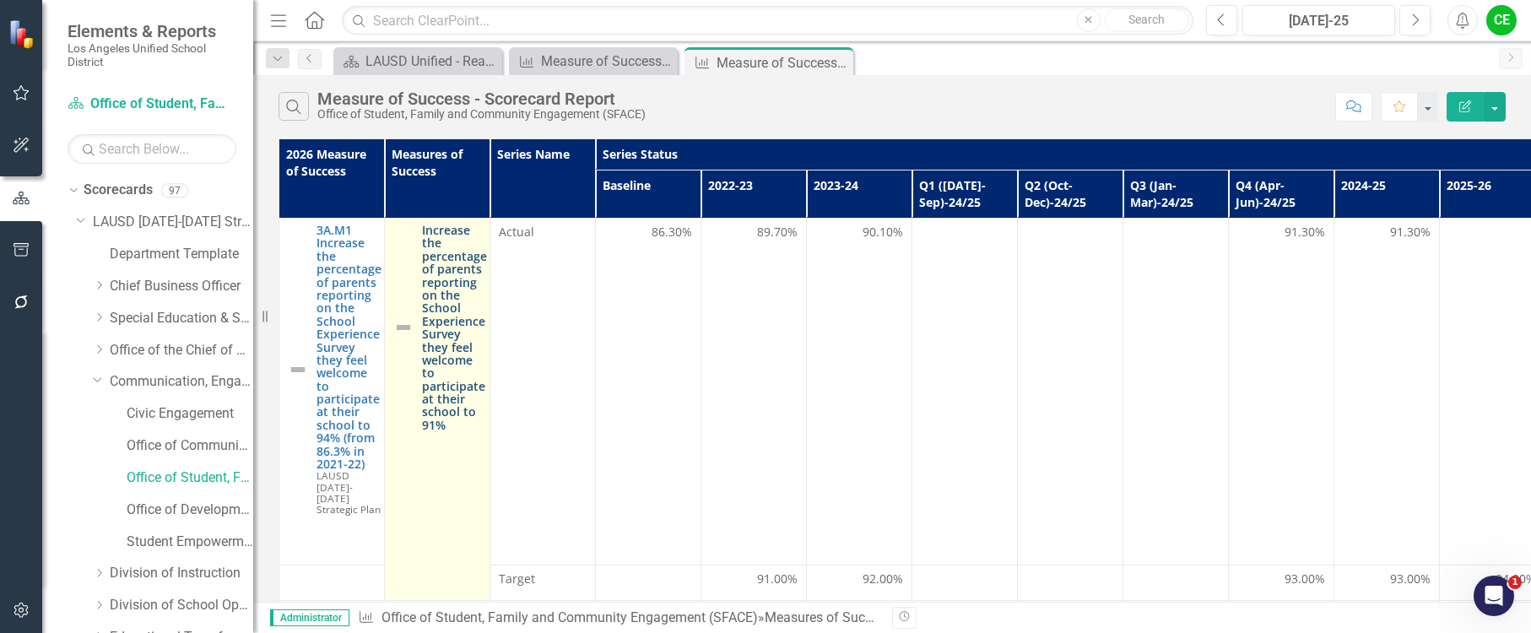
click at [463, 338] on link "Increase the percentage of parents reporting on the School Experience Survey th…" at bounding box center [454, 328] width 65 height 208
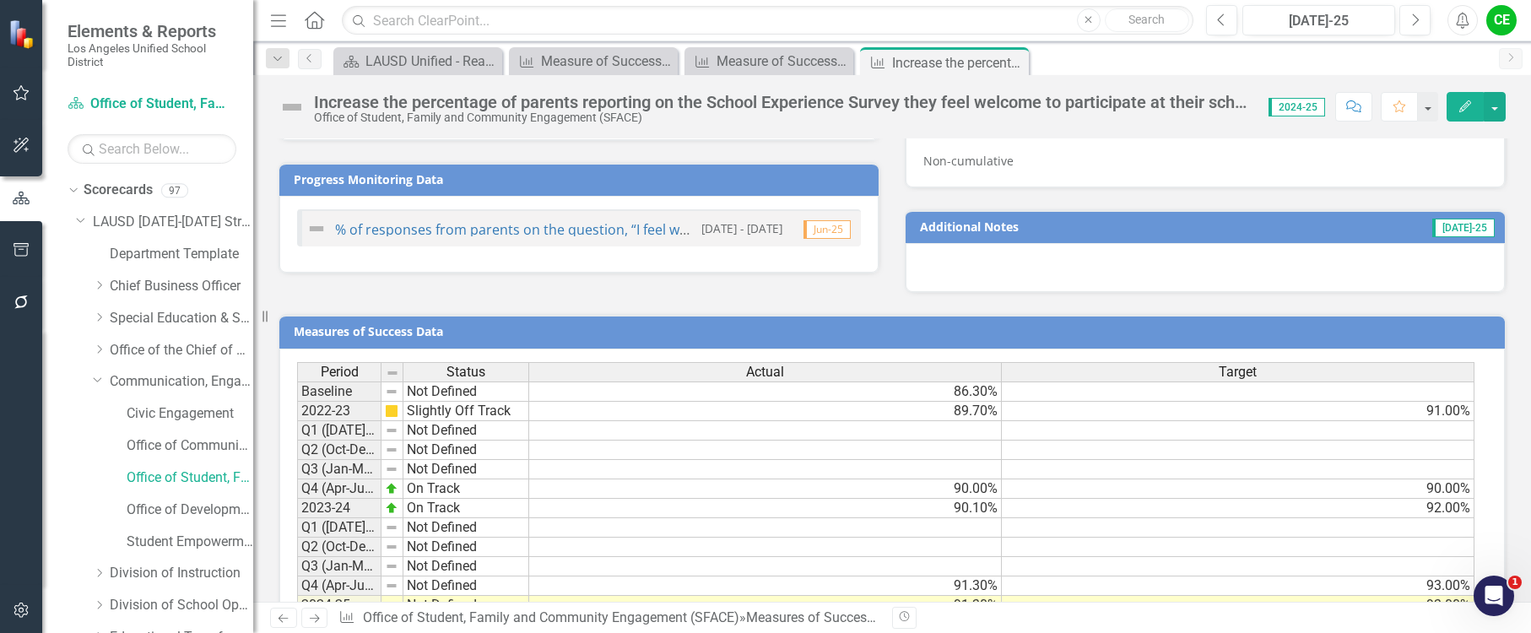
scroll to position [1411, 0]
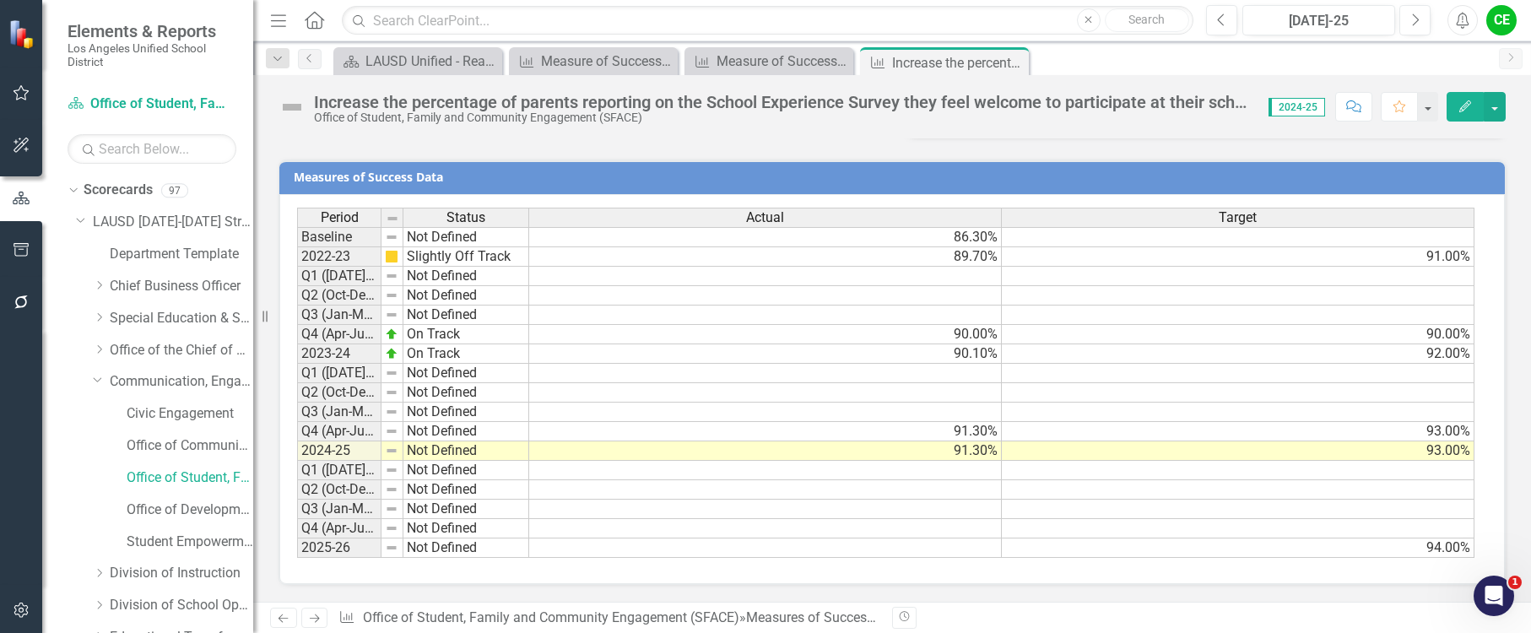
click at [453, 451] on td "Not Defined" at bounding box center [467, 451] width 126 height 19
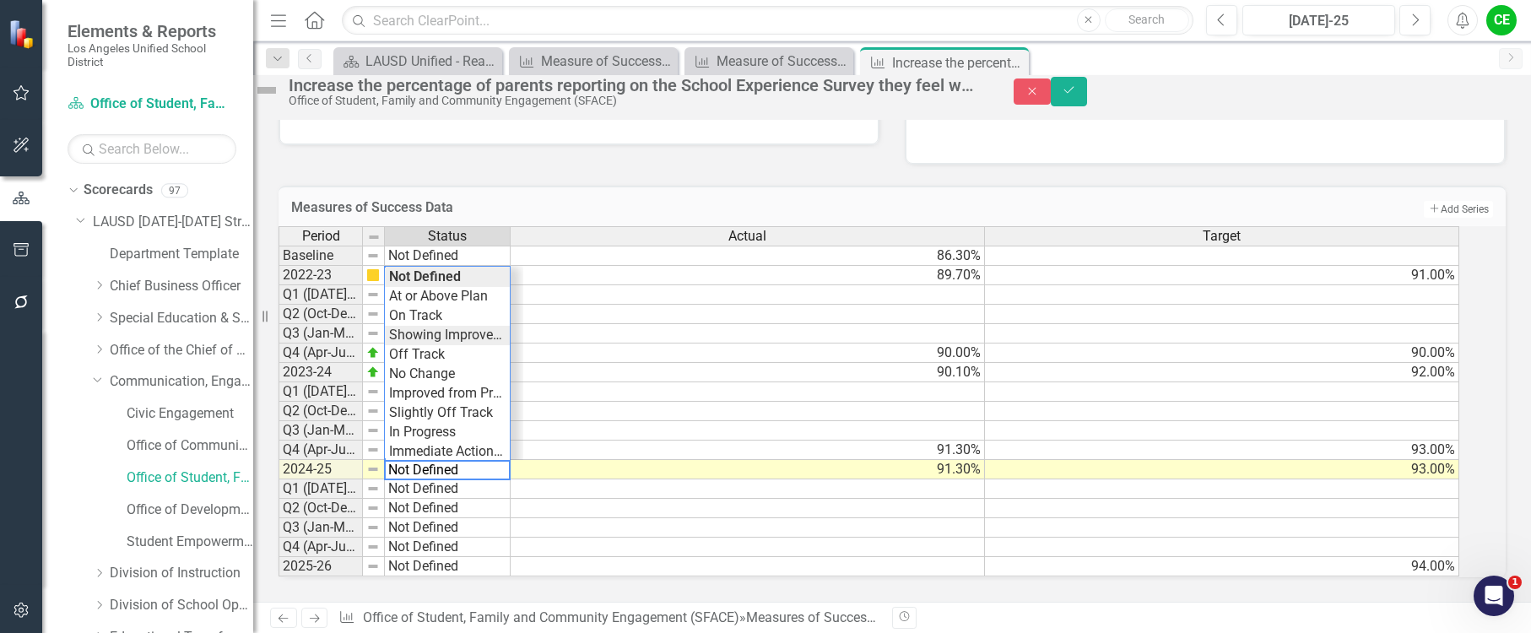
type textarea "Showing Improvemet"
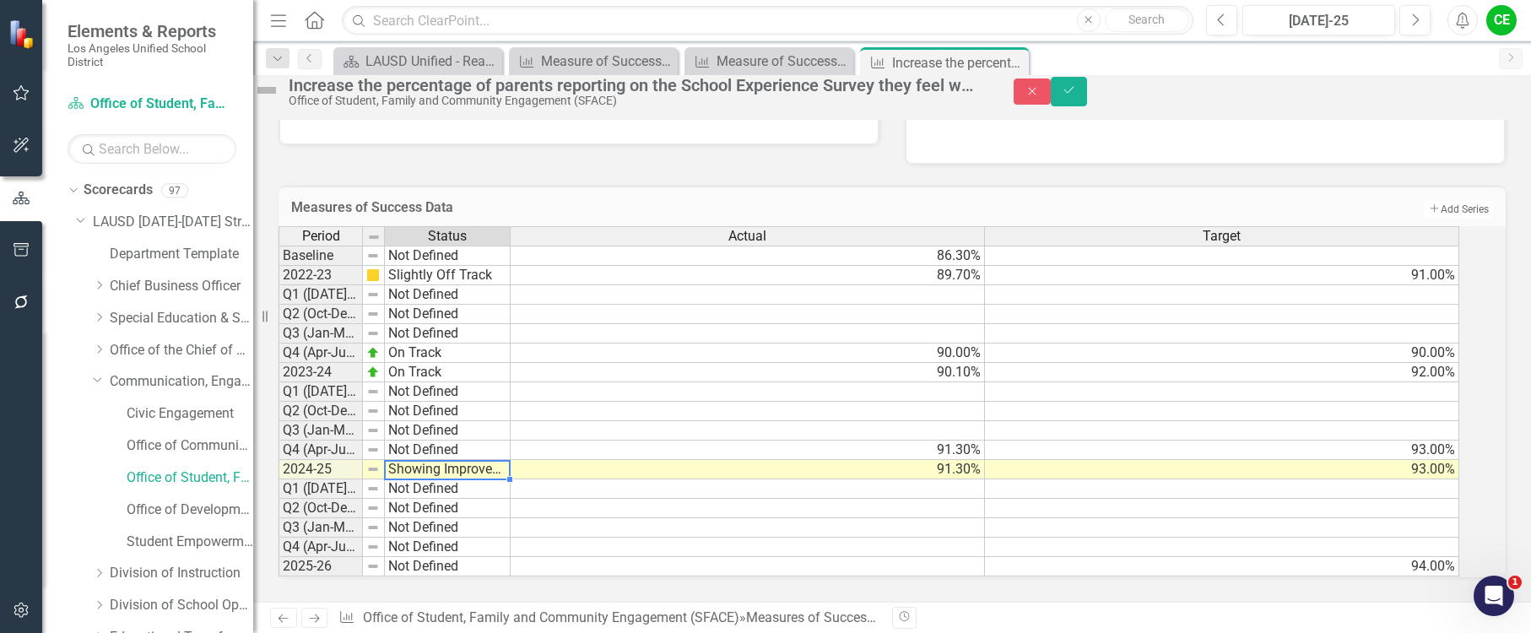
click at [459, 322] on div "Period Status Actual Target Baseline Not Defined 86.30% 2022-23 Slightly Off Tr…" at bounding box center [869, 401] width 1181 height 351
click at [1088, 85] on button "Save" at bounding box center [1069, 92] width 37 height 30
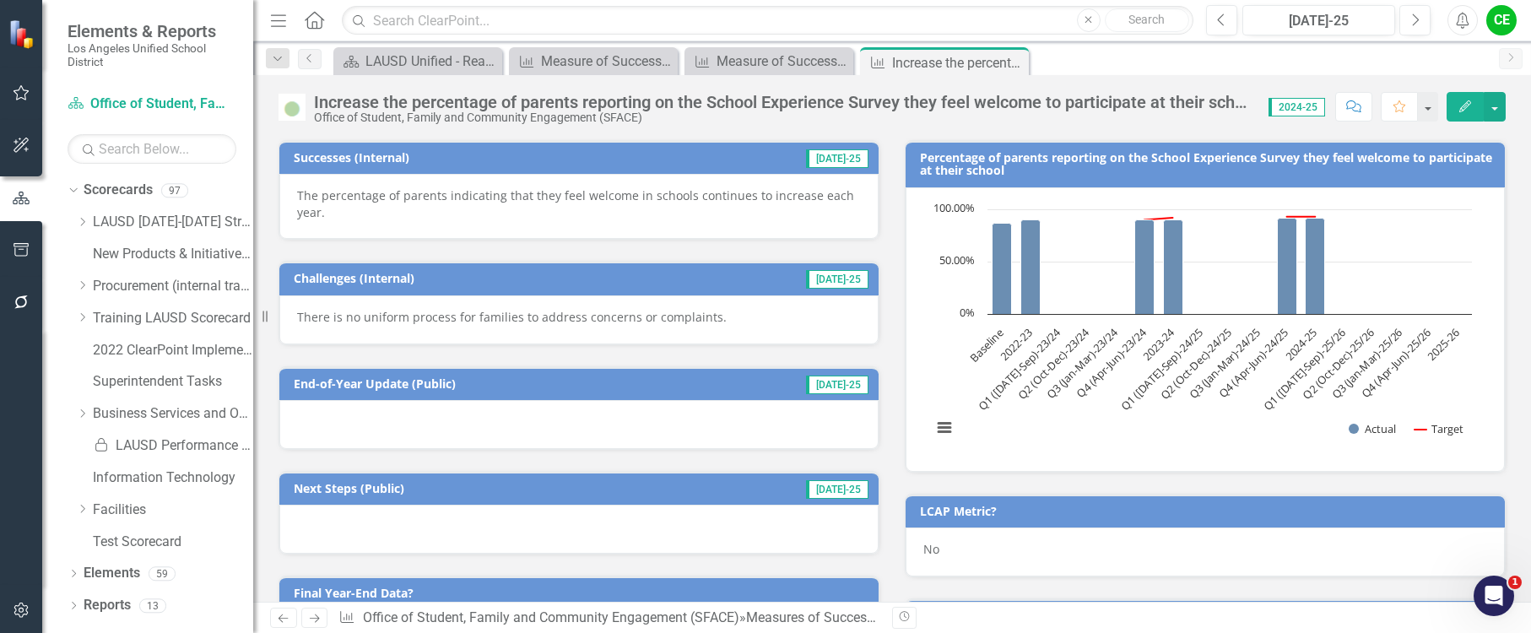
scroll to position [591, 0]
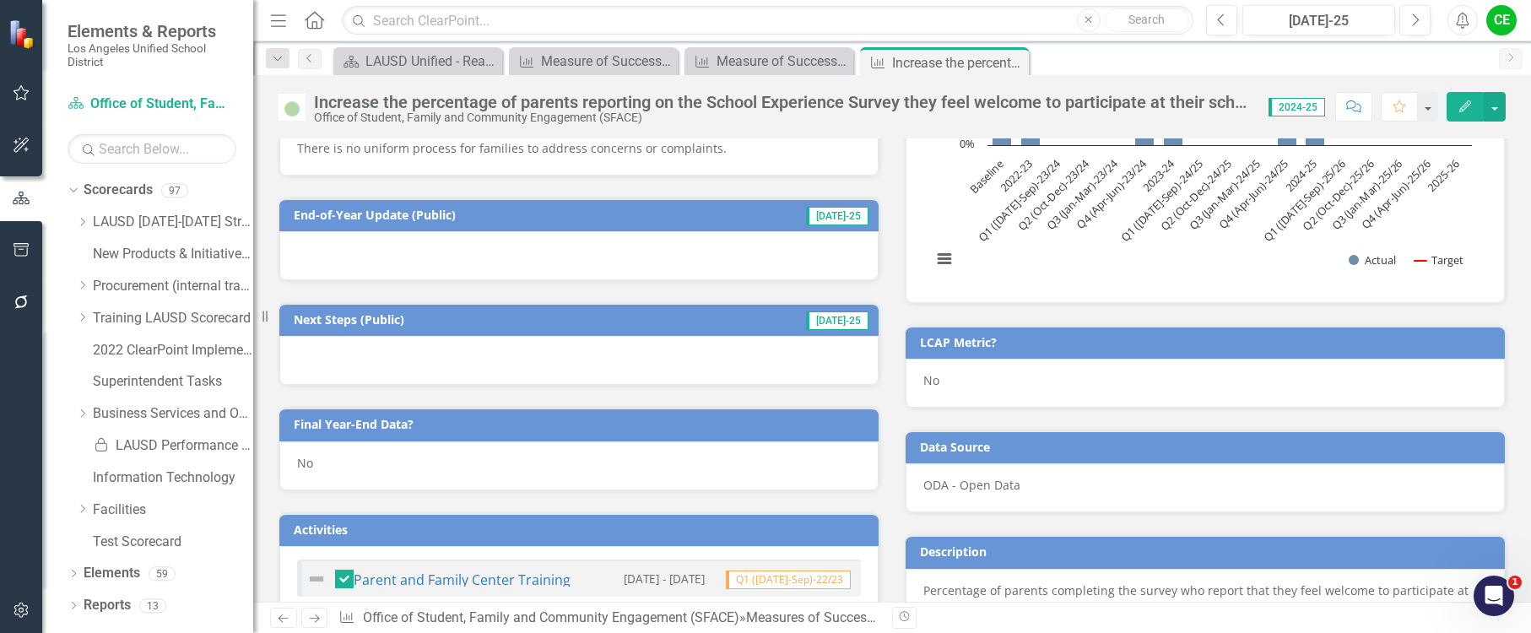
click at [332, 469] on div "No" at bounding box center [578, 466] width 599 height 49
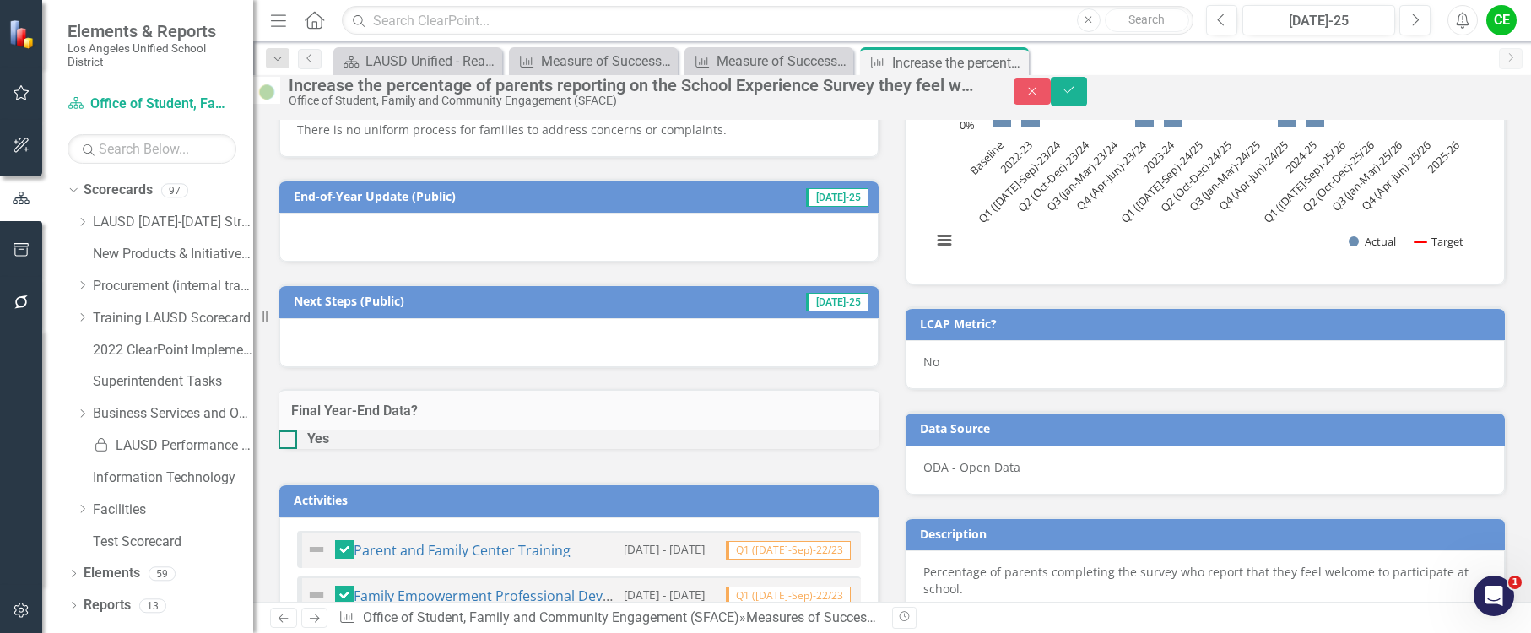
click at [297, 449] on div at bounding box center [288, 440] width 19 height 19
click at [290, 442] on input "Yes" at bounding box center [284, 436] width 11 height 11
checkbox input "true"
click at [1077, 96] on icon "Save" at bounding box center [1069, 90] width 15 height 12
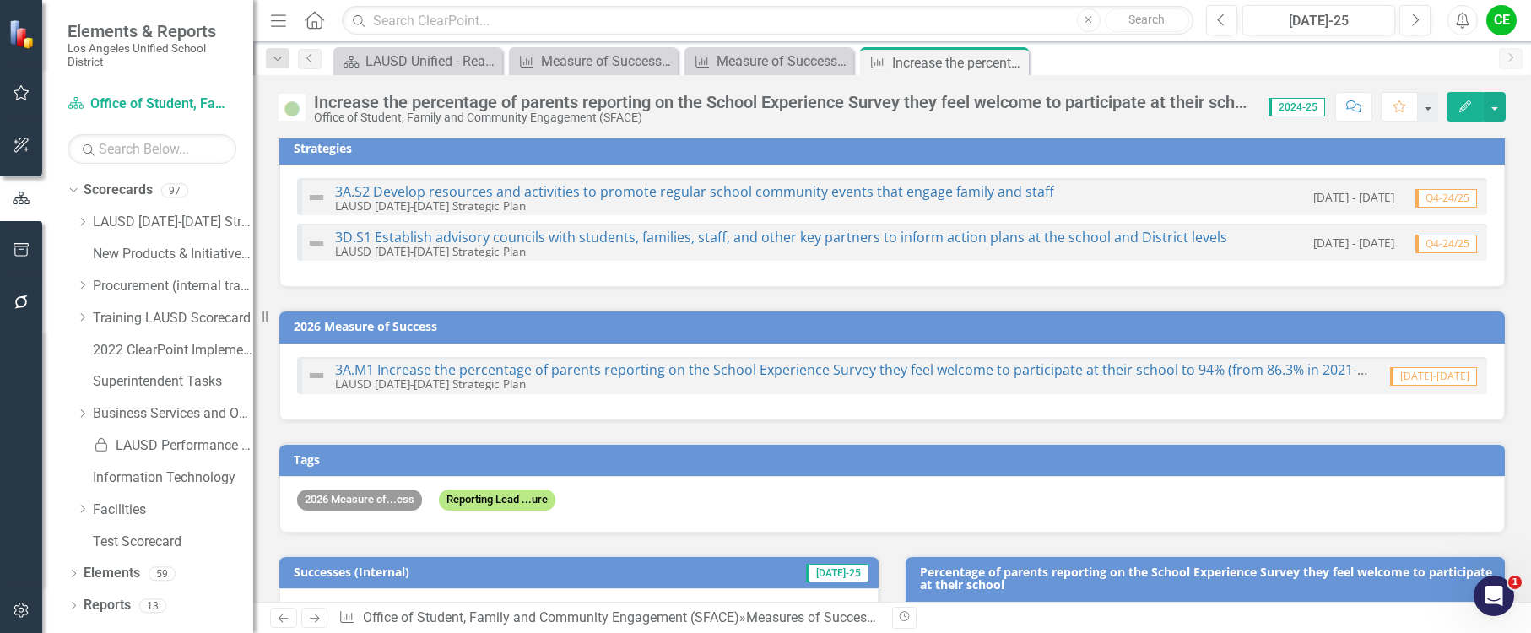
scroll to position [0, 0]
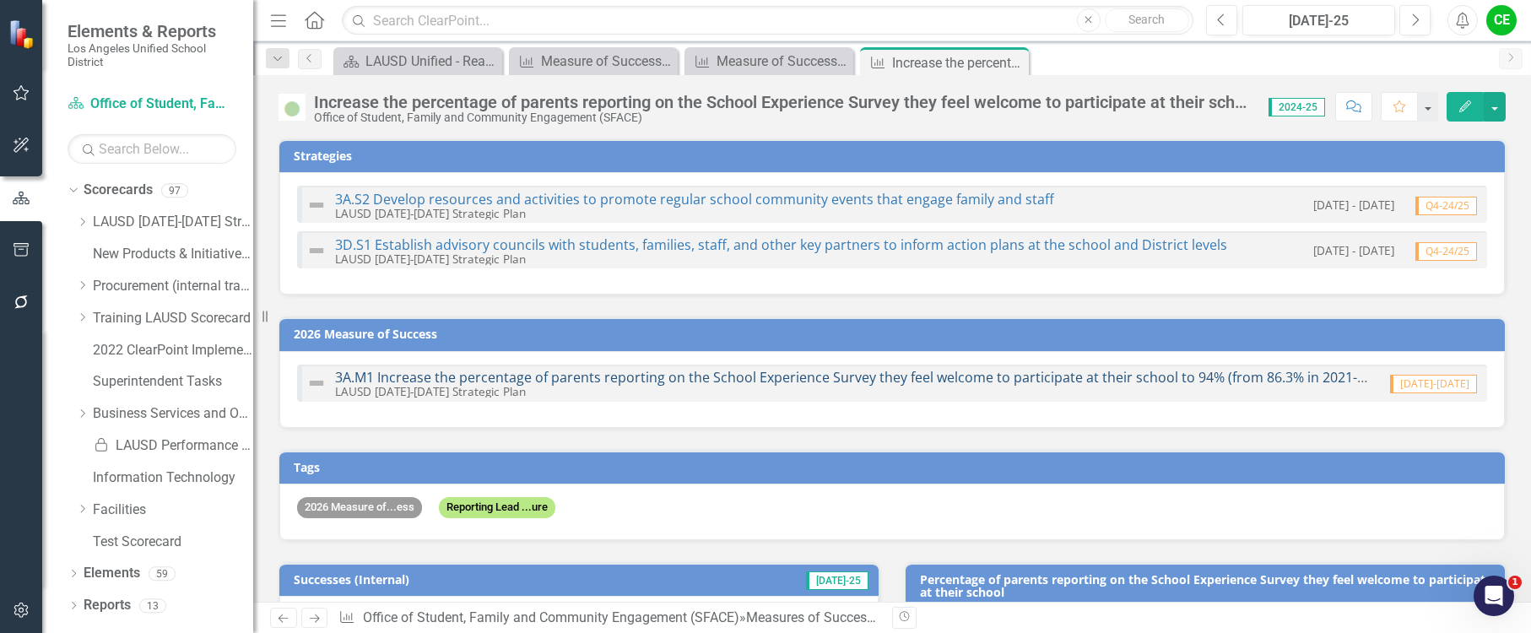
click at [944, 376] on link "3A.M1 Increase the percentage of parents reporting on the School Experience Sur…" at bounding box center [856, 377] width 1042 height 19
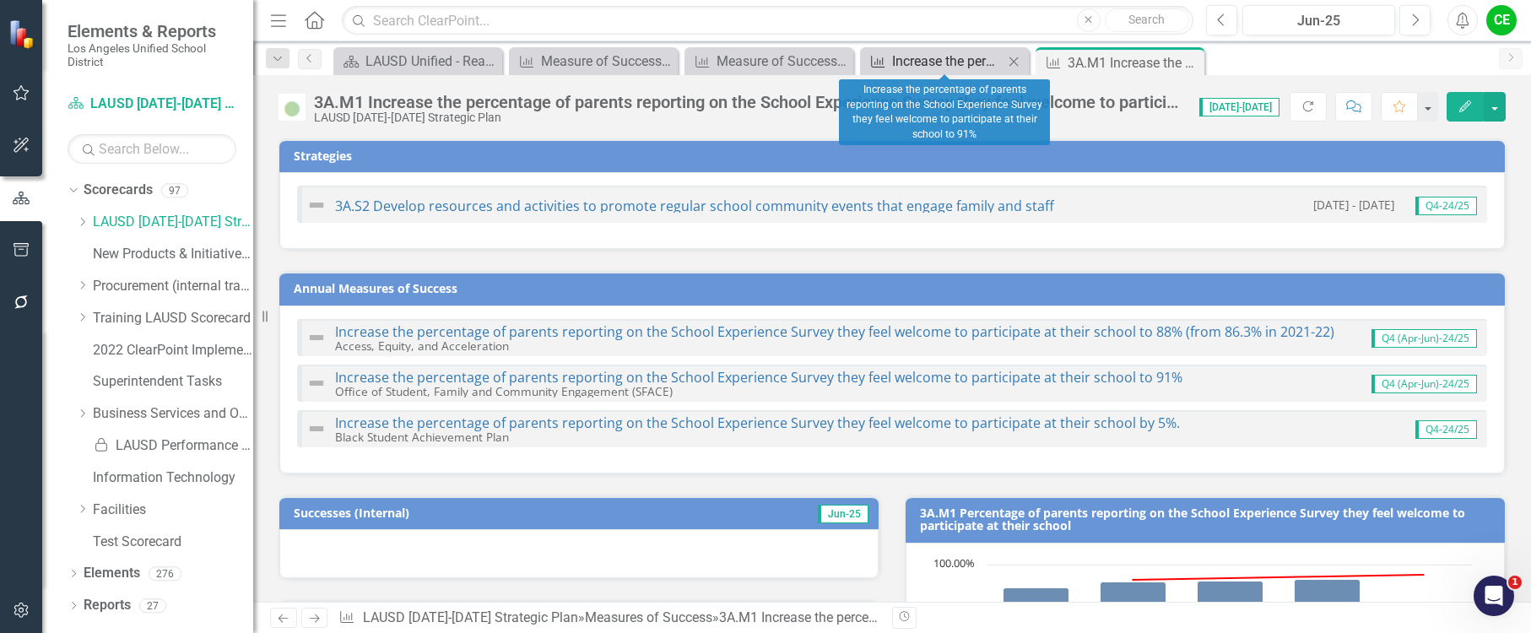
click at [925, 60] on div "Increase the percentage of parents reporting on the School Experience Survey th…" at bounding box center [947, 61] width 111 height 21
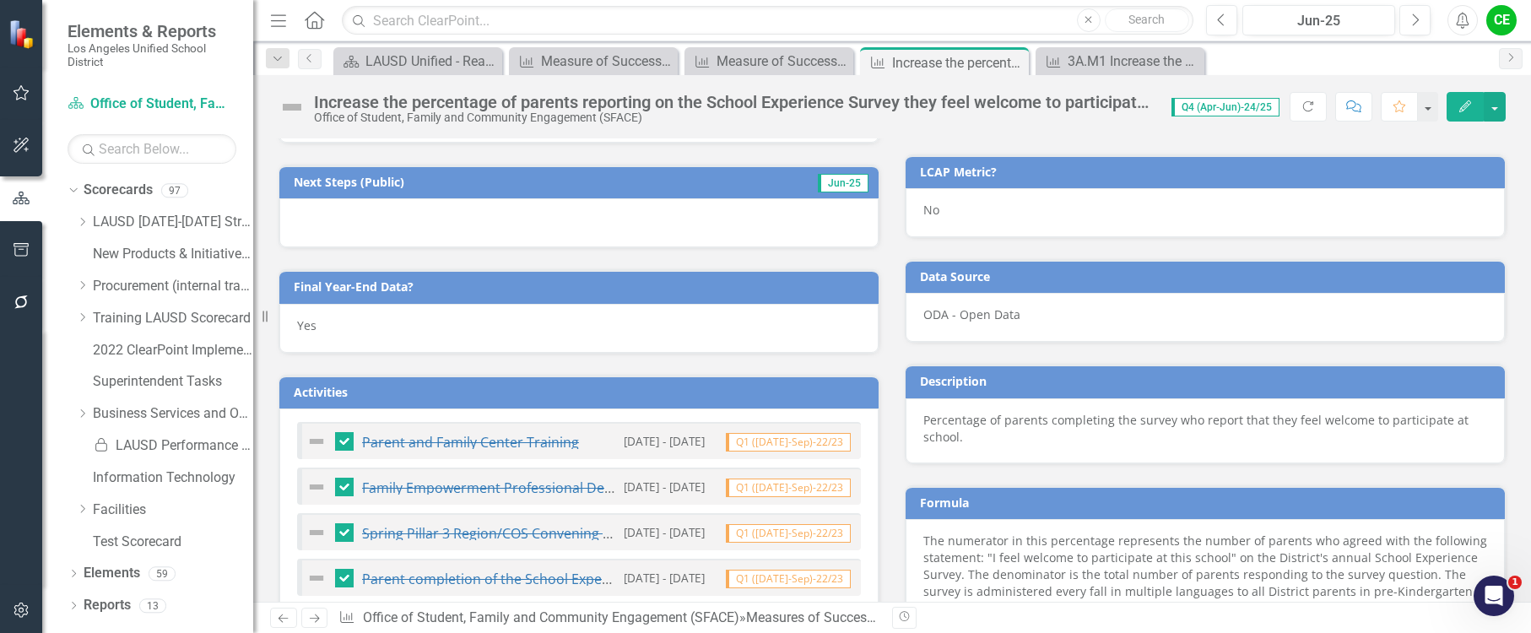
scroll to position [760, 0]
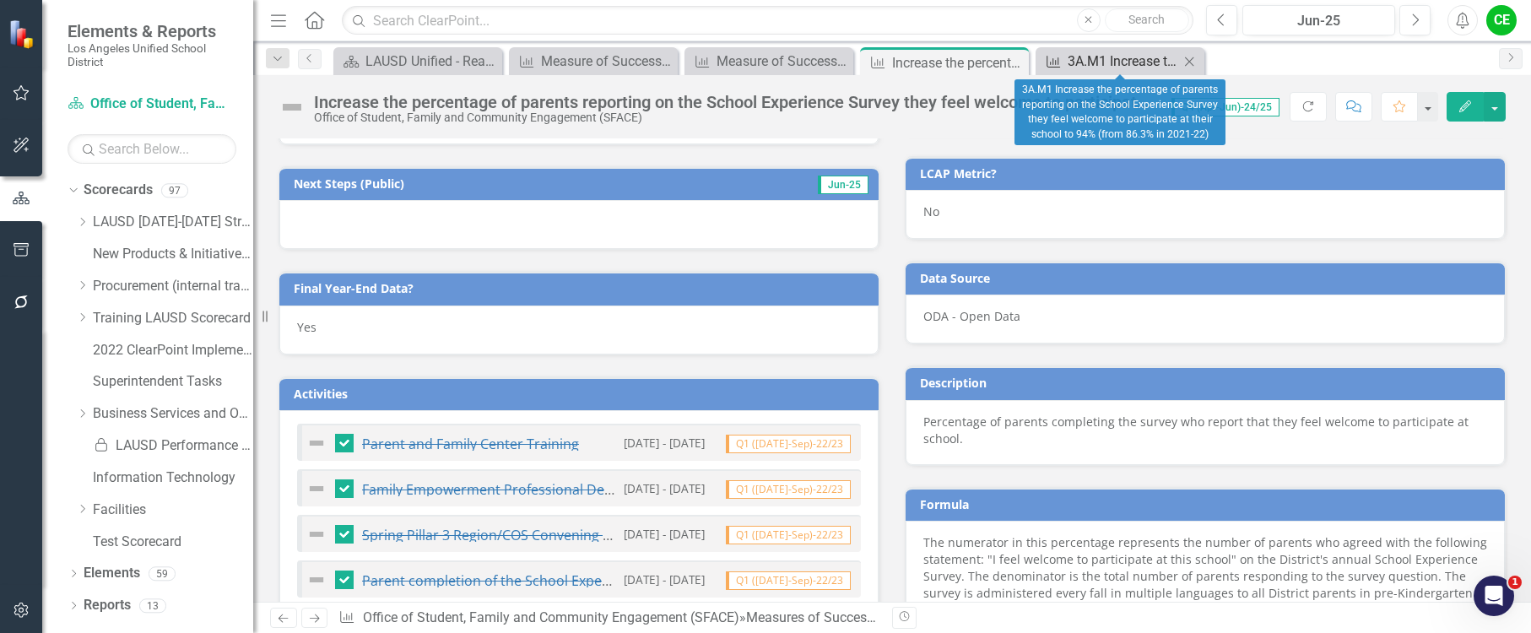
click at [1138, 52] on div "3A.M1 Increase the percentage of parents reporting on the School Experience Sur…" at bounding box center [1123, 61] width 111 height 21
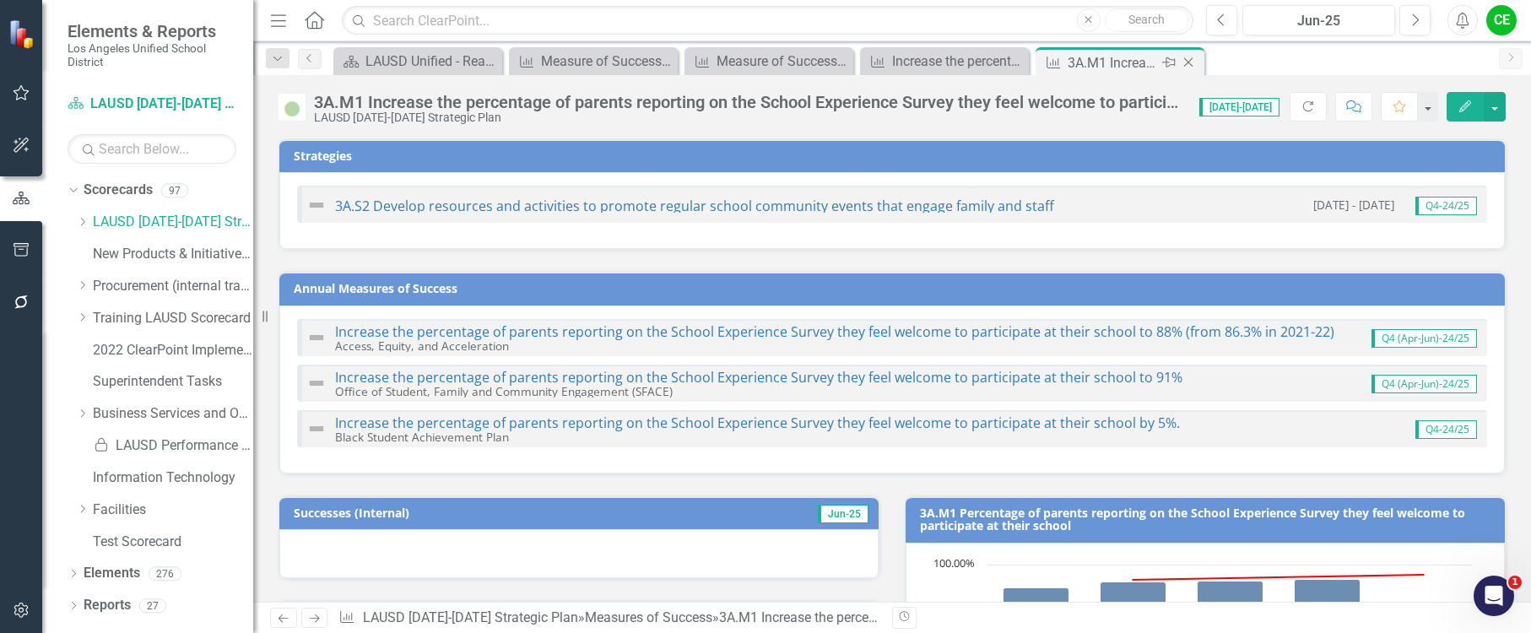
click at [1185, 58] on icon "Close" at bounding box center [1188, 63] width 17 height 14
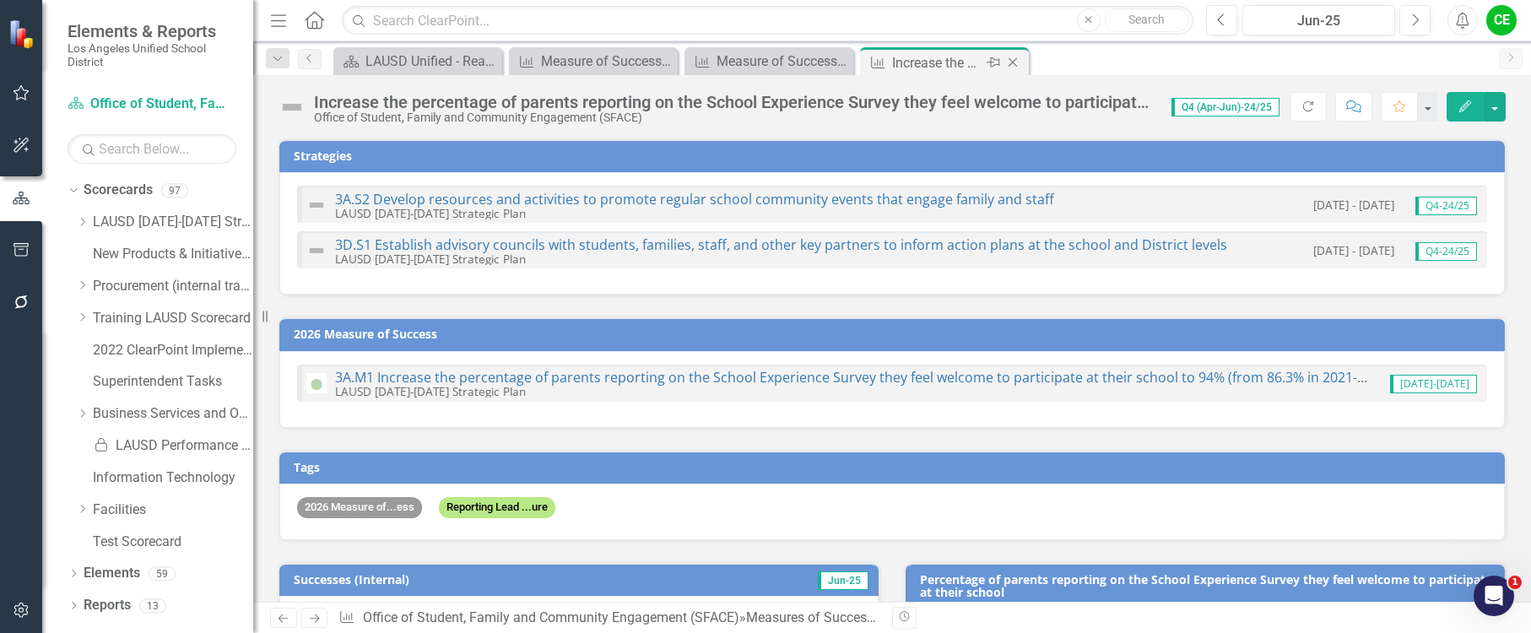
click at [1015, 60] on icon "Close" at bounding box center [1013, 63] width 17 height 14
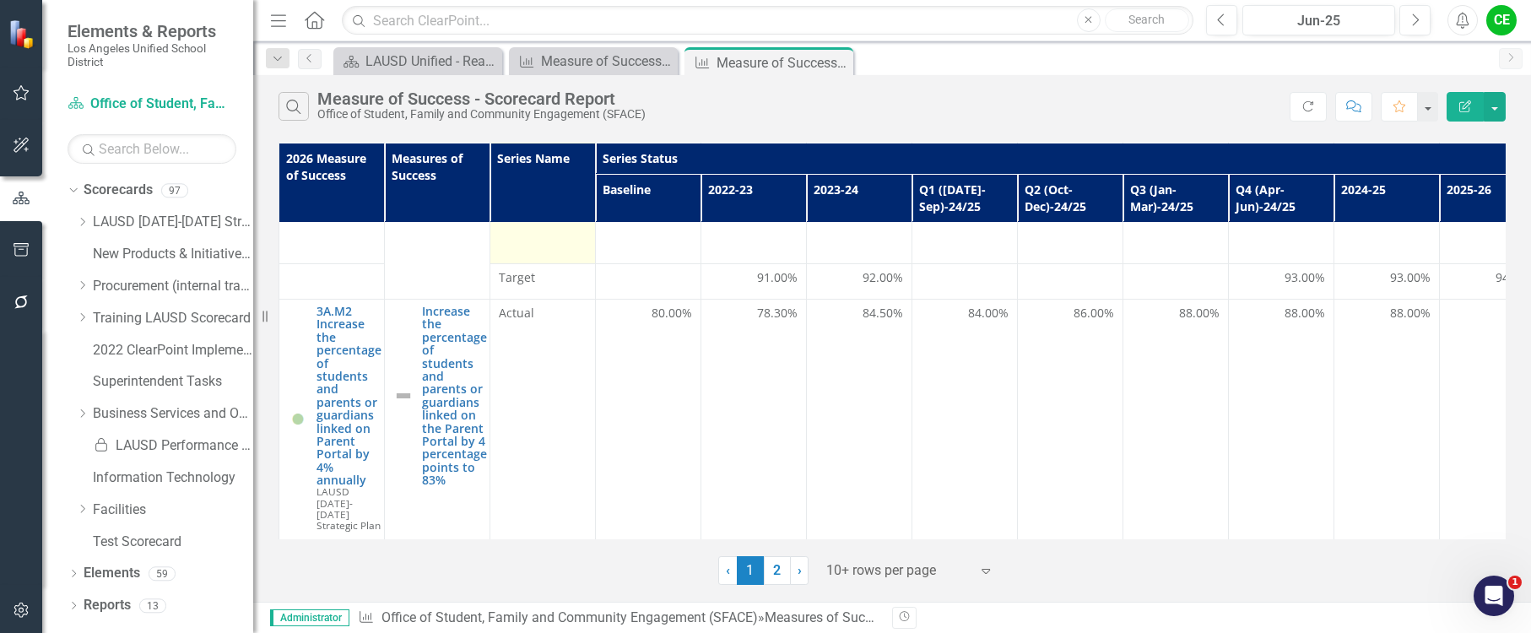
scroll to position [338, 0]
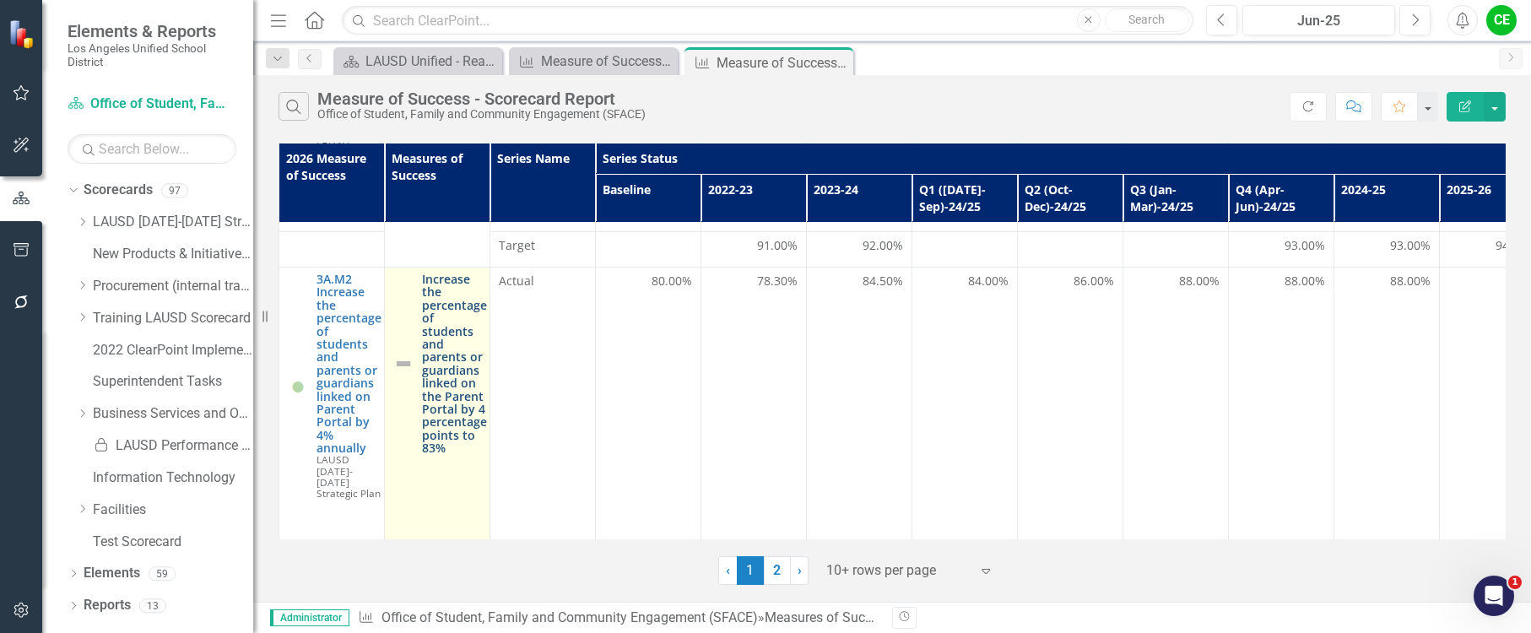
click at [444, 366] on link "Increase the percentage of students and parents or guardians linked on the Pare…" at bounding box center [454, 364] width 65 height 182
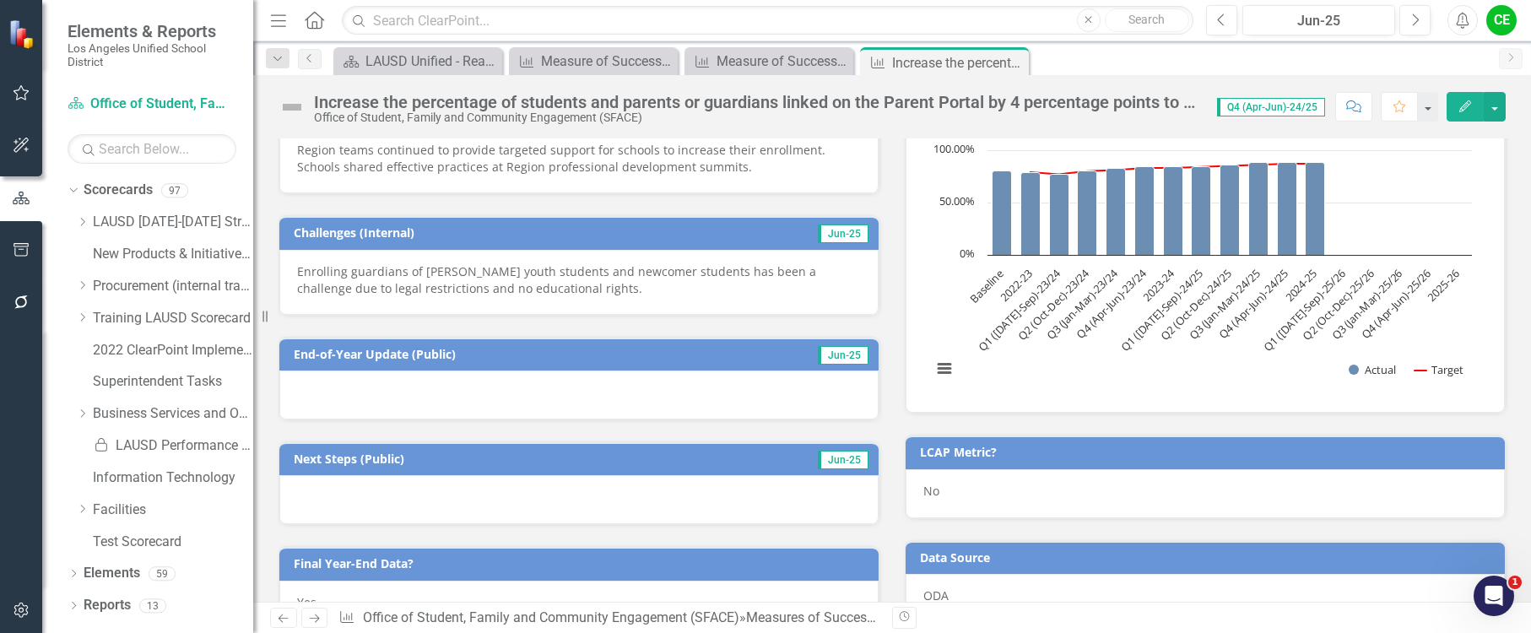
scroll to position [760, 0]
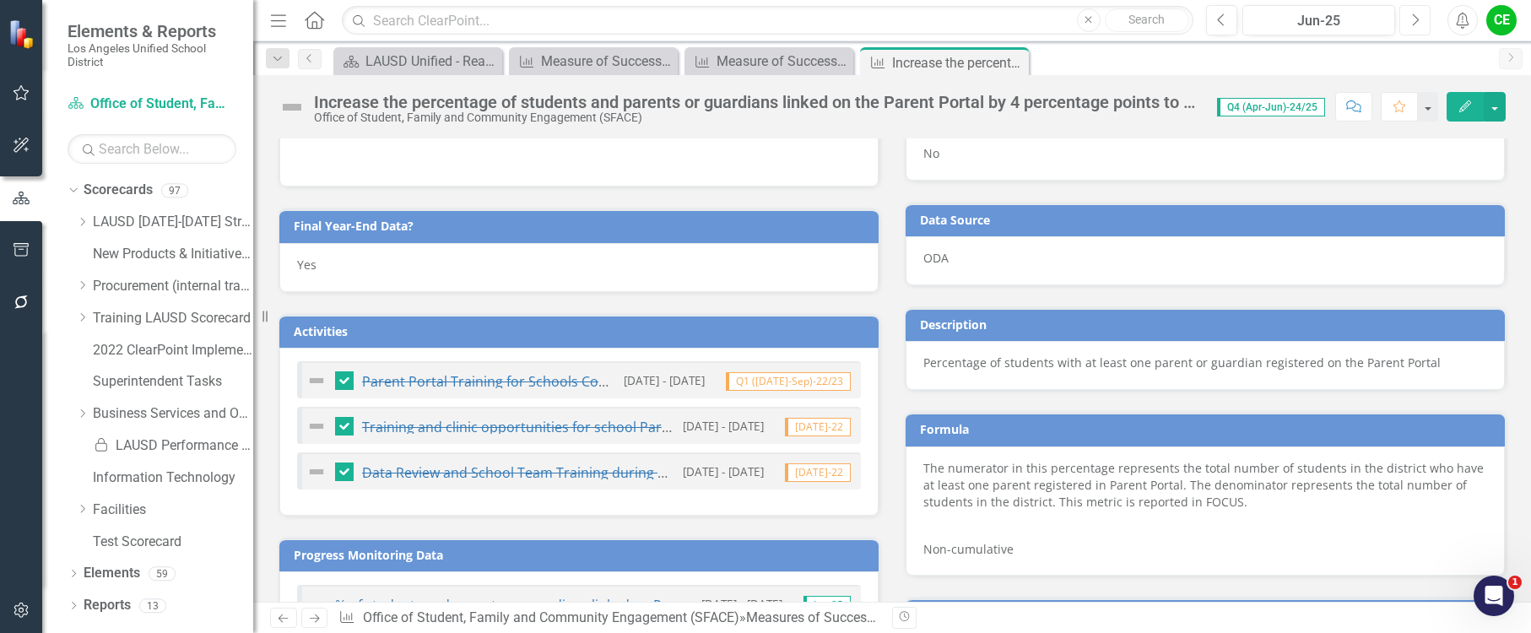
drag, startPoint x: 1415, startPoint y: 21, endPoint x: 1280, endPoint y: 201, distance: 224.9
click at [1412, 44] on div "Menu Home Search Close Search Previous Jun-25 Next Alerts CE User Edit Profile …" at bounding box center [892, 316] width 1278 height 633
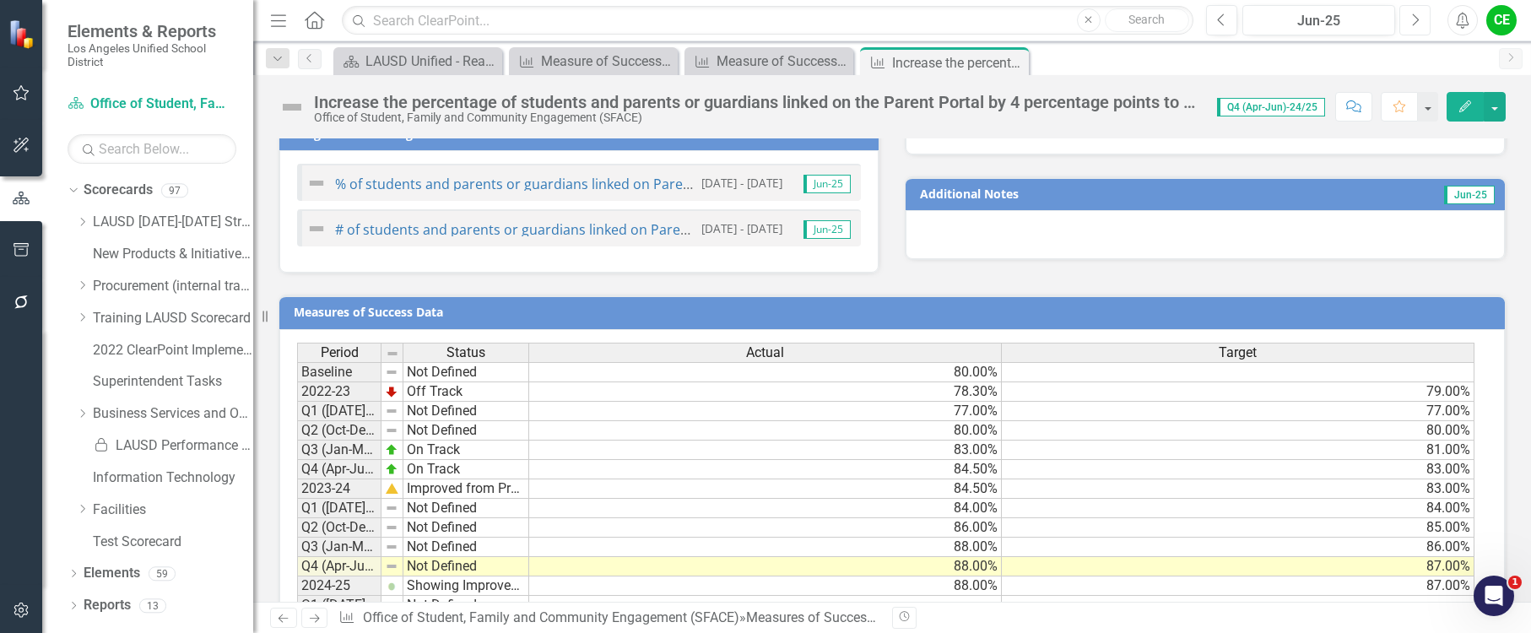
scroll to position [1182, 0]
click at [1423, 25] on button "Next" at bounding box center [1415, 20] width 31 height 30
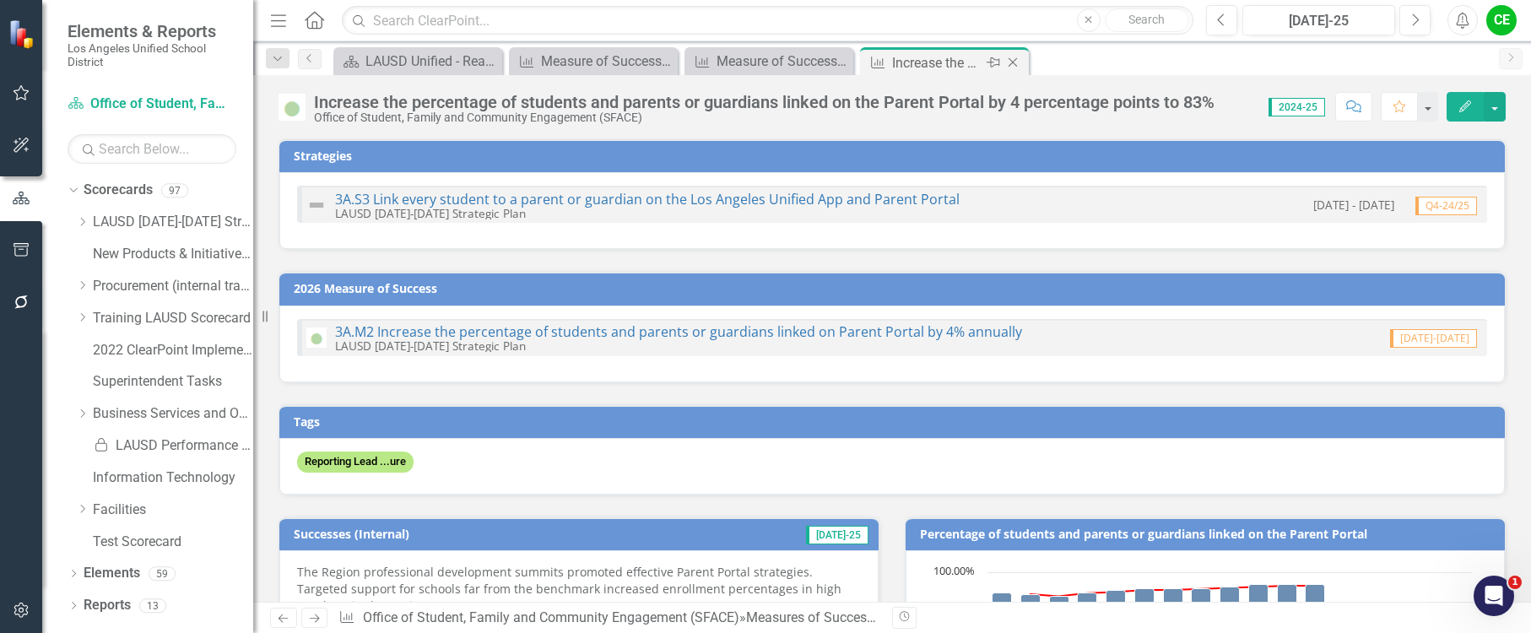
click at [1013, 61] on icon "Close" at bounding box center [1013, 63] width 17 height 14
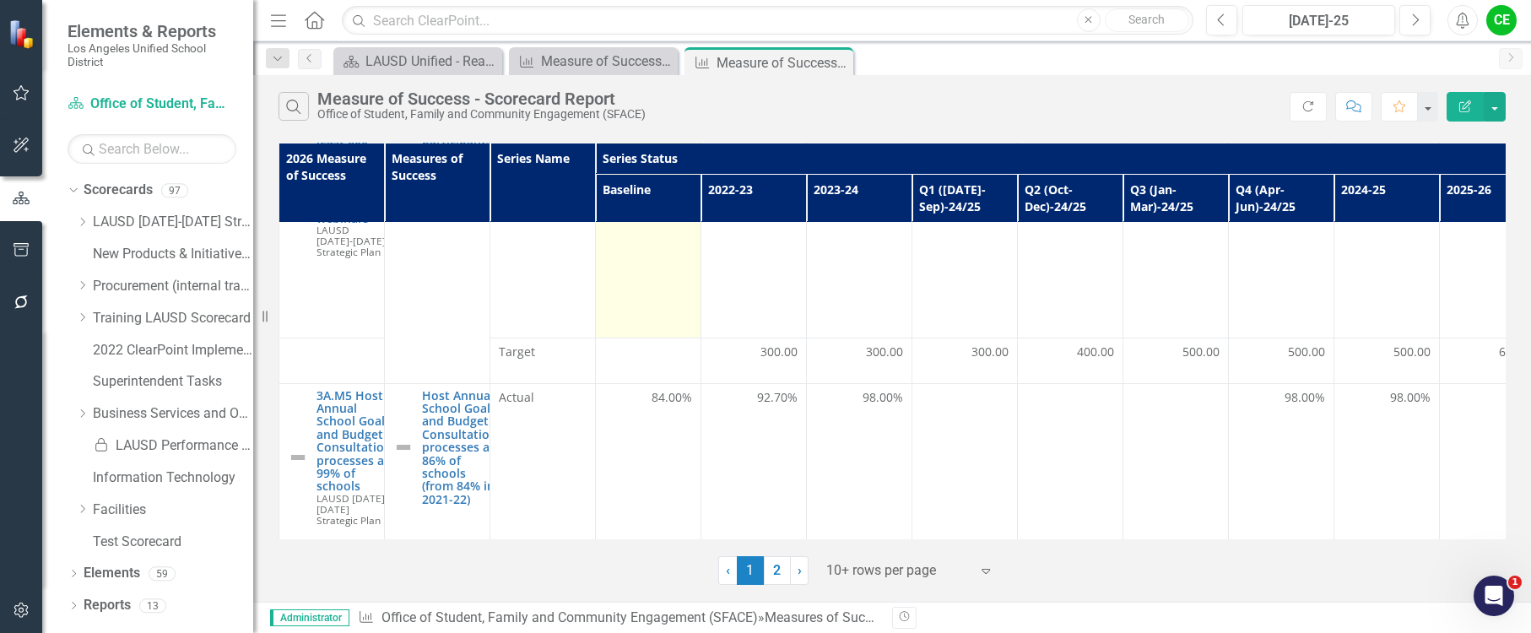
scroll to position [1146, 0]
